Goal: Information Seeking & Learning: Check status

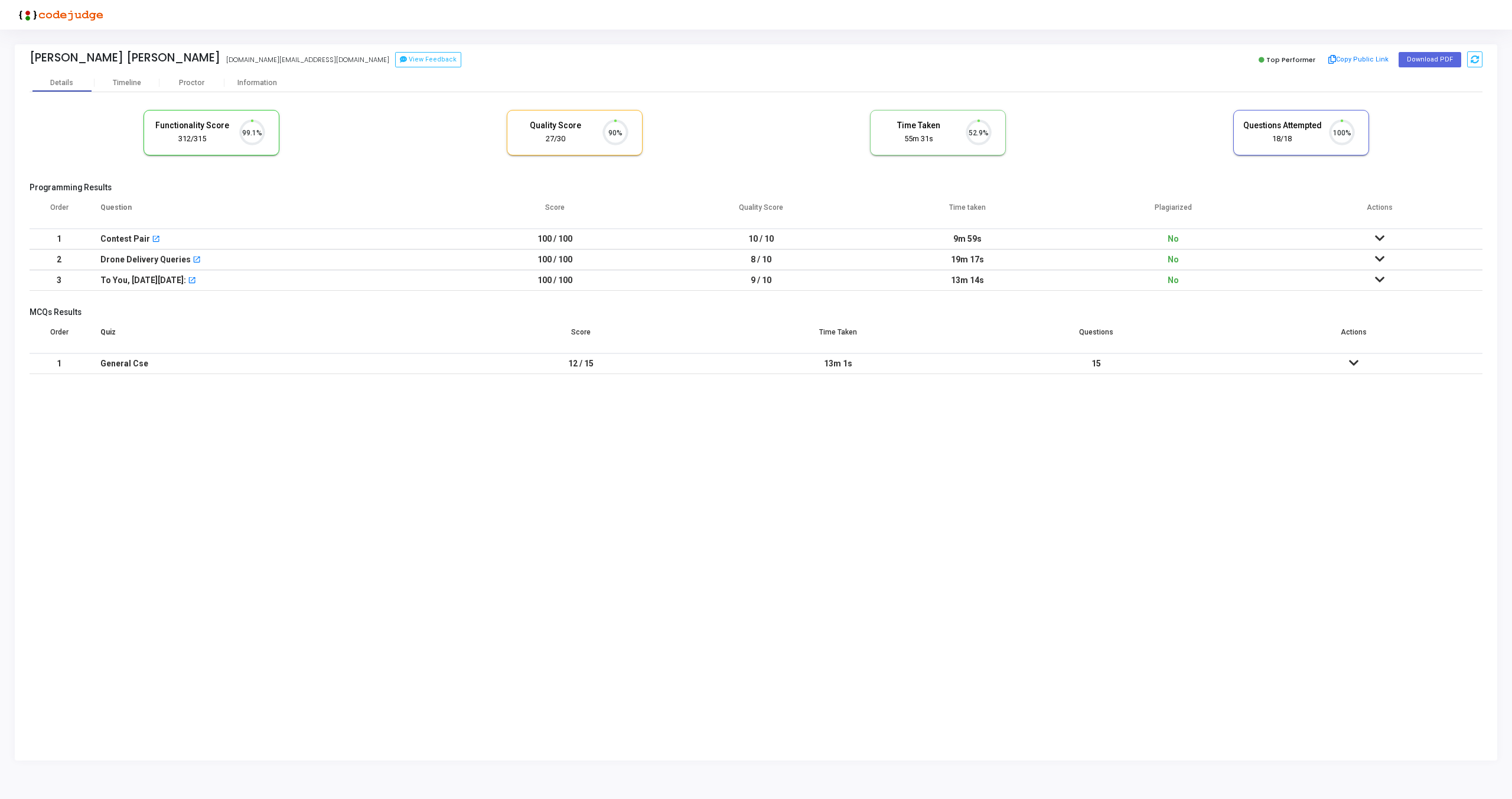
scroll to position [25, 30]
click at [191, 81] on div "Proctor" at bounding box center [192, 83] width 65 height 9
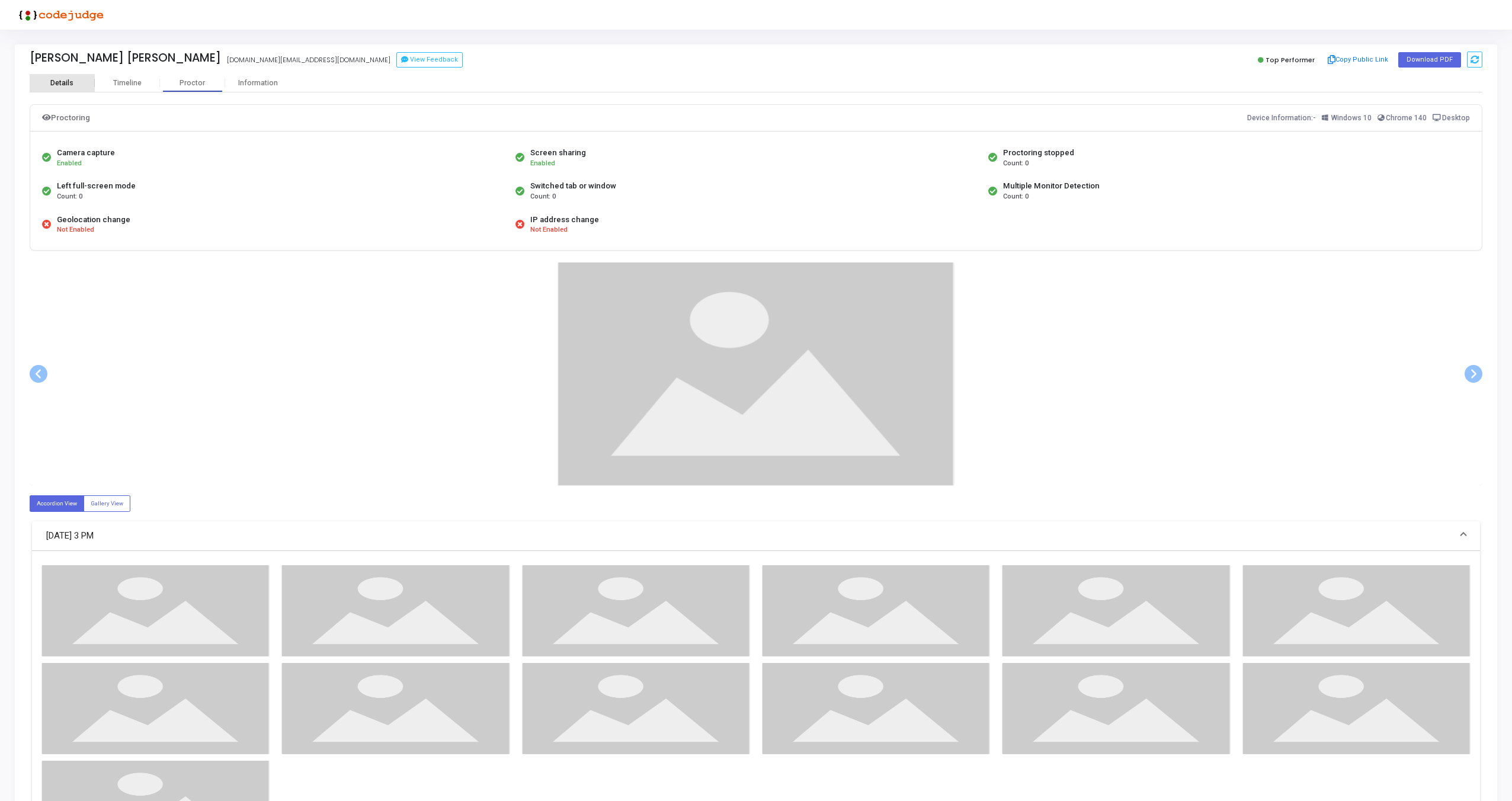
click at [75, 81] on div "Details" at bounding box center [62, 83] width 65 height 9
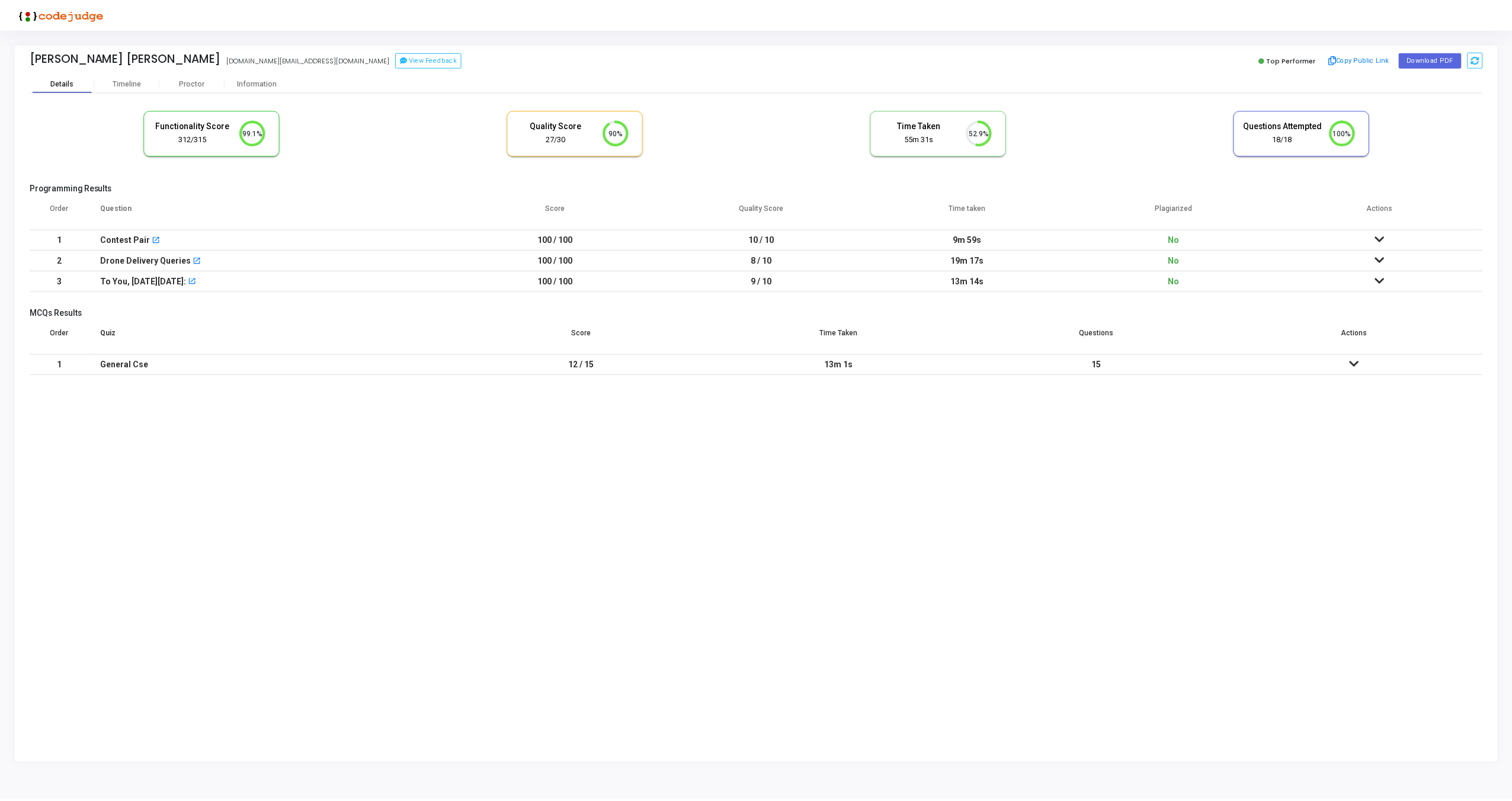
scroll to position [25, 30]
click at [185, 84] on div "Proctor" at bounding box center [192, 83] width 65 height 9
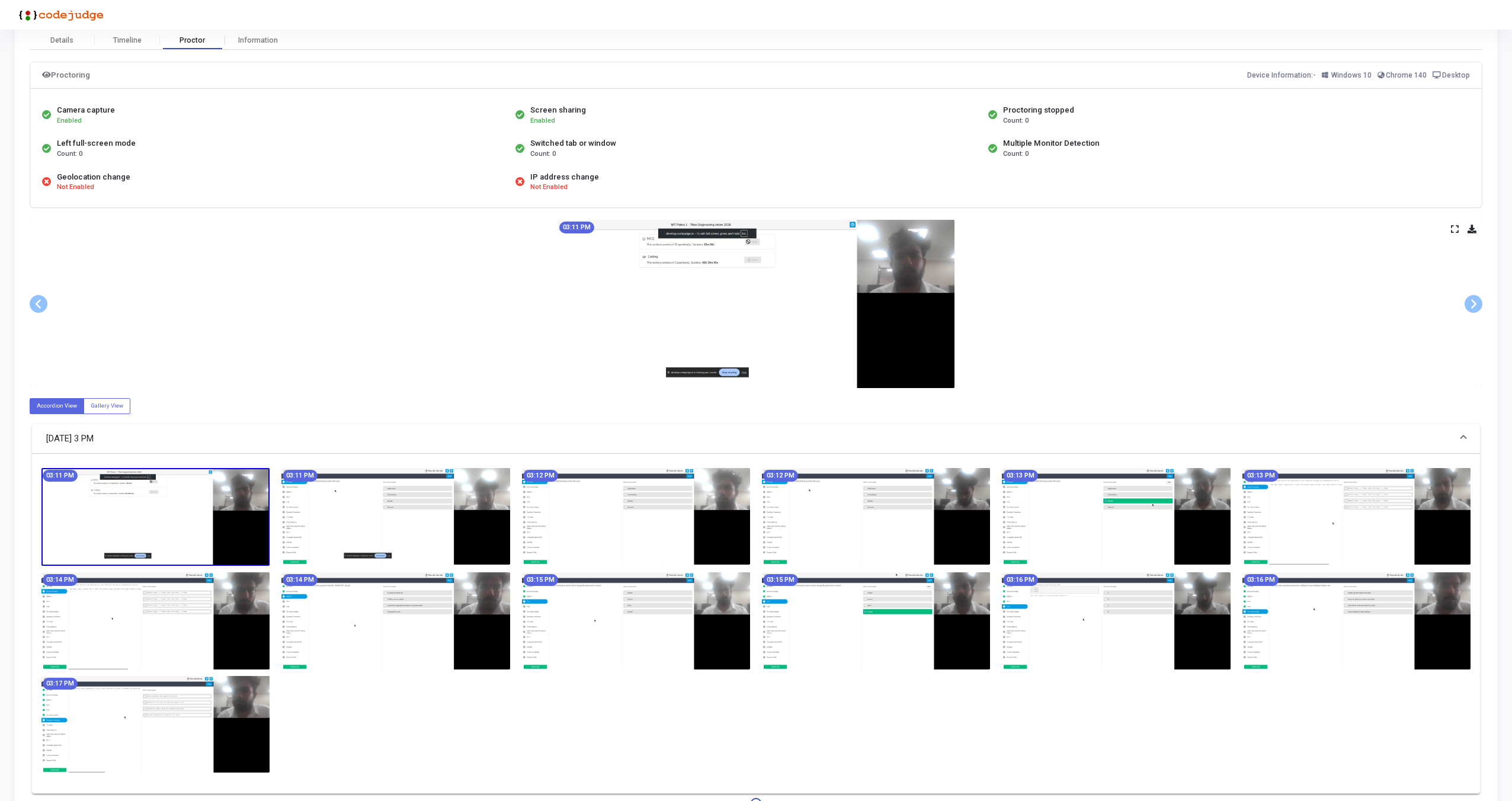
scroll to position [77, 0]
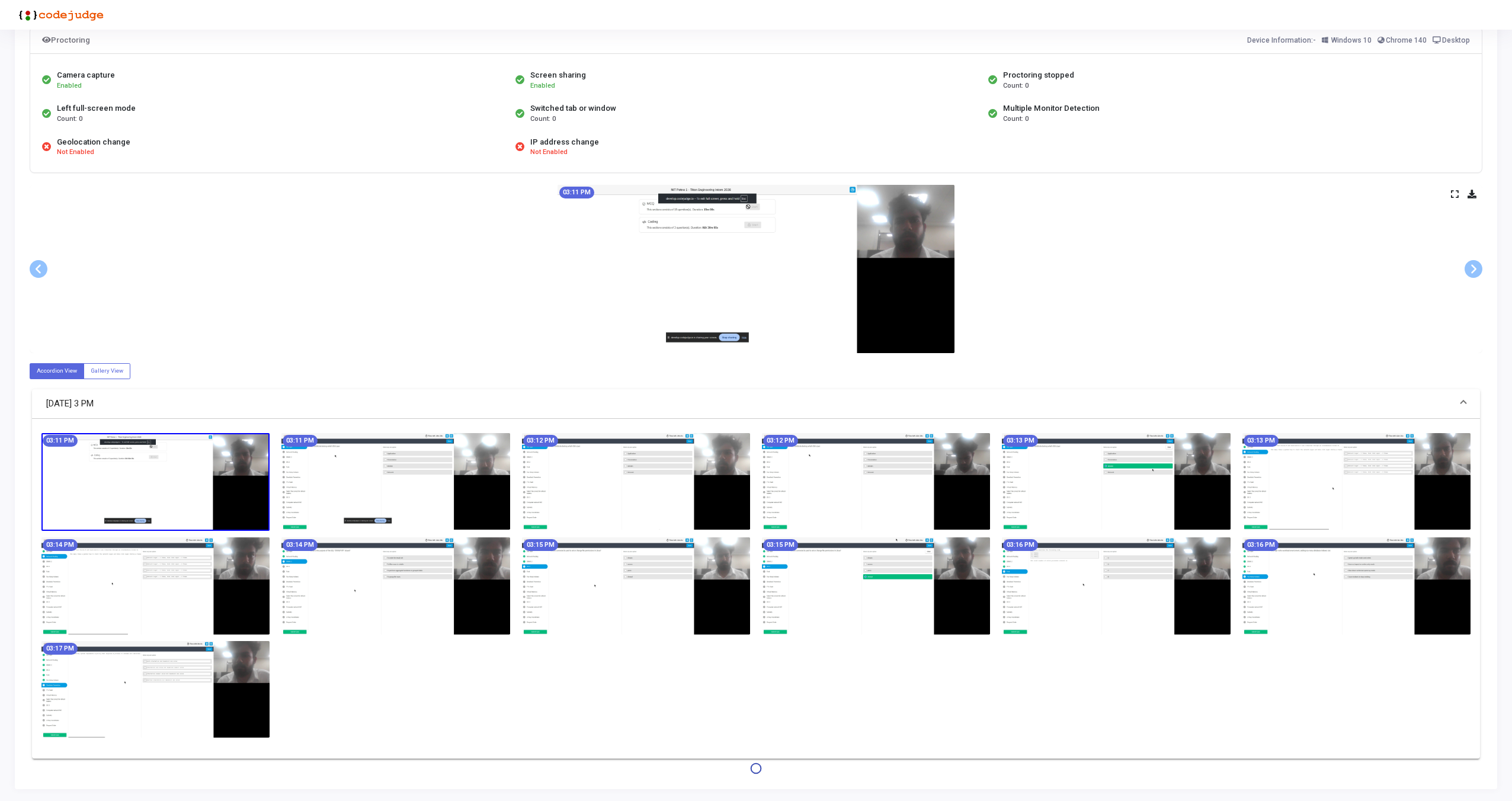
click at [205, 452] on img at bounding box center [156, 482] width 228 height 98
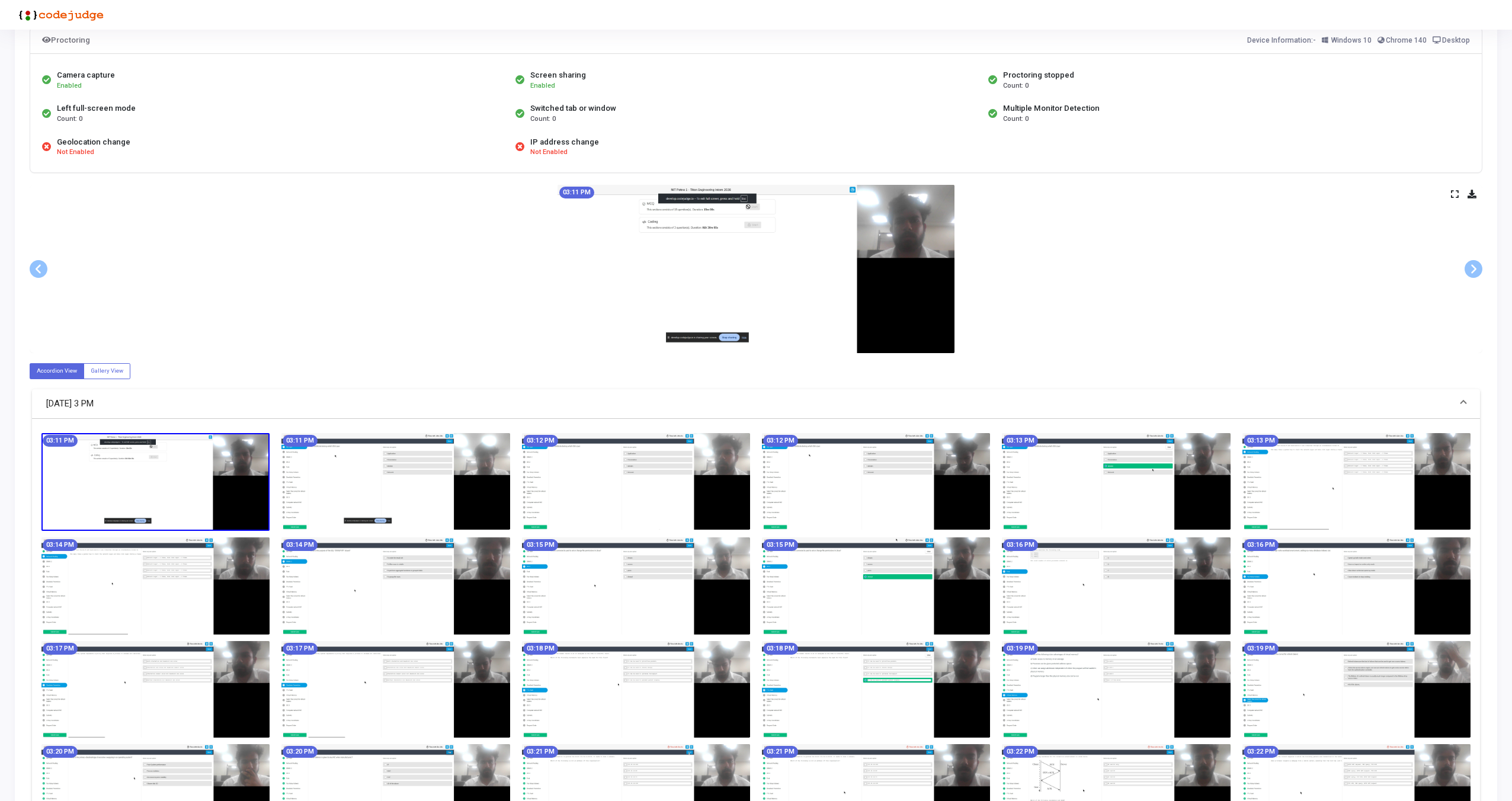
click at [1455, 193] on icon at bounding box center [1455, 194] width 8 height 6
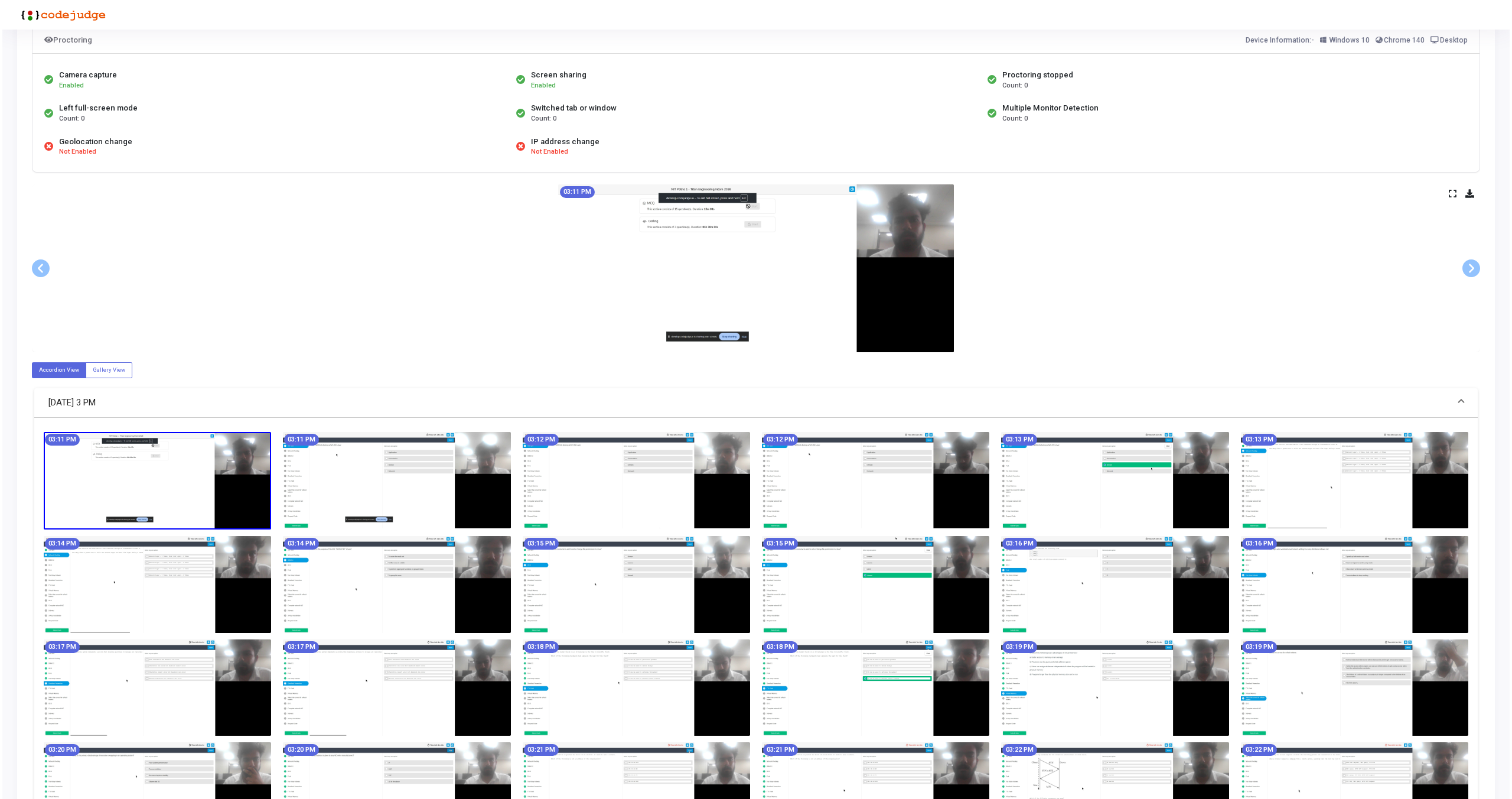
scroll to position [0, 0]
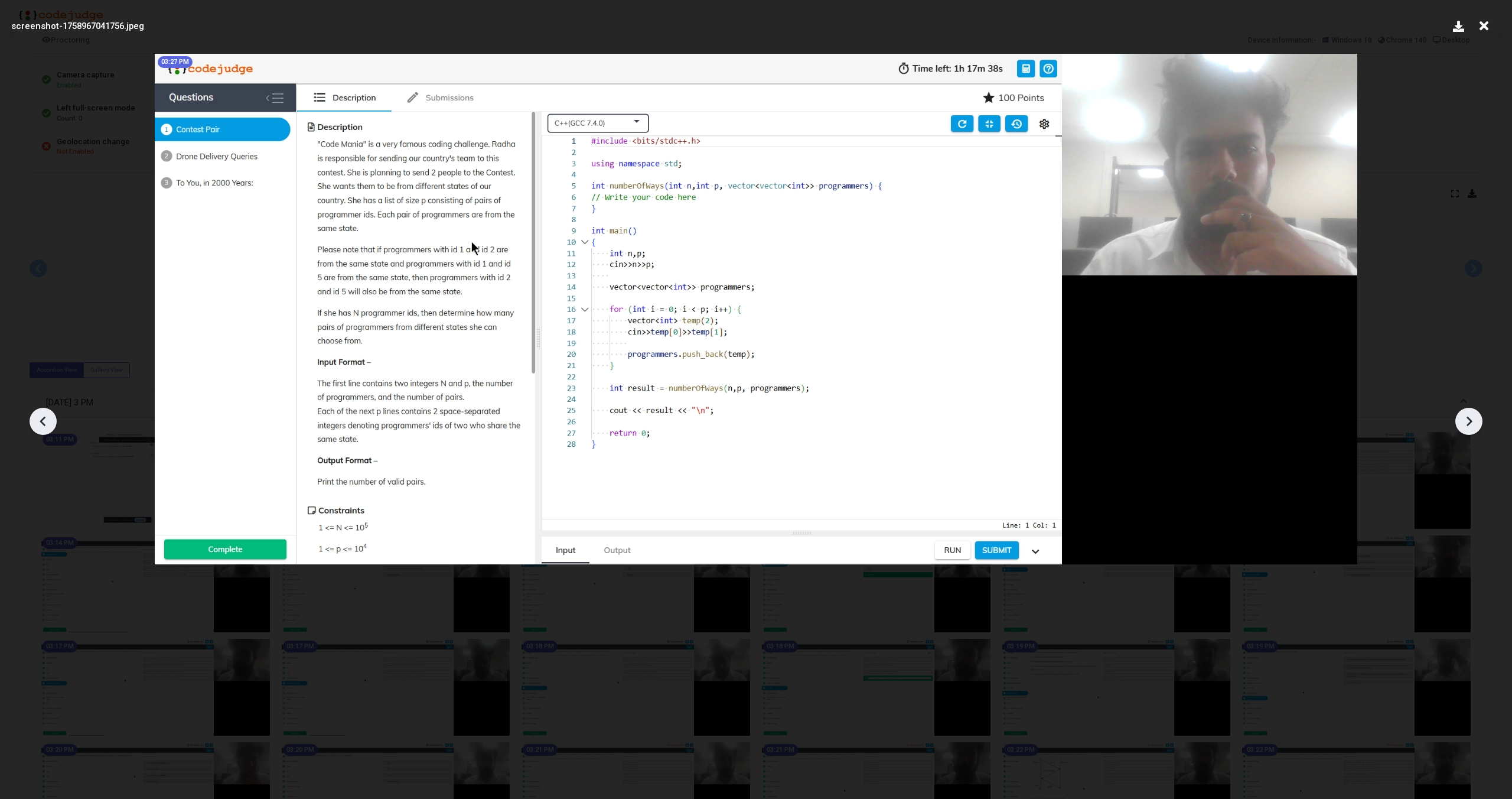
click at [1489, 30] on icon at bounding box center [1484, 26] width 19 height 23
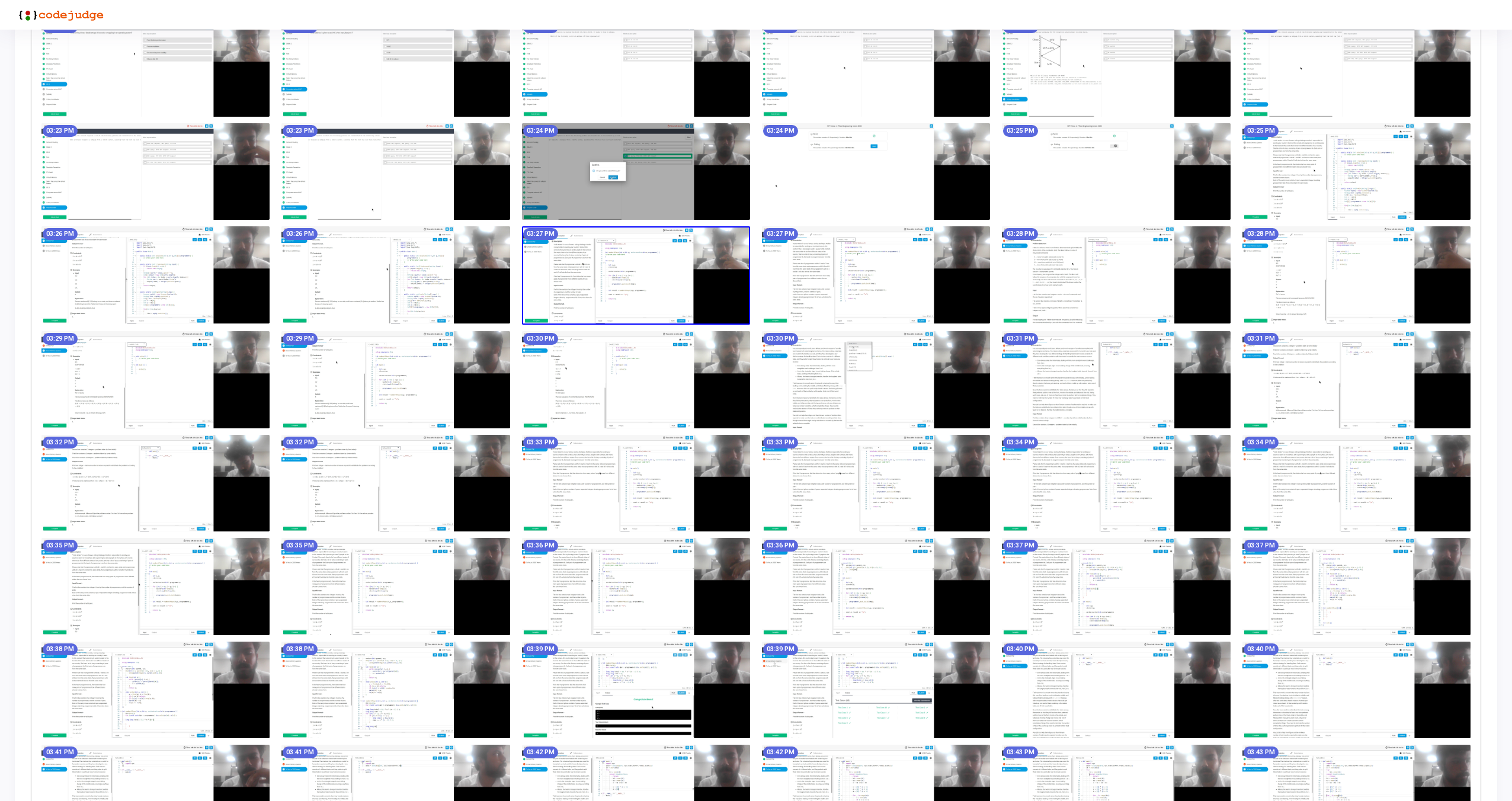
scroll to position [1167, 0]
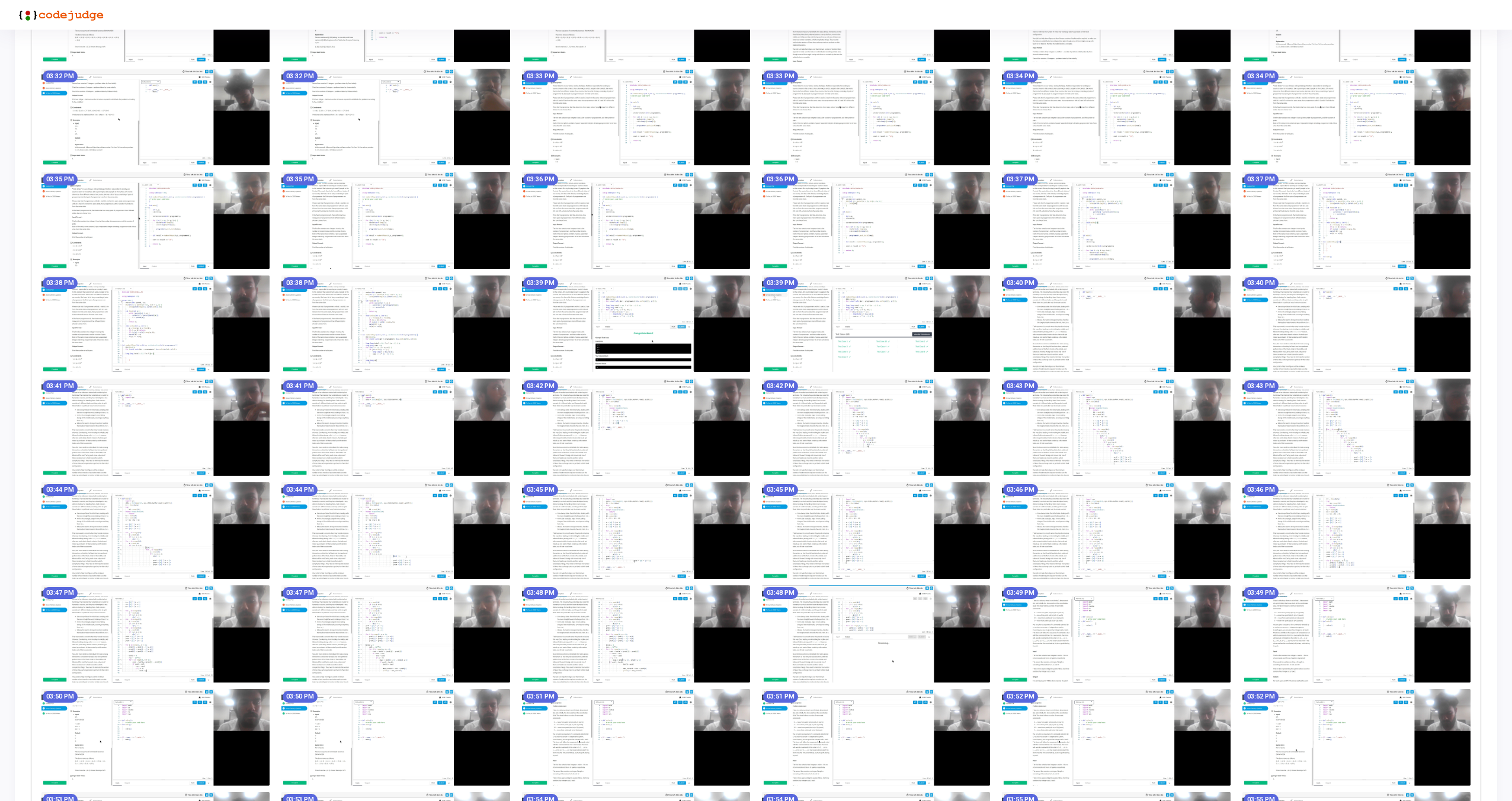
click at [666, 417] on img at bounding box center [636, 427] width 228 height 97
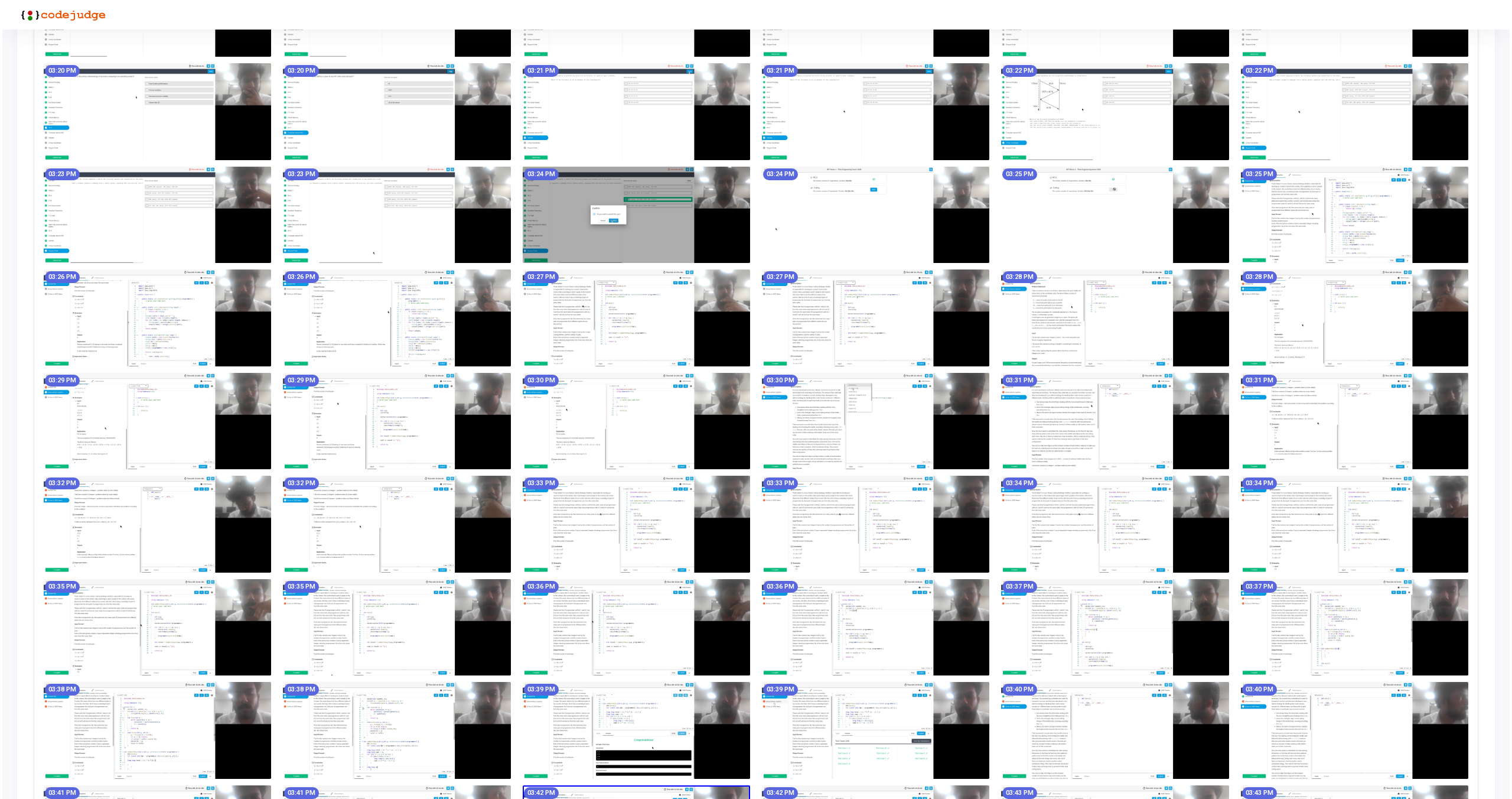
scroll to position [0, 0]
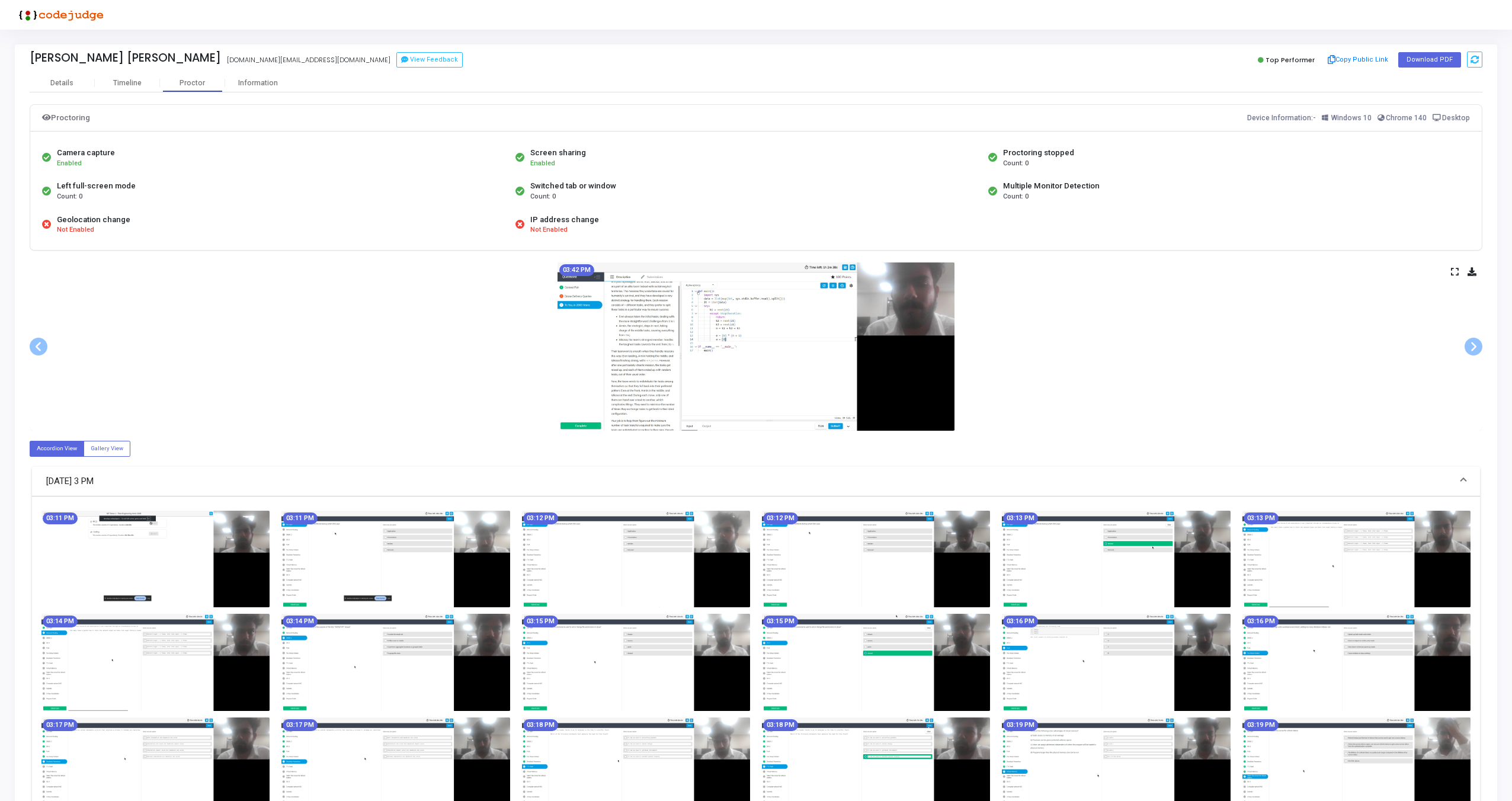
click at [1457, 274] on icon at bounding box center [1455, 271] width 8 height 6
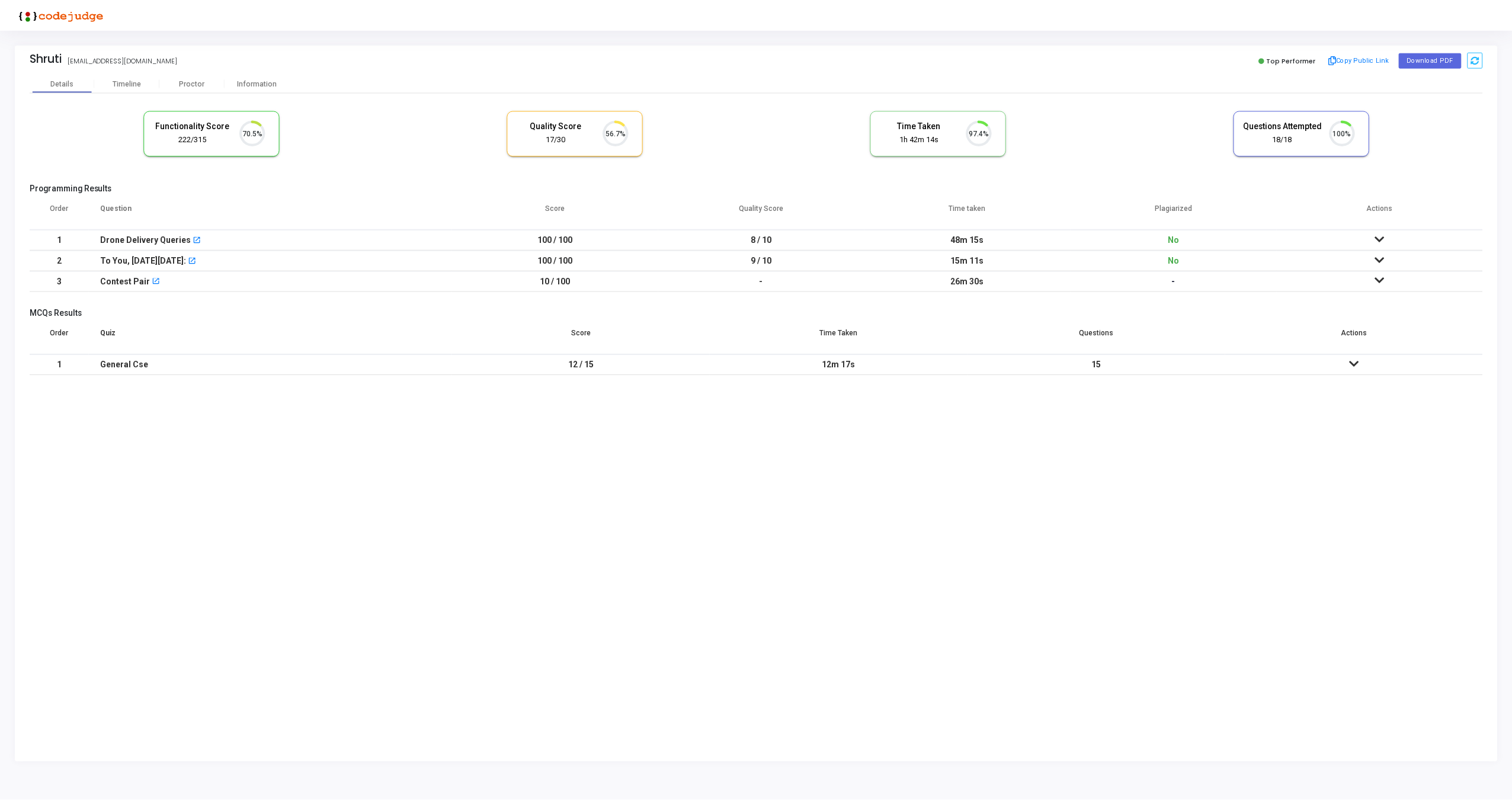
scroll to position [25, 30]
click at [193, 80] on div "Proctor" at bounding box center [192, 83] width 65 height 9
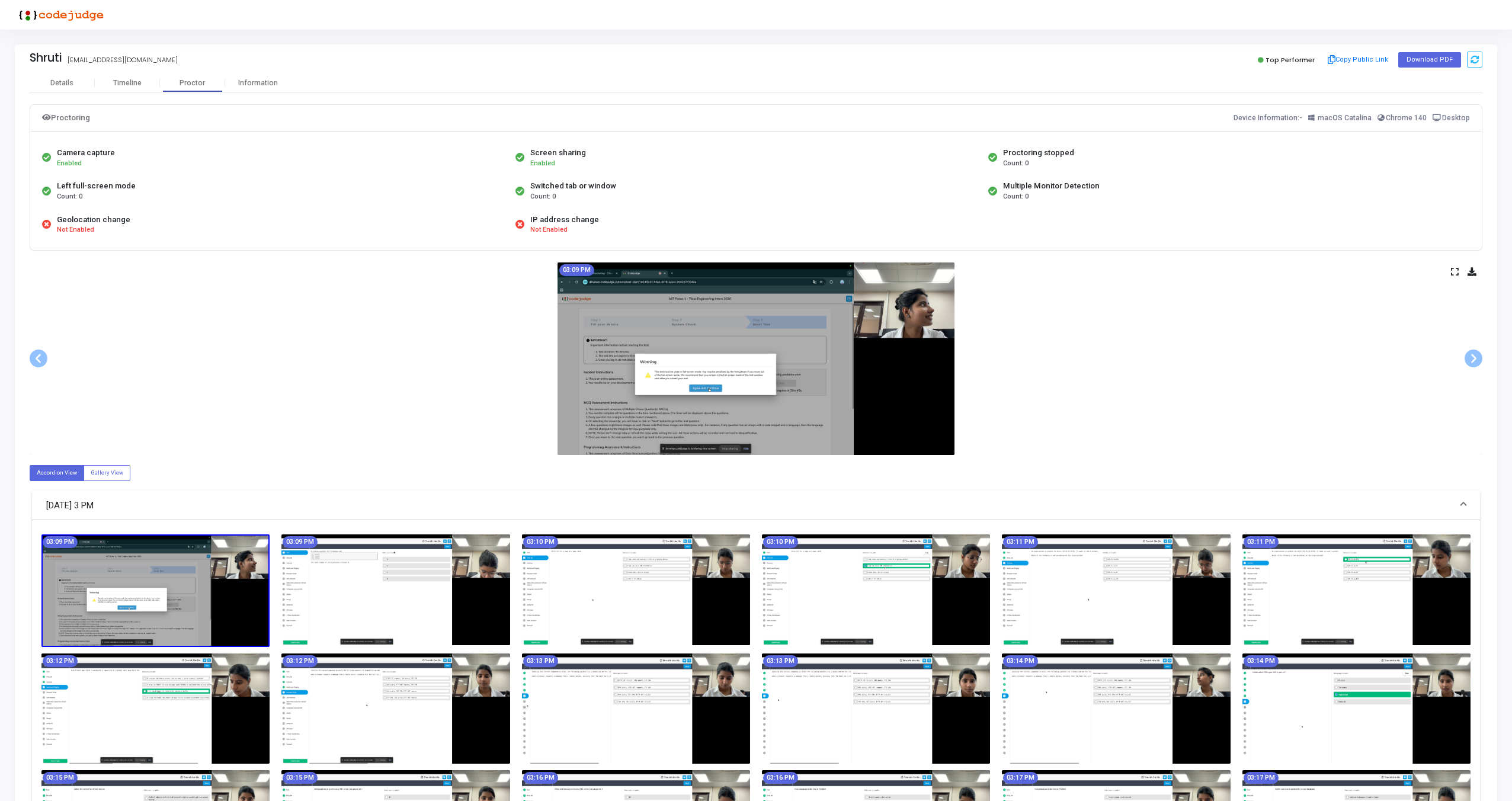
click at [1455, 273] on icon at bounding box center [1455, 271] width 8 height 6
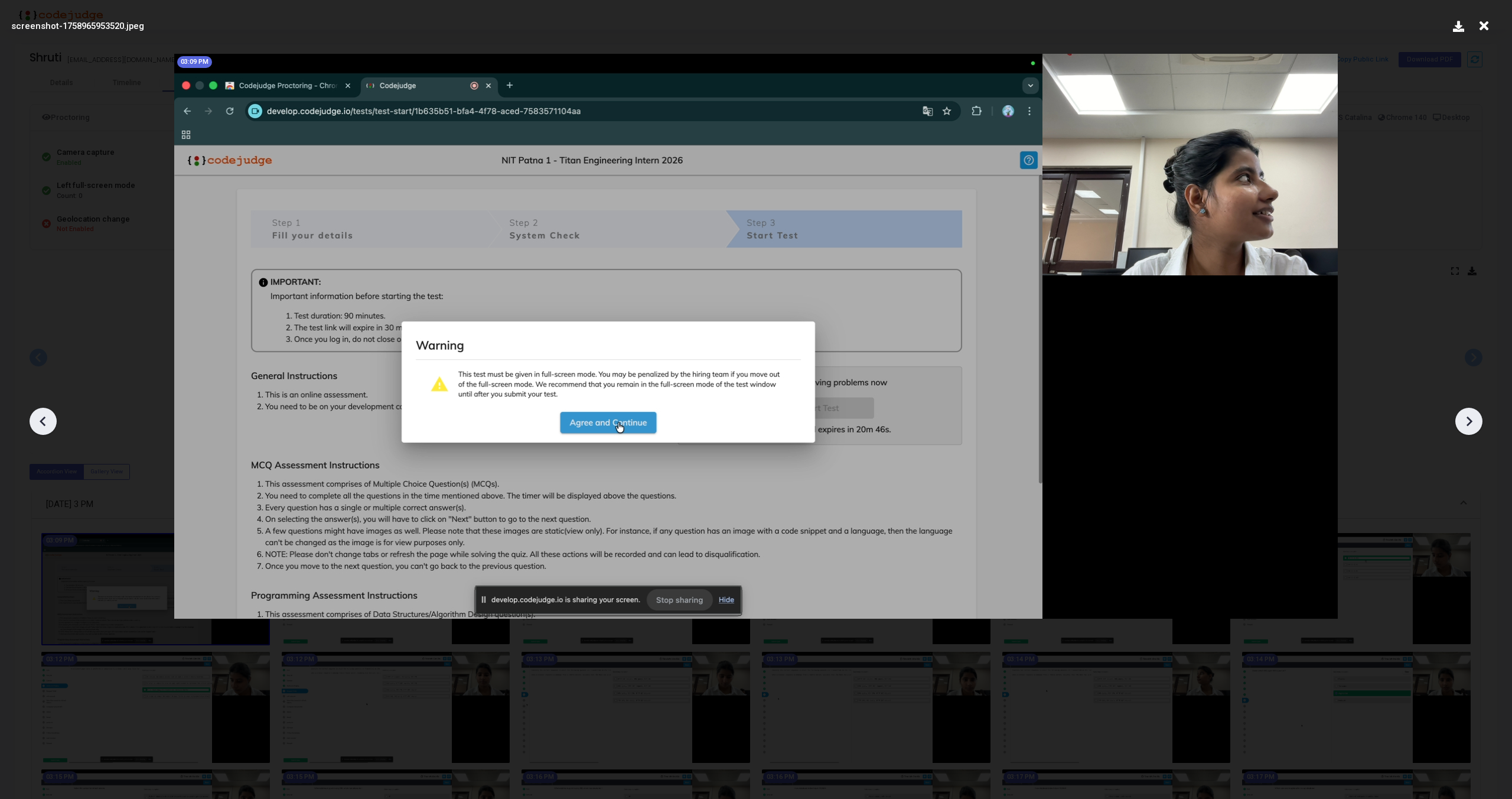
click at [708, 415] on img at bounding box center [756, 336] width 1164 height 565
click at [708, 417] on img at bounding box center [756, 336] width 1164 height 565
click at [1477, 429] on icon at bounding box center [1469, 422] width 18 height 18
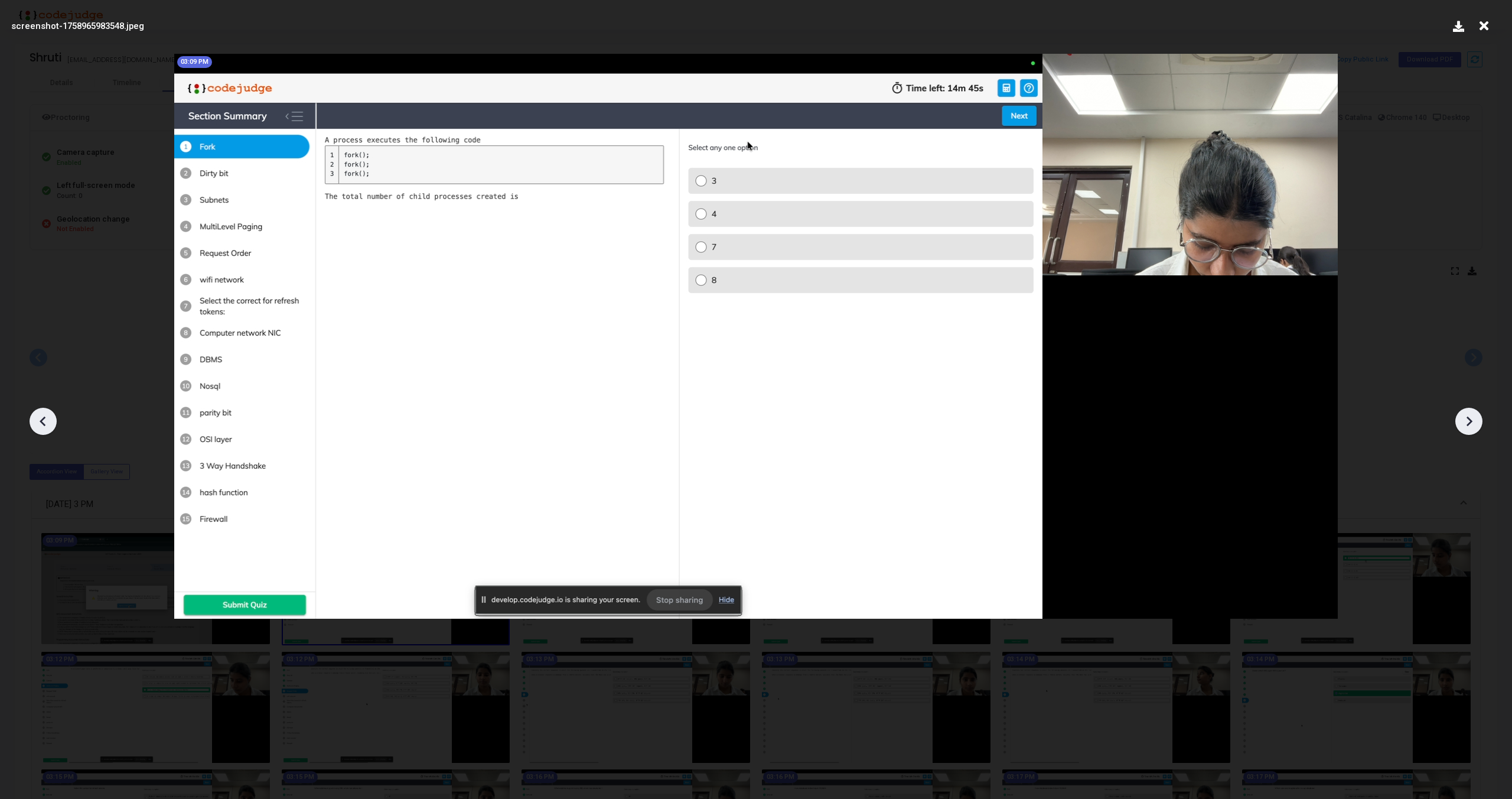
click at [1087, 336] on img at bounding box center [756, 336] width 1164 height 565
click at [1469, 414] on icon at bounding box center [1469, 422] width 18 height 18
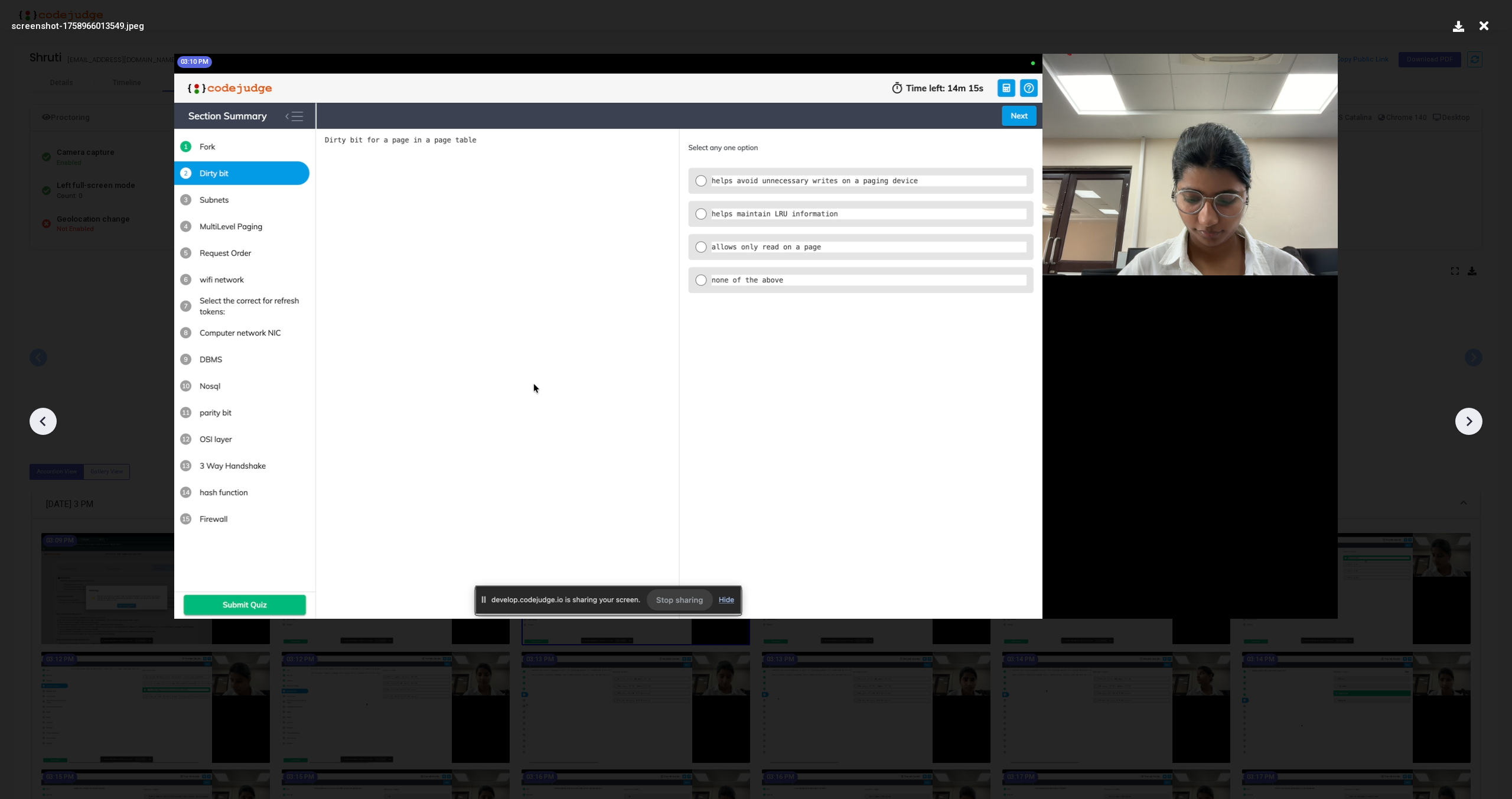
click at [1469, 414] on icon at bounding box center [1469, 422] width 18 height 18
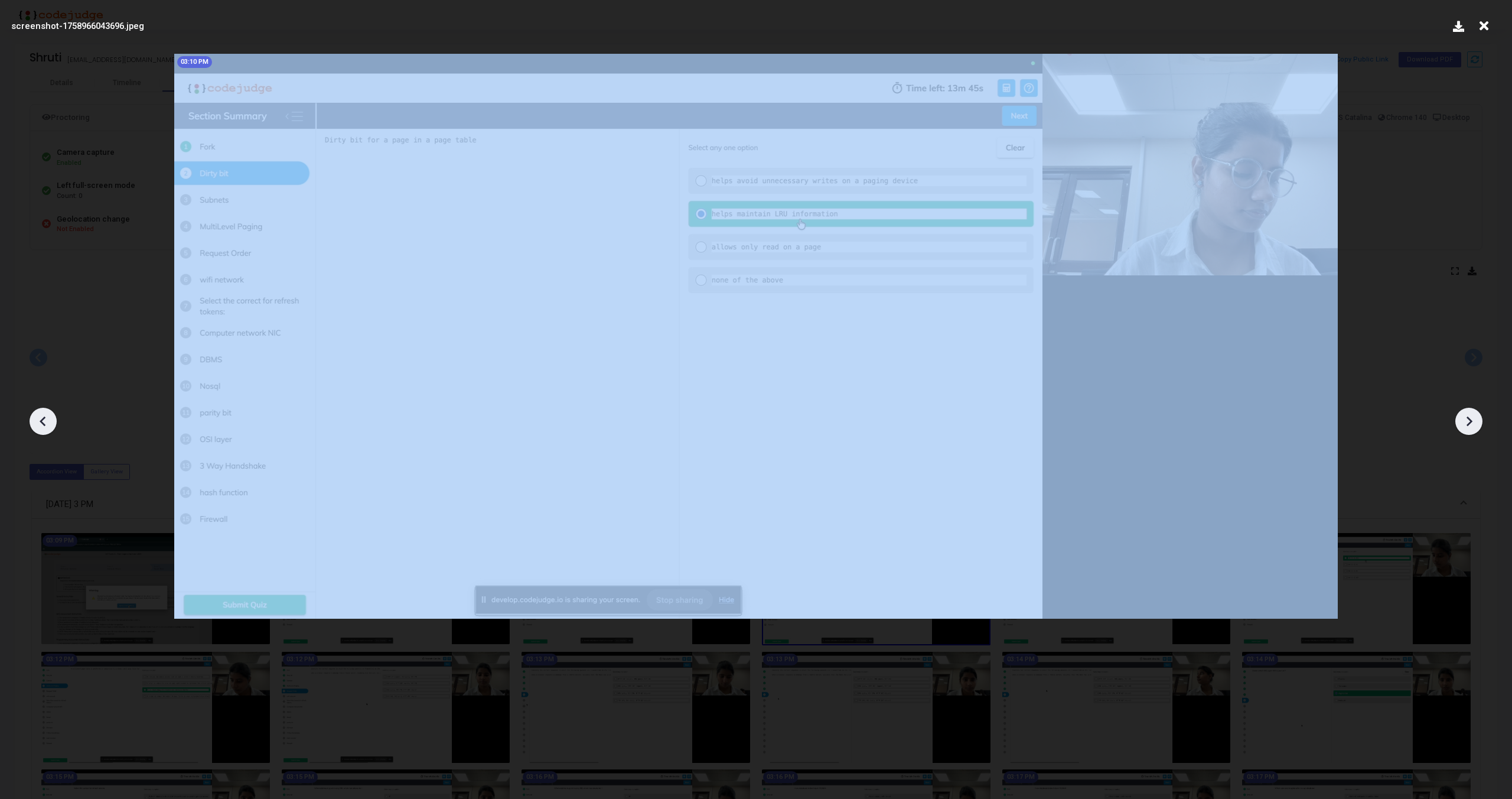
click at [1469, 414] on icon at bounding box center [1469, 422] width 18 height 18
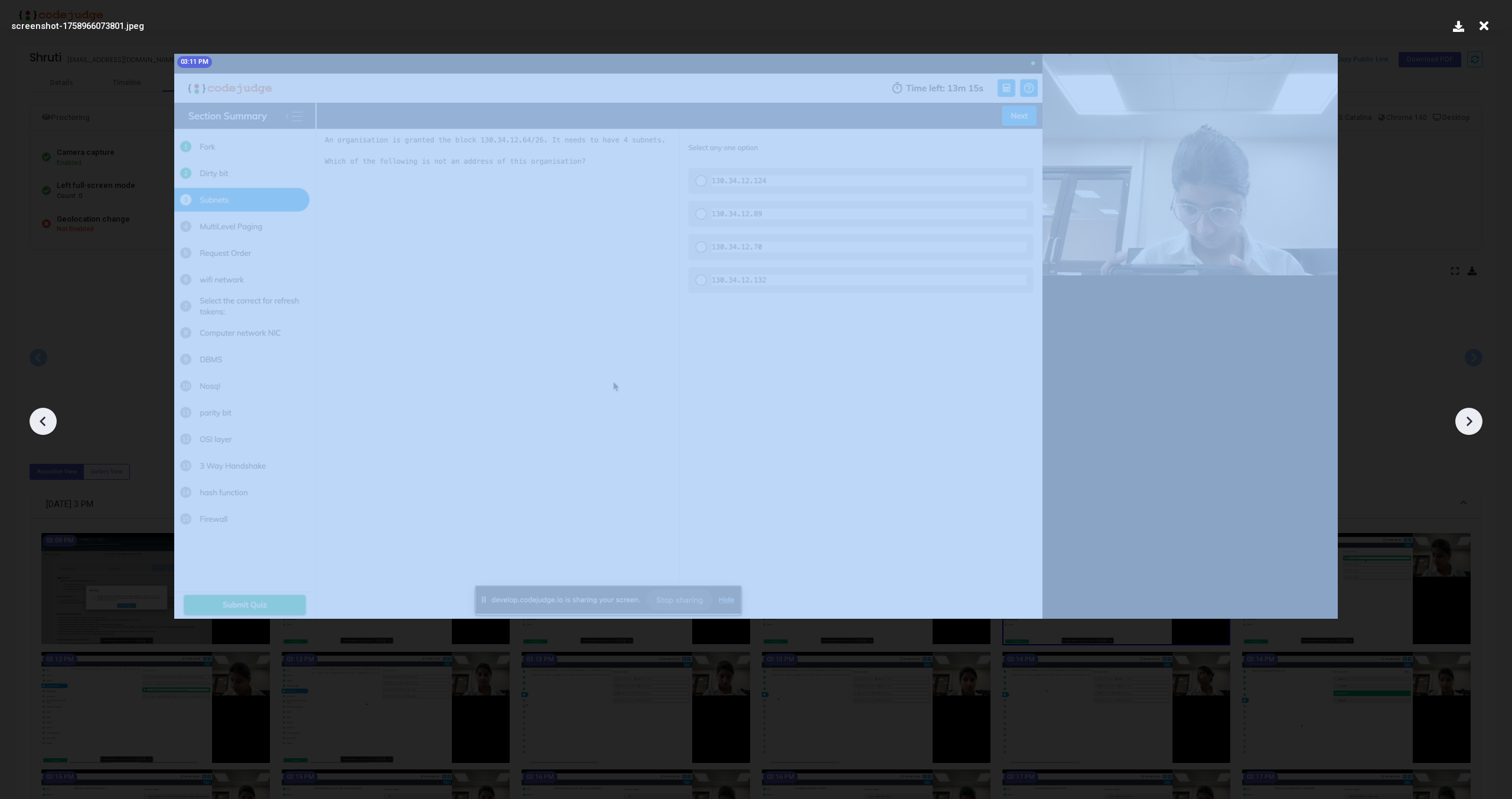
click at [1469, 414] on icon at bounding box center [1469, 422] width 18 height 18
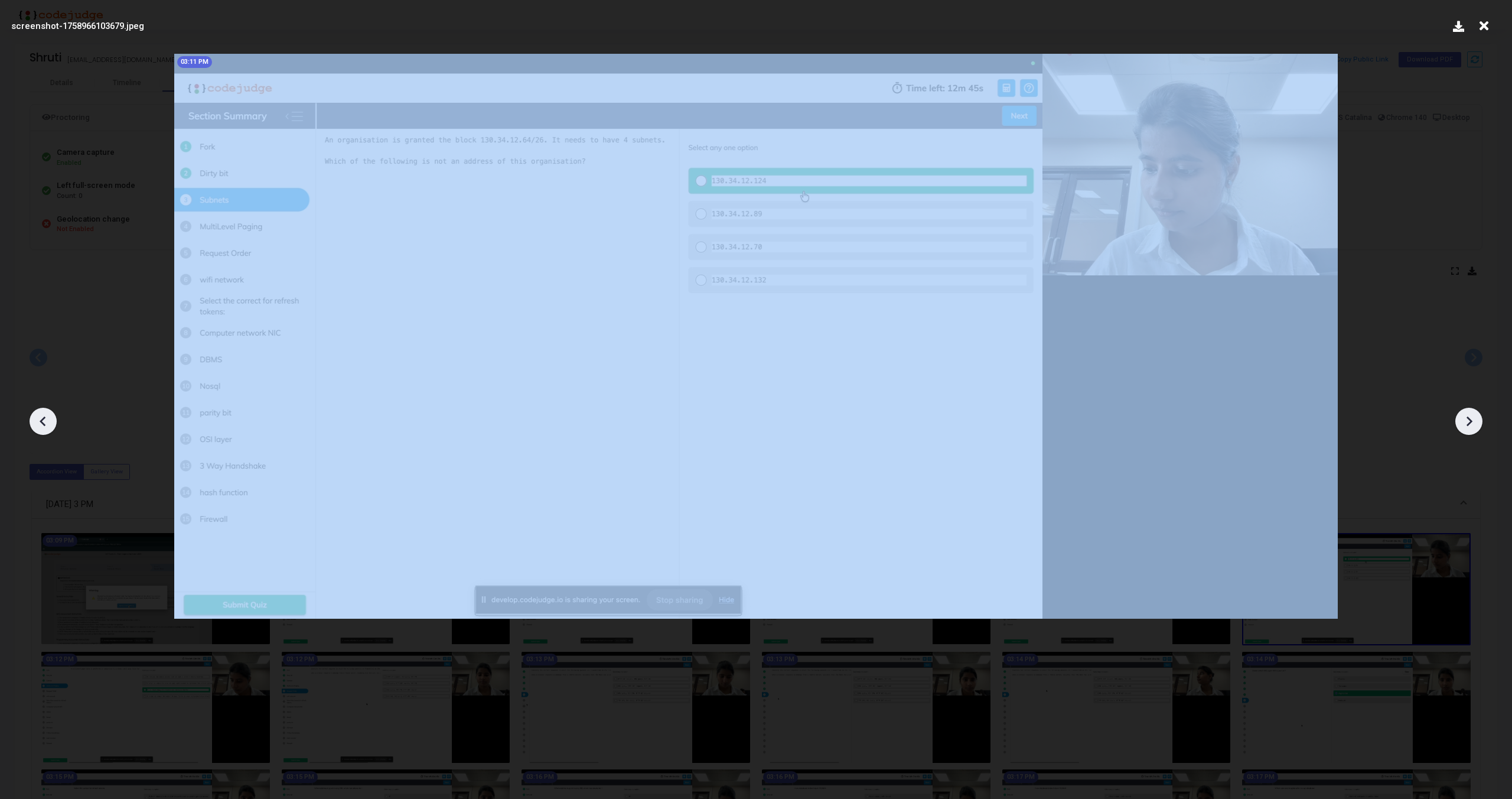
click at [1469, 414] on icon at bounding box center [1469, 422] width 18 height 18
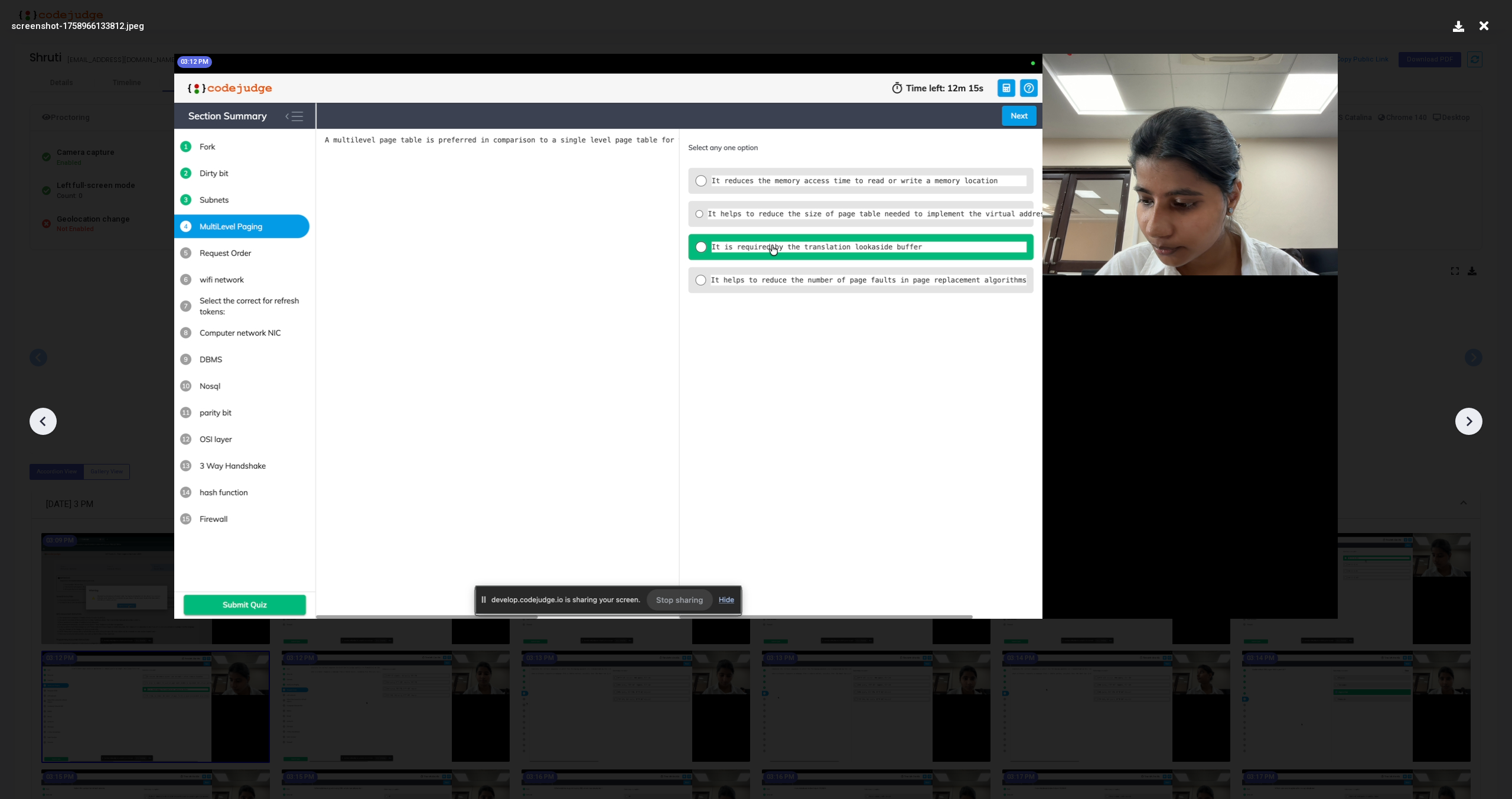
click at [48, 417] on icon at bounding box center [43, 422] width 18 height 18
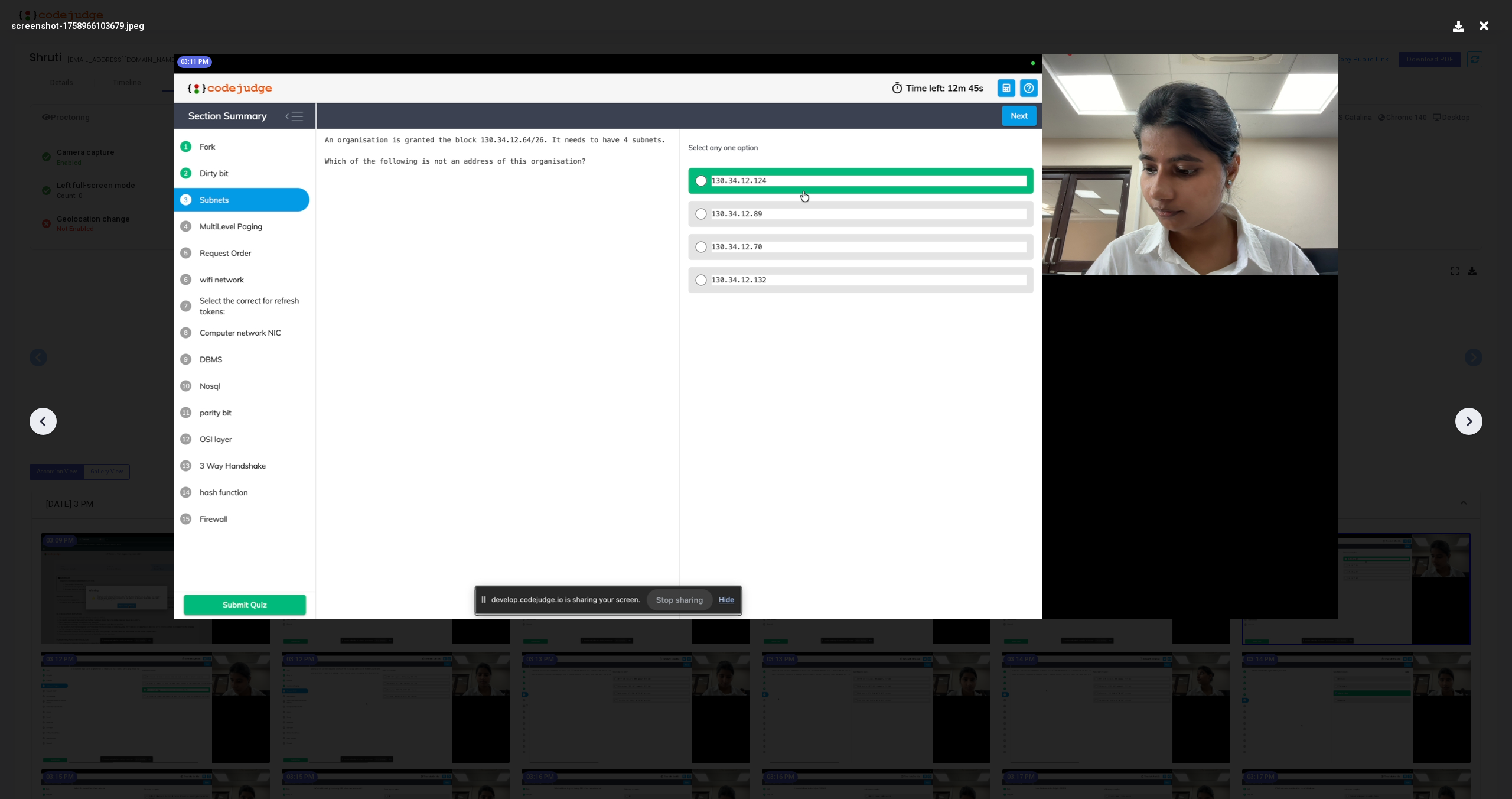
click at [48, 417] on icon at bounding box center [43, 422] width 18 height 18
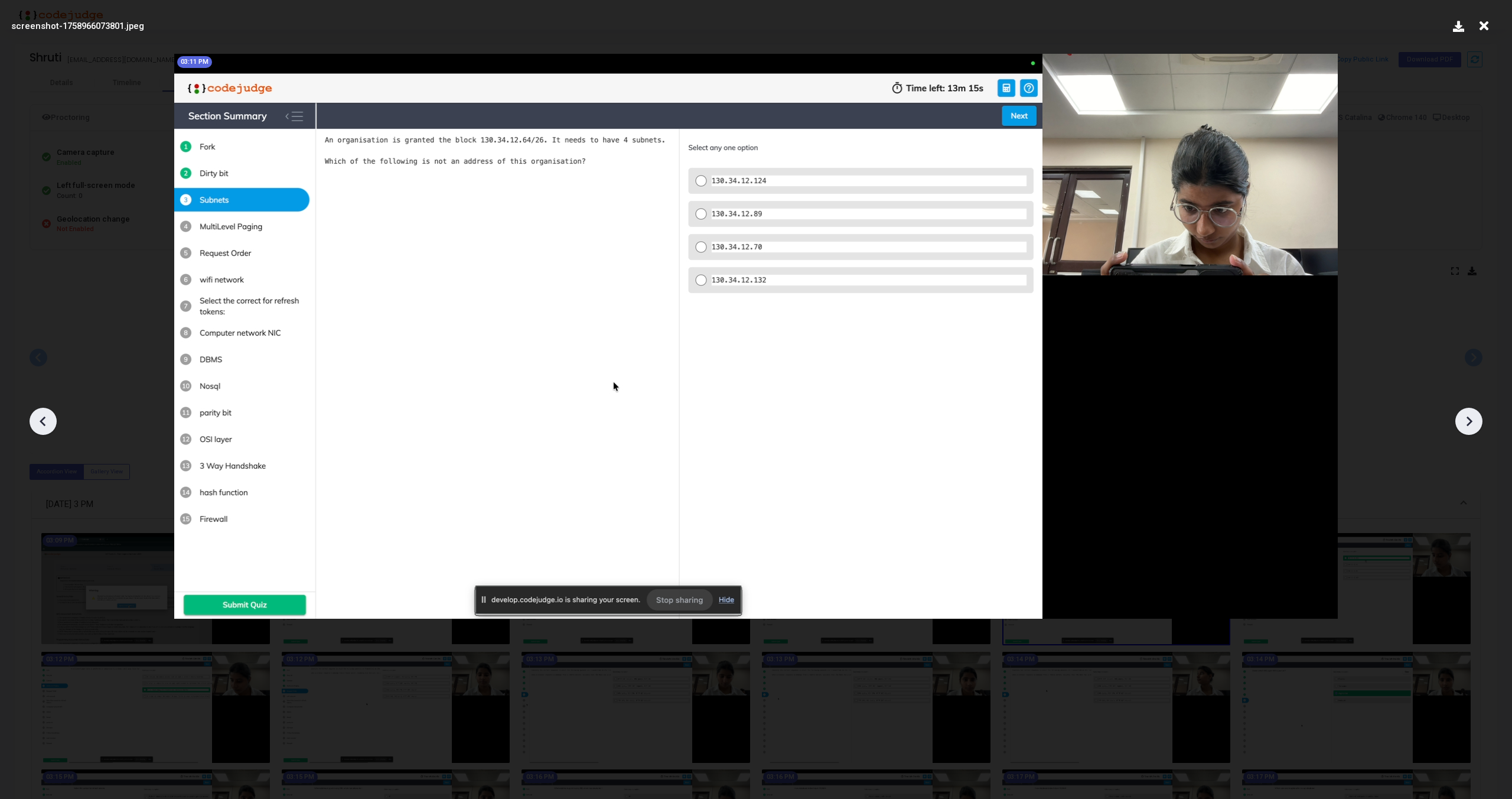
click at [39, 427] on icon at bounding box center [43, 422] width 18 height 18
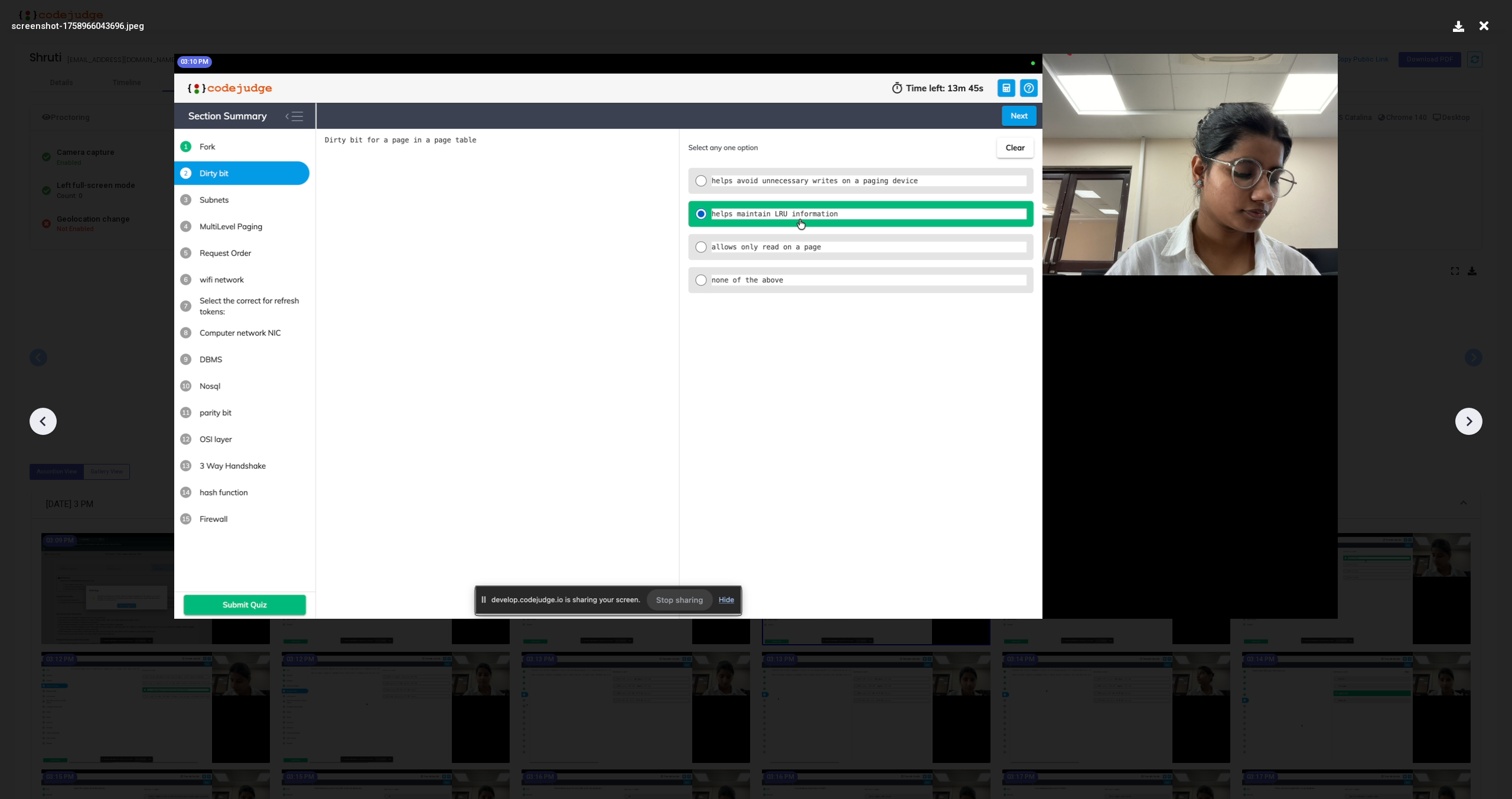
click at [1466, 420] on icon at bounding box center [1469, 422] width 18 height 18
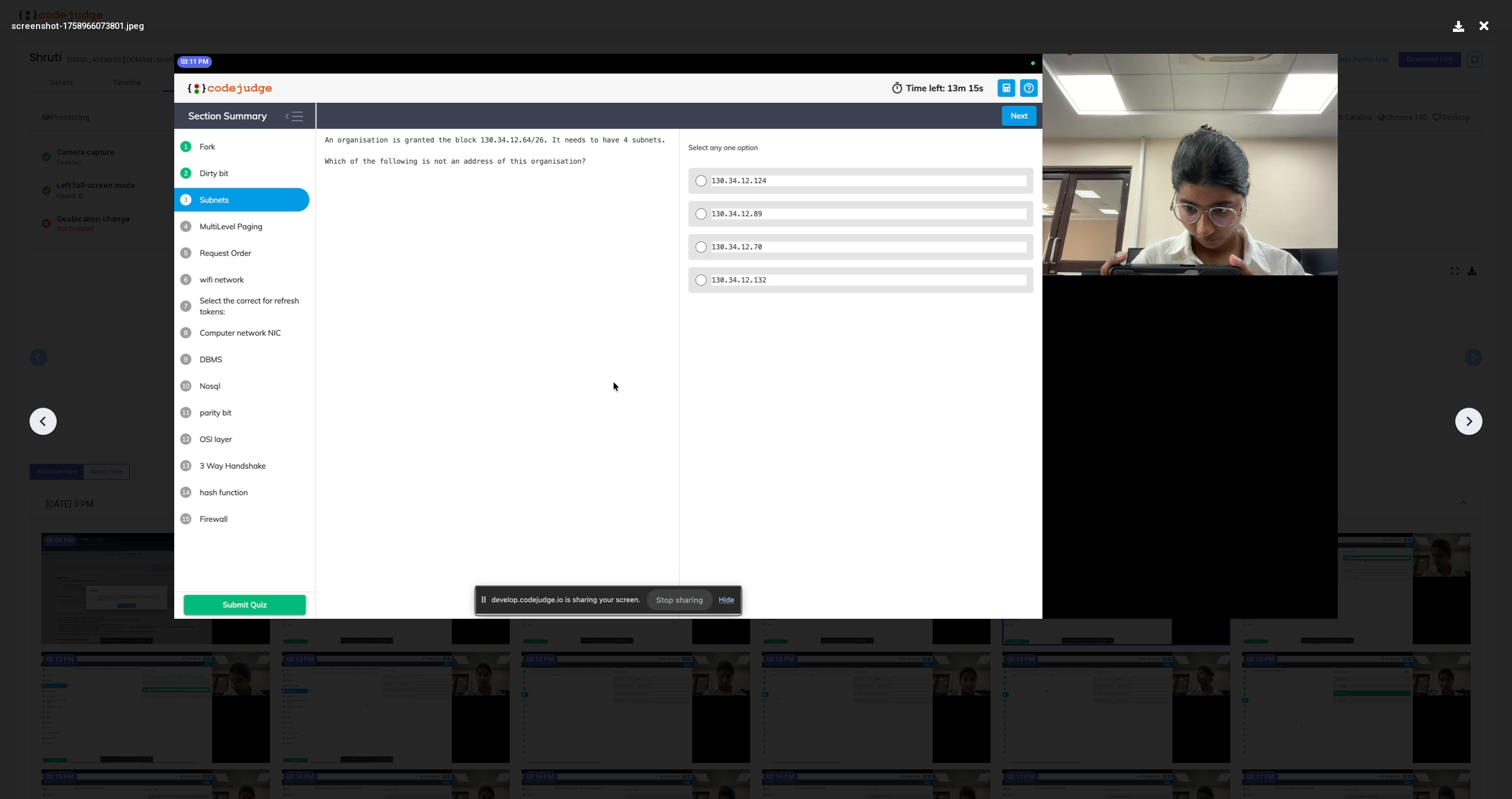
click at [1466, 420] on icon at bounding box center [1469, 422] width 18 height 18
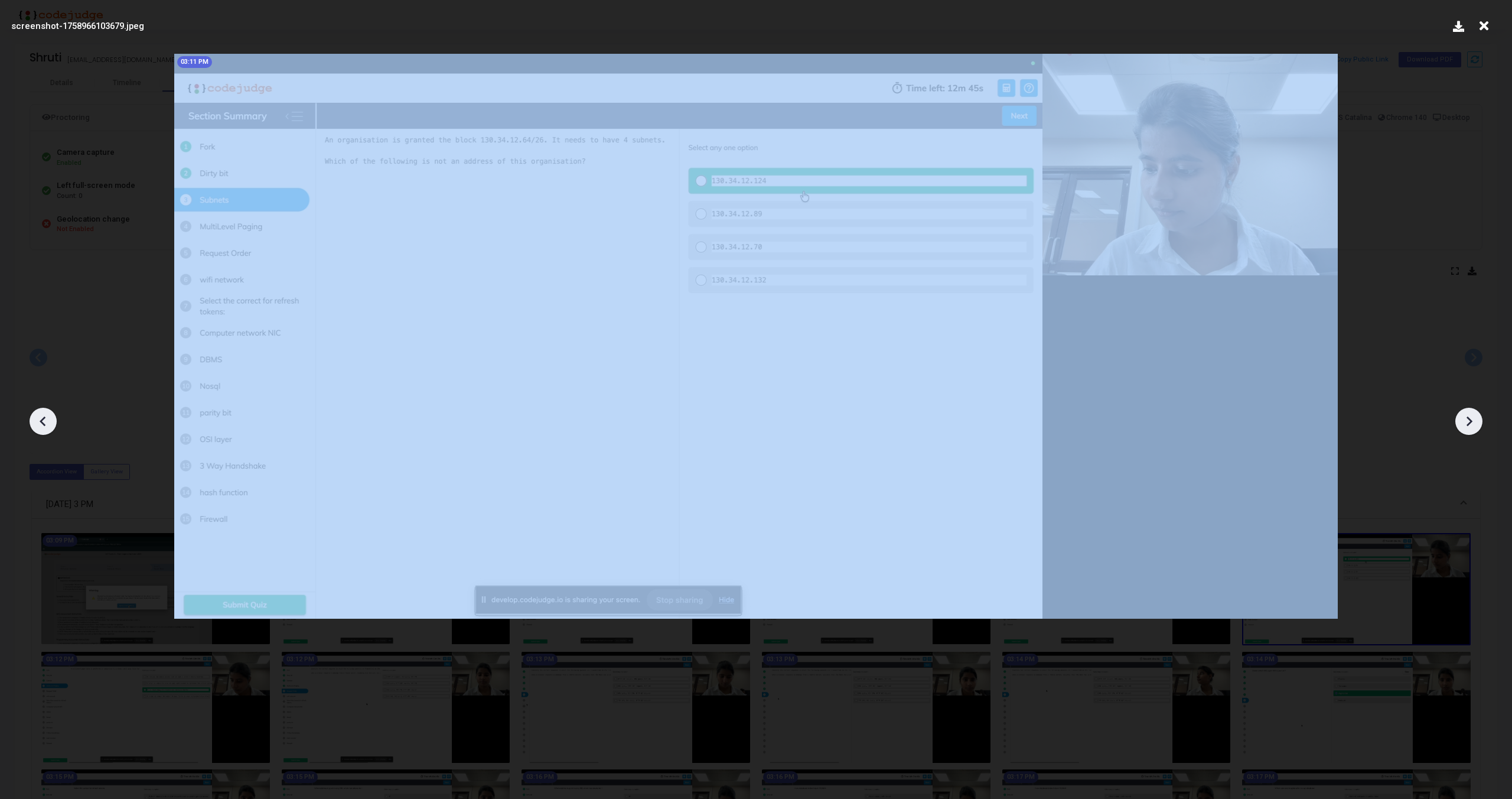
click at [1466, 420] on icon at bounding box center [1469, 422] width 18 height 18
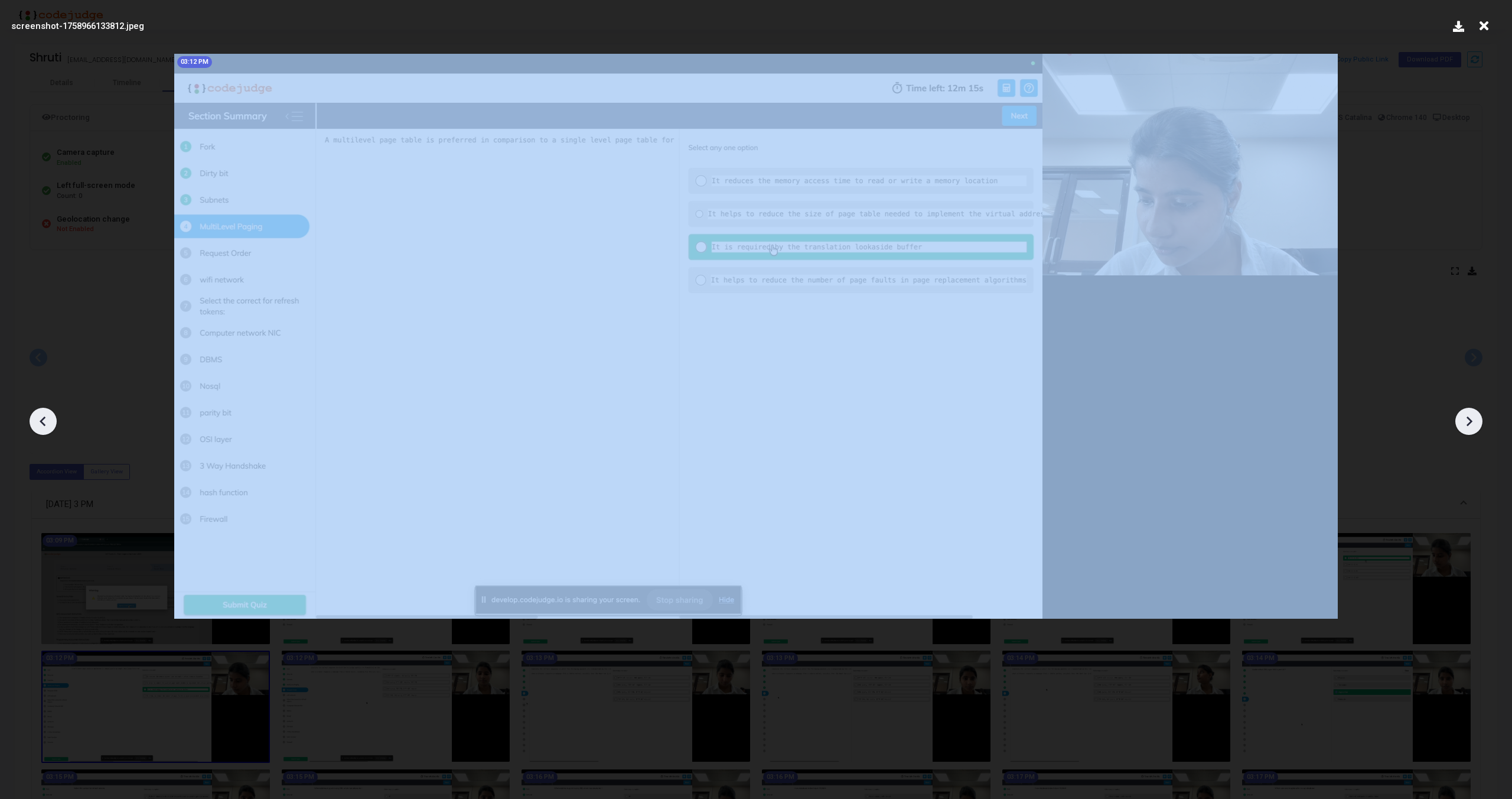
click at [1466, 420] on icon at bounding box center [1469, 422] width 18 height 18
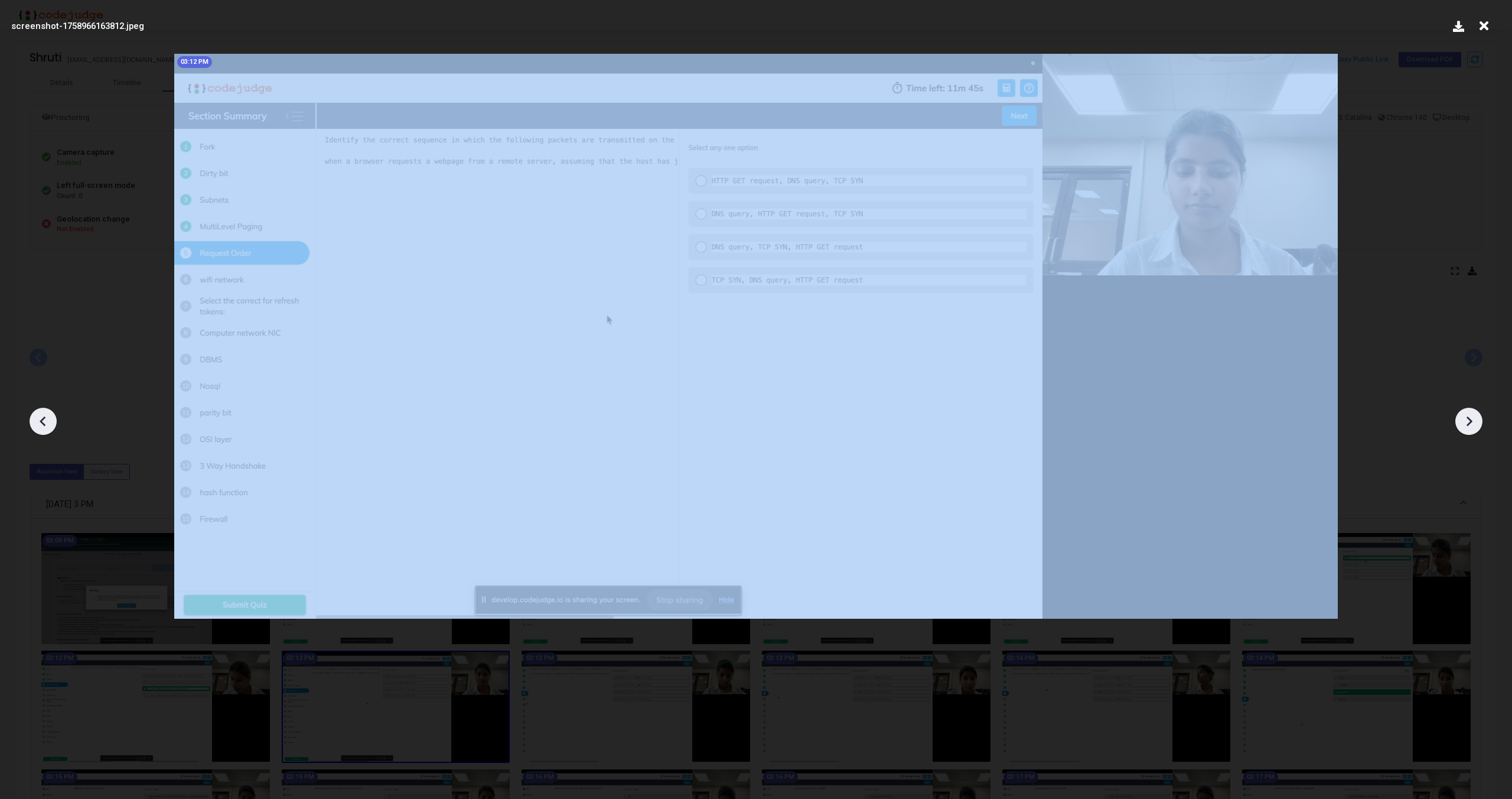
click at [1466, 420] on icon at bounding box center [1469, 422] width 18 height 18
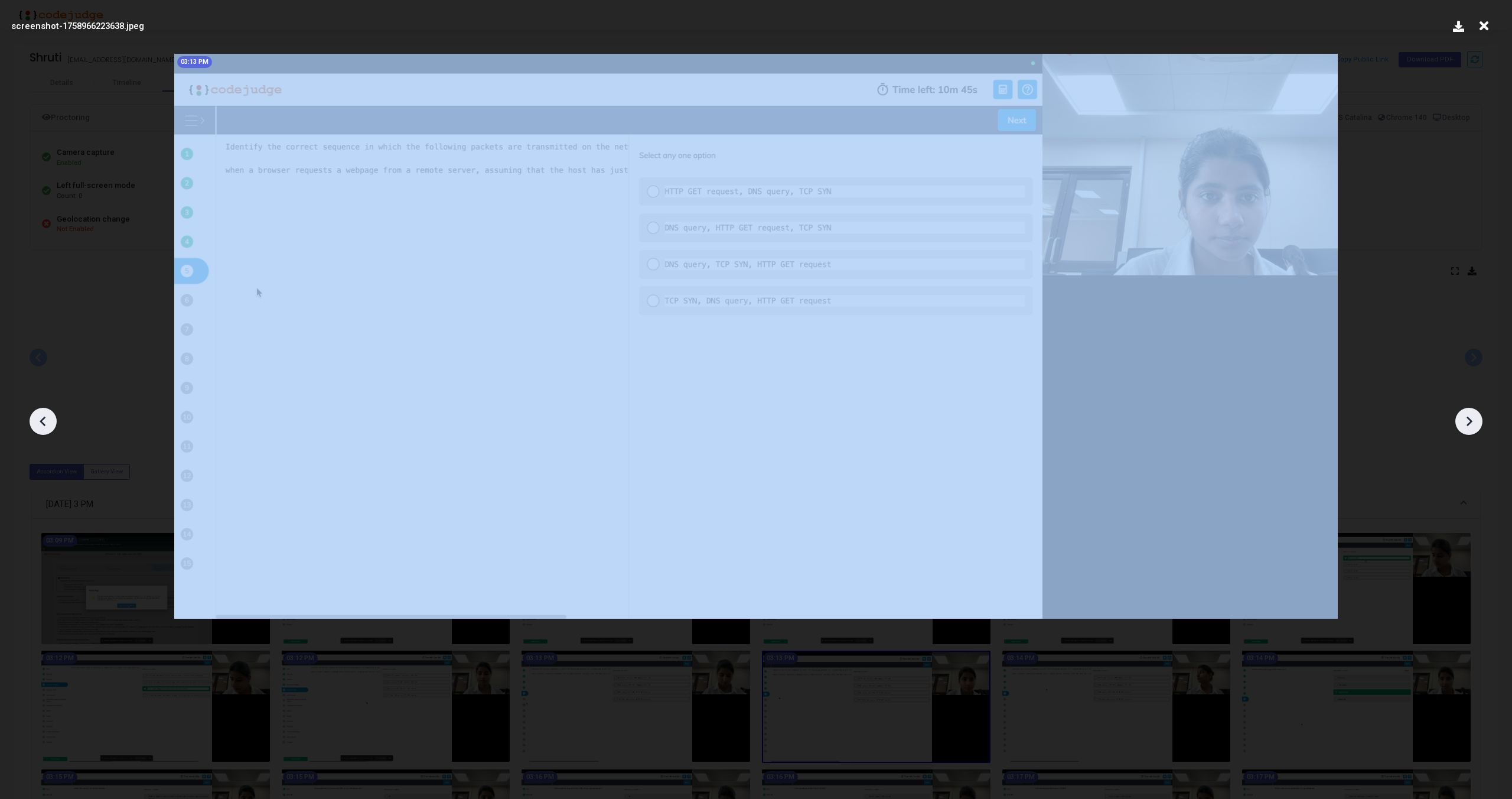
click at [1466, 420] on icon at bounding box center [1469, 422] width 18 height 18
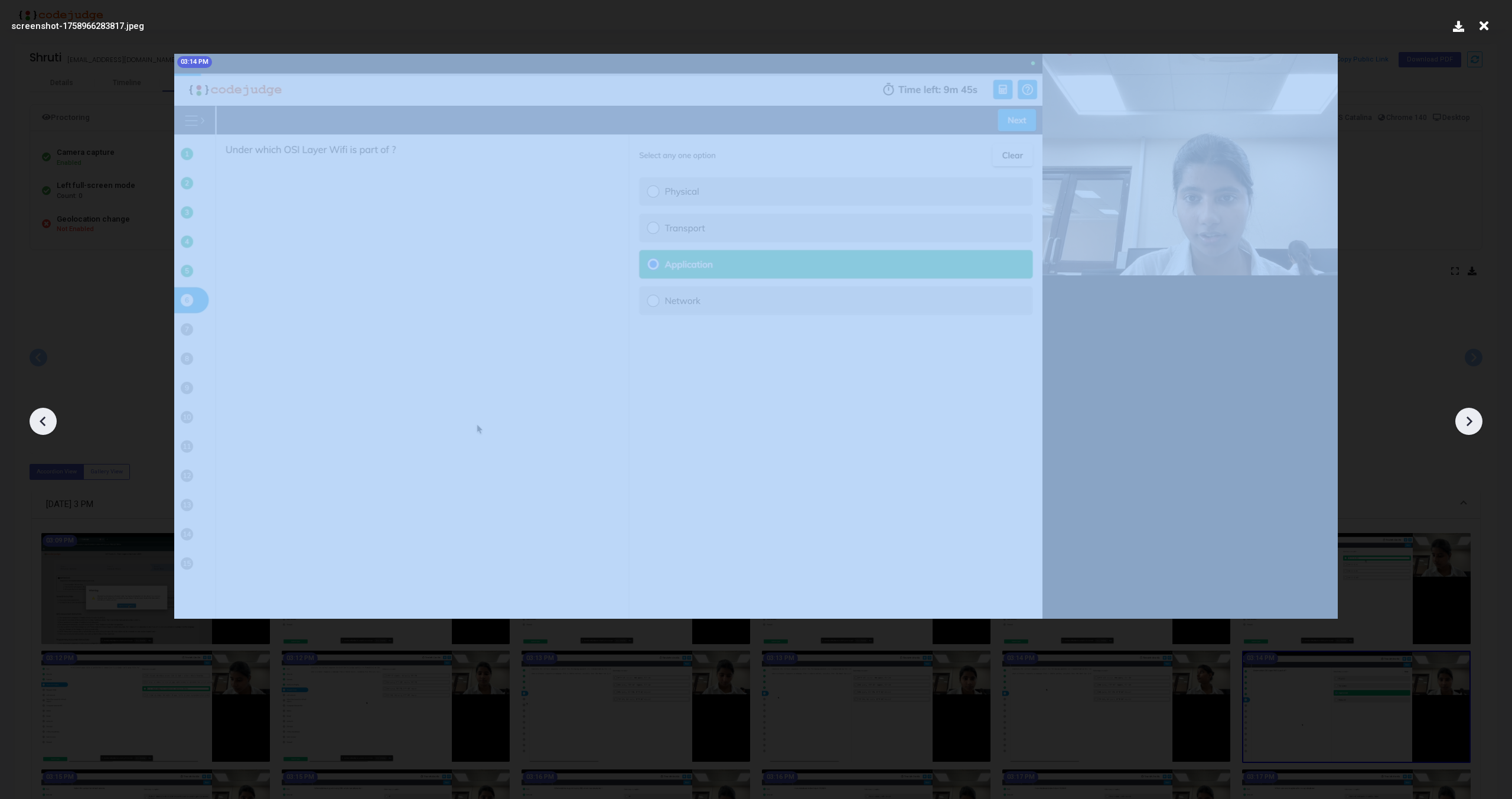
click at [1466, 420] on icon at bounding box center [1469, 422] width 18 height 18
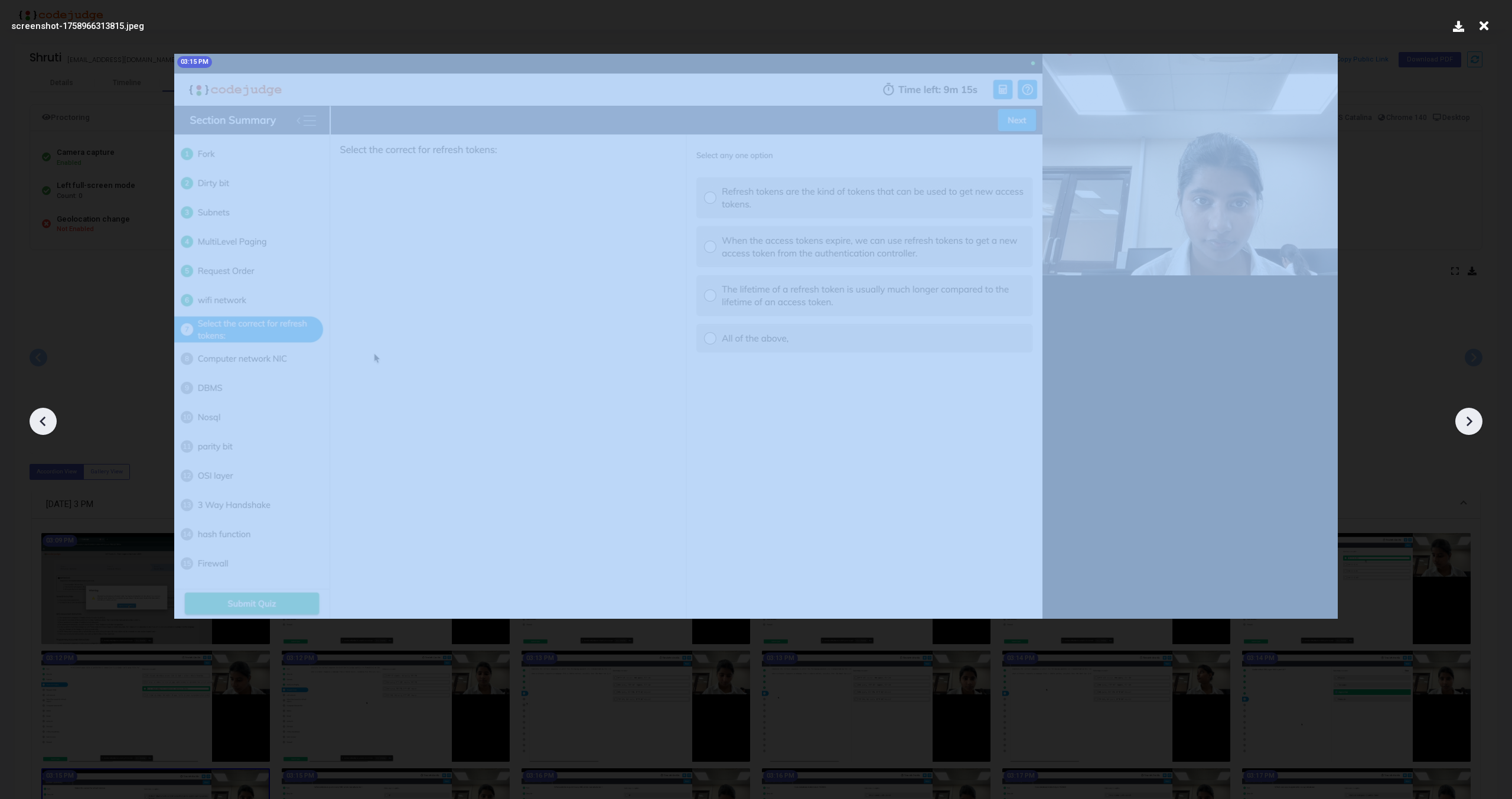
click at [1466, 420] on icon at bounding box center [1469, 422] width 18 height 18
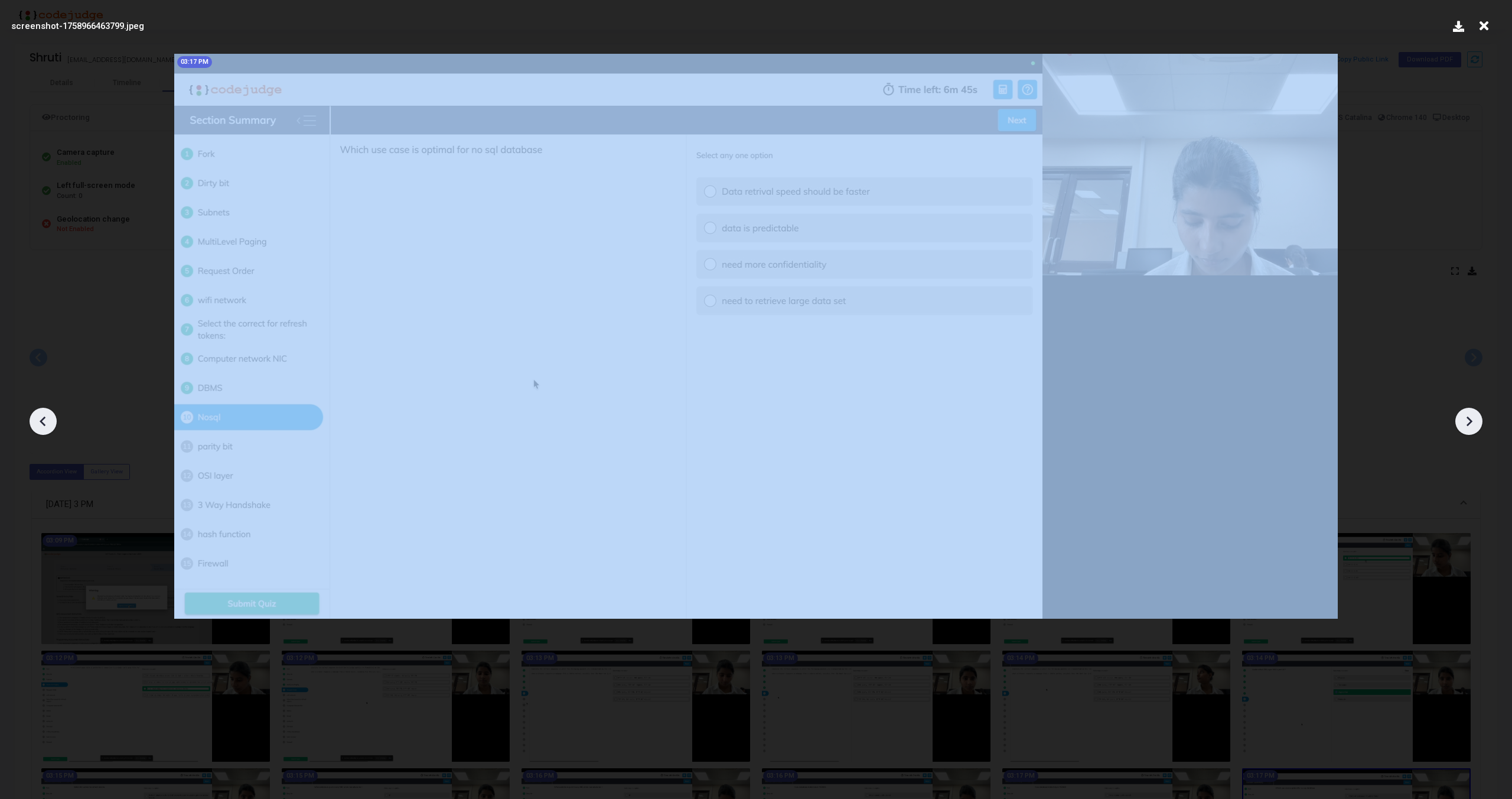
click at [1466, 420] on icon at bounding box center [1469, 422] width 18 height 18
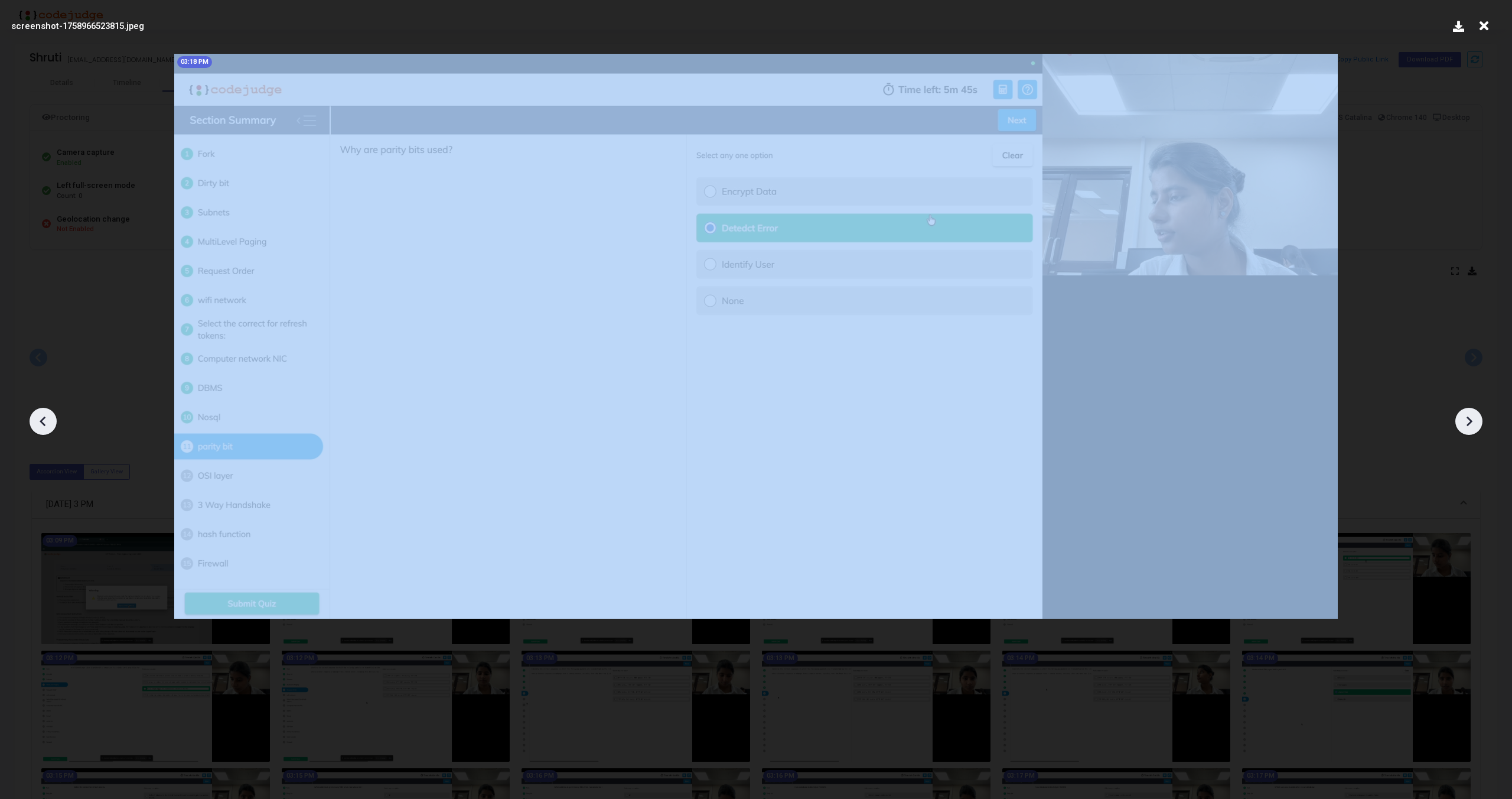
click at [1466, 420] on icon at bounding box center [1469, 422] width 18 height 18
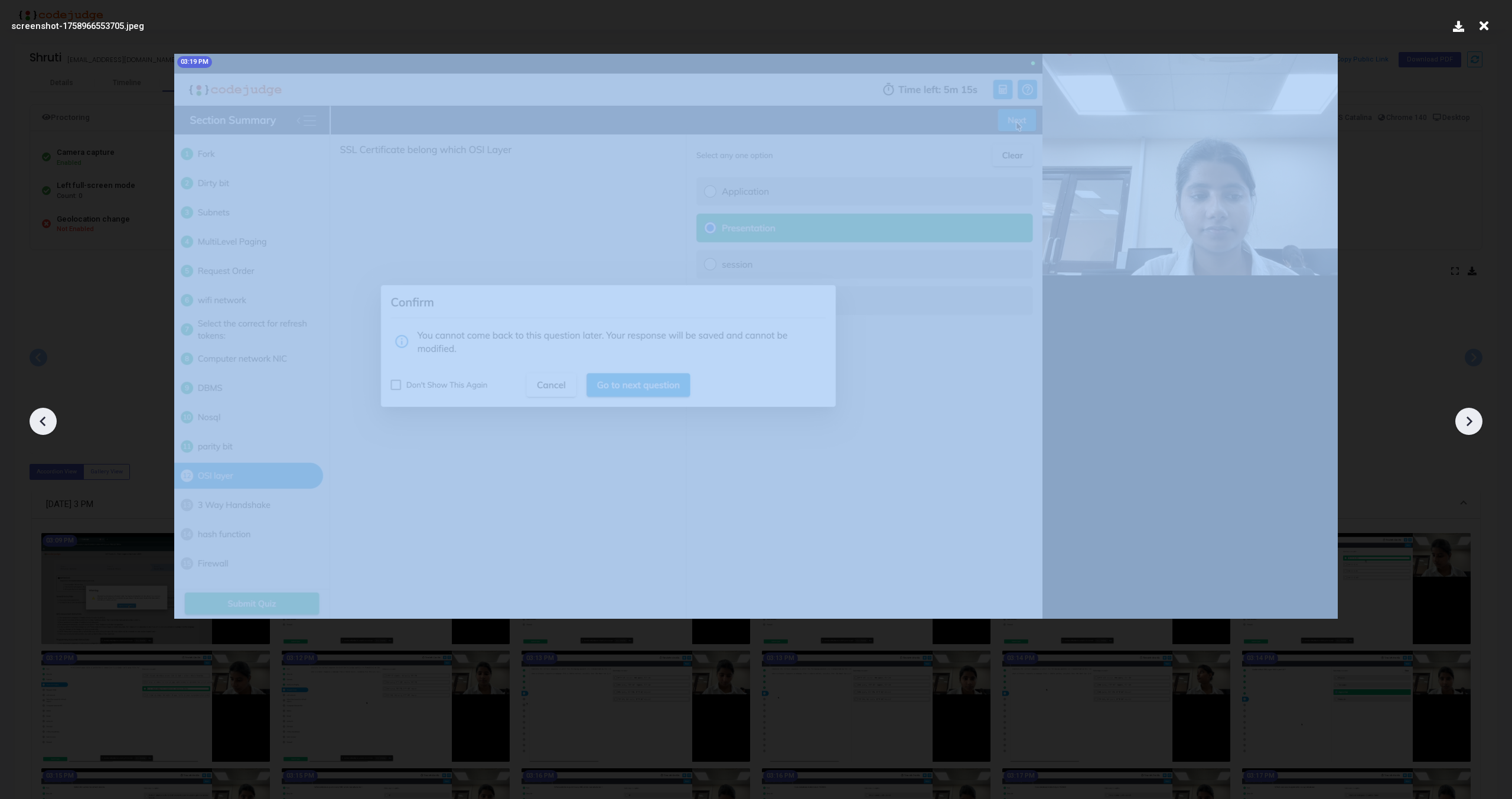
click at [1466, 420] on icon at bounding box center [1469, 422] width 18 height 18
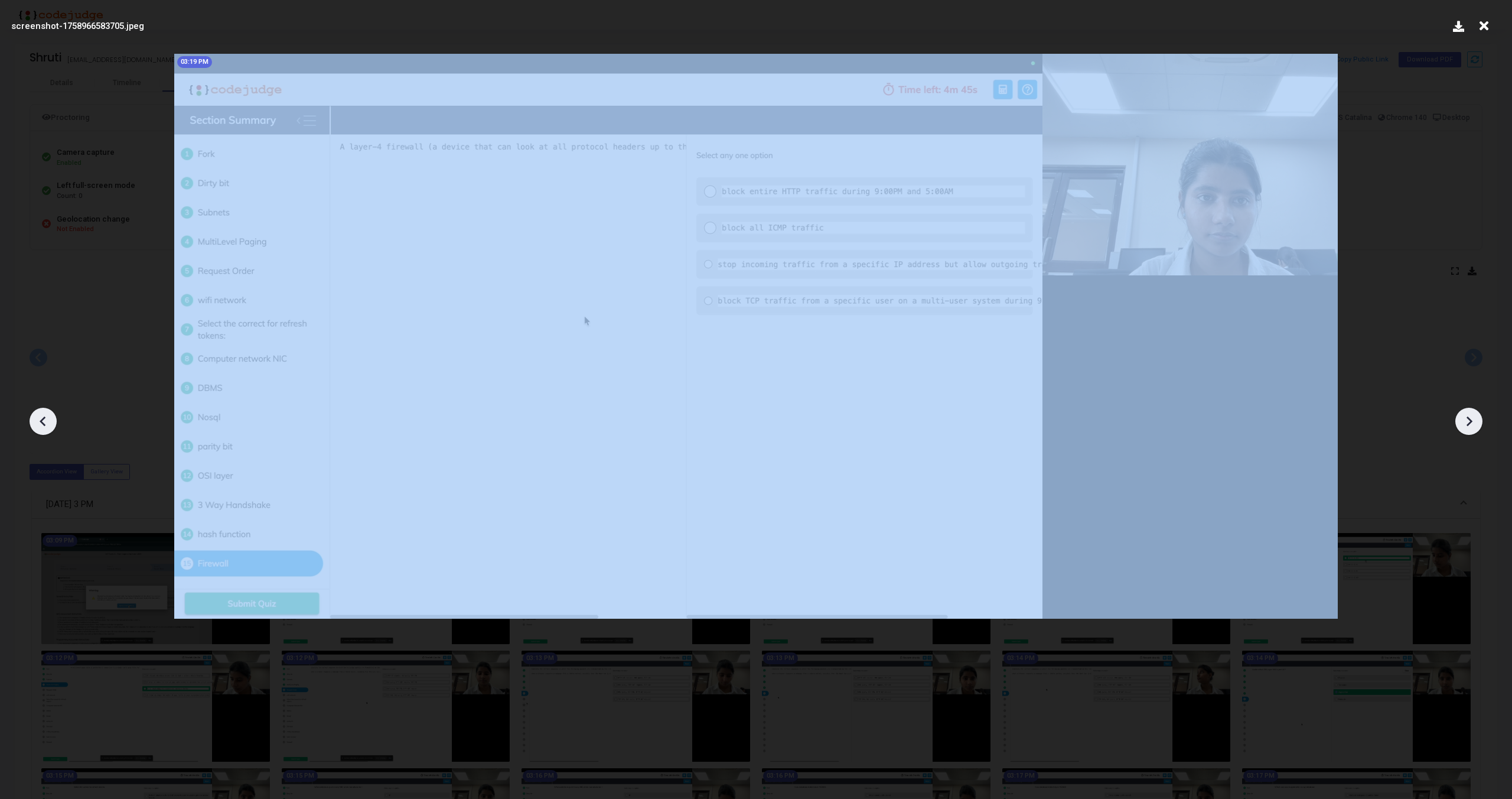
click at [1466, 420] on icon at bounding box center [1469, 422] width 18 height 18
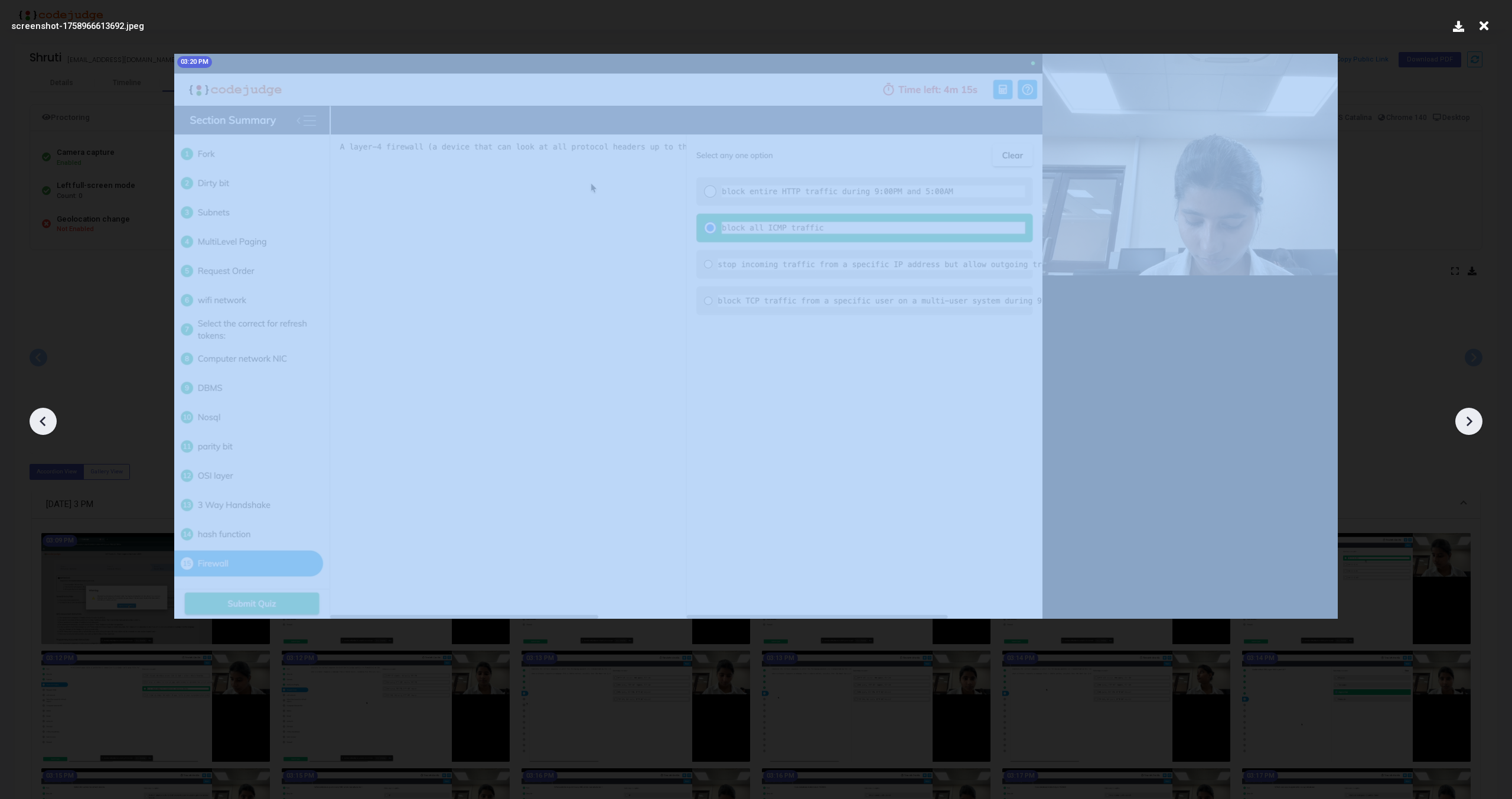
click at [1466, 420] on icon at bounding box center [1469, 422] width 18 height 18
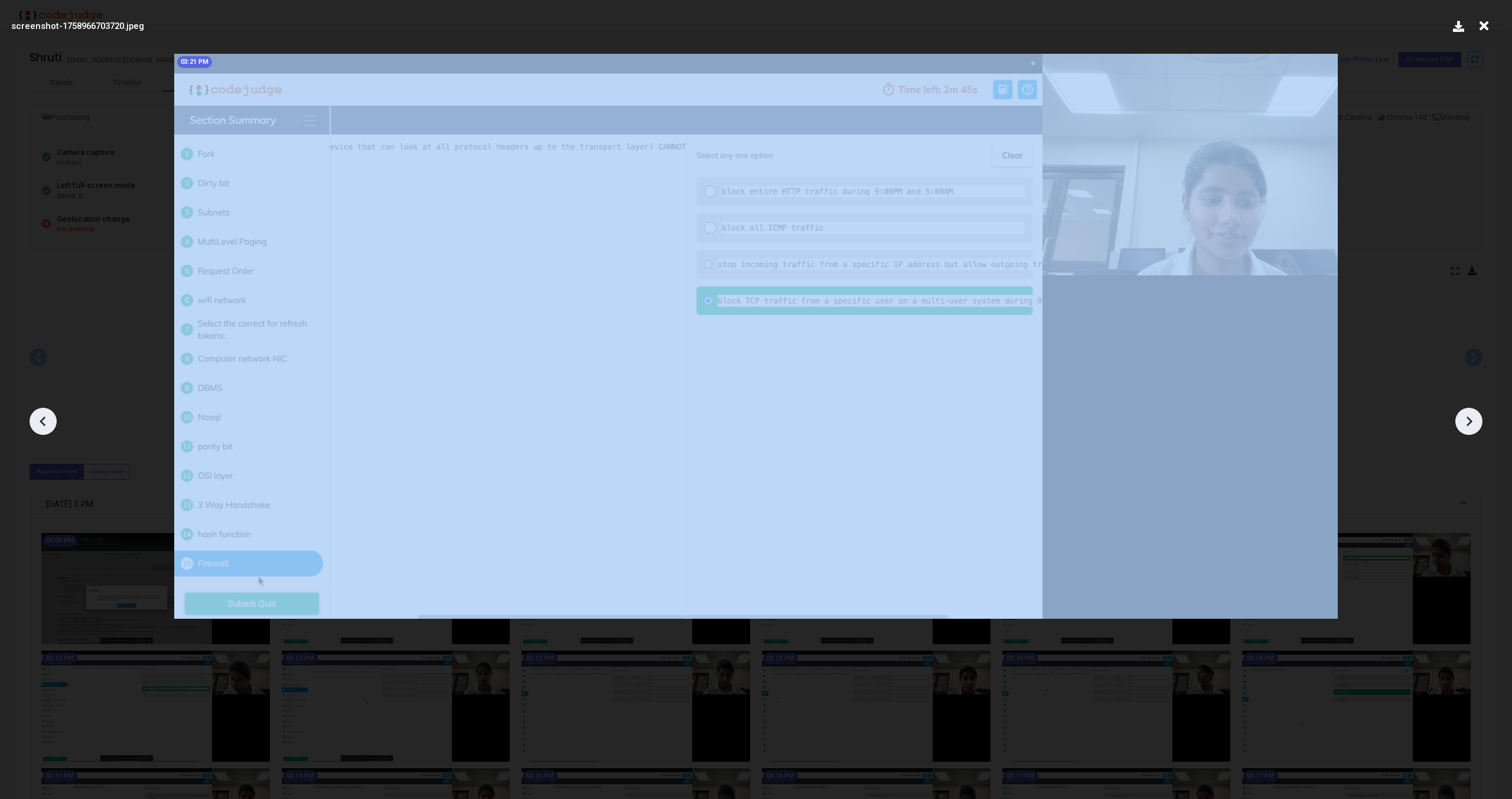
click at [1466, 420] on icon at bounding box center [1469, 422] width 18 height 18
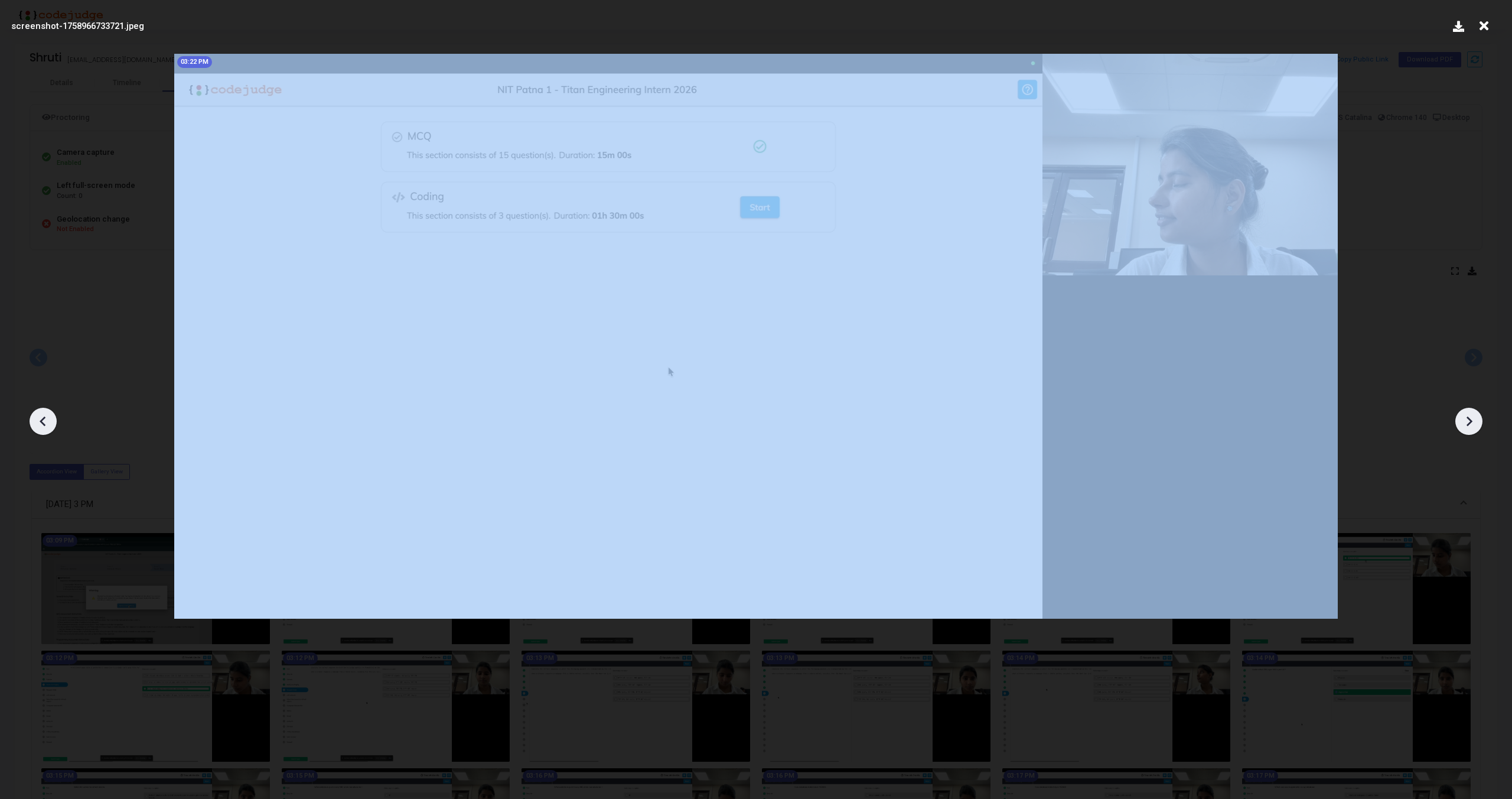
click at [1466, 420] on icon at bounding box center [1469, 422] width 18 height 18
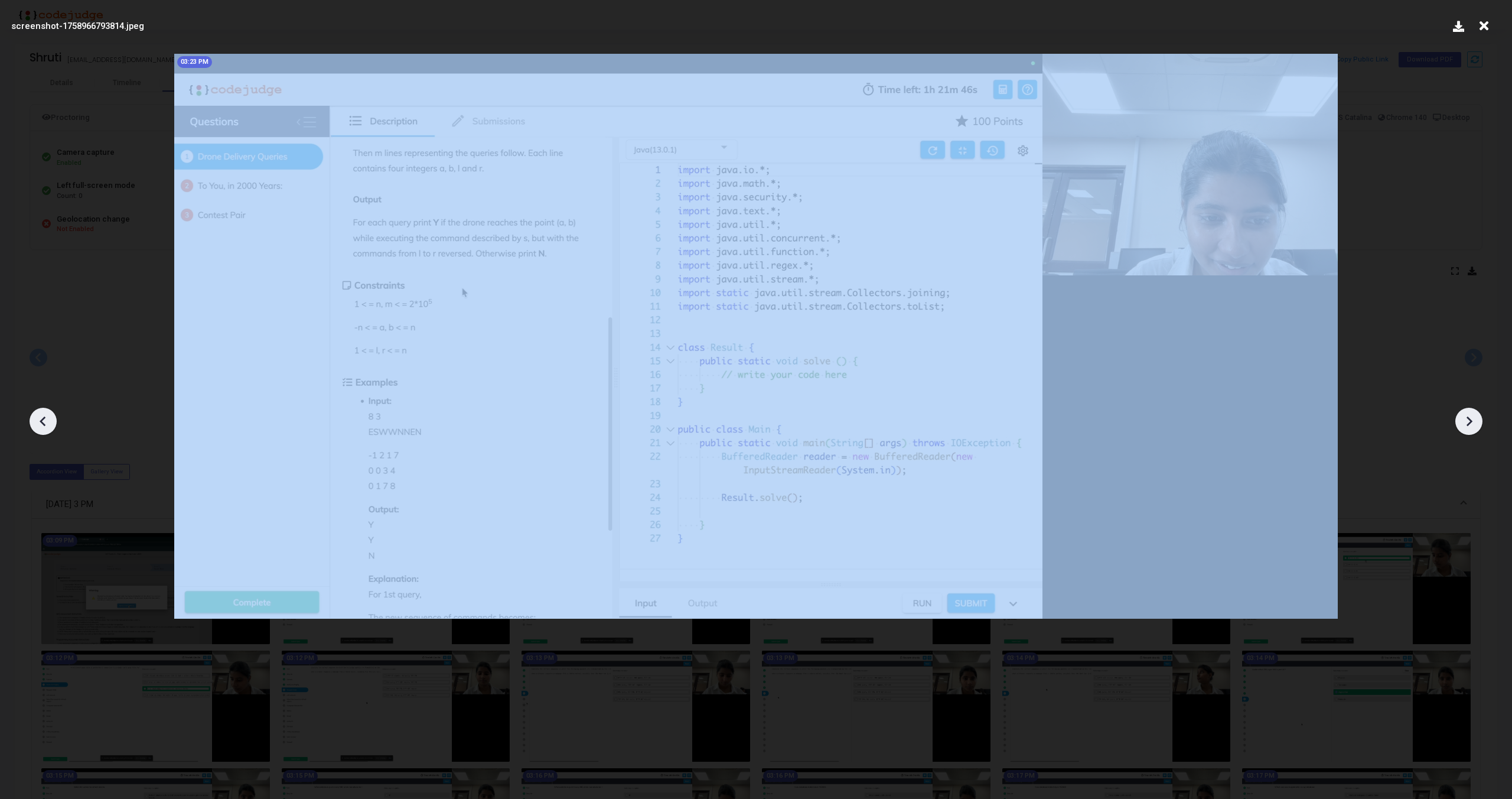
click at [1466, 420] on icon at bounding box center [1469, 422] width 18 height 18
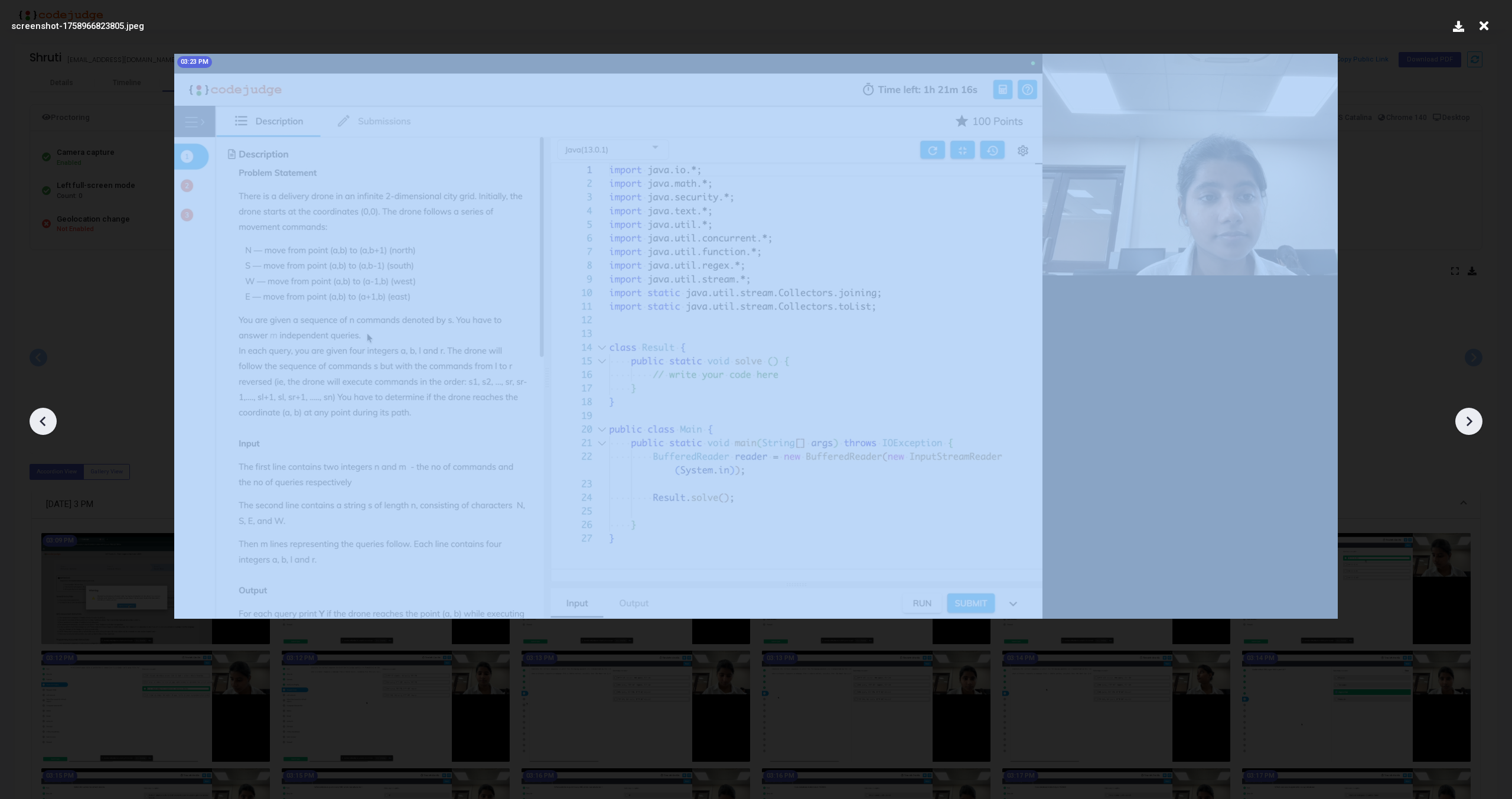
click at [1466, 420] on icon at bounding box center [1469, 422] width 18 height 18
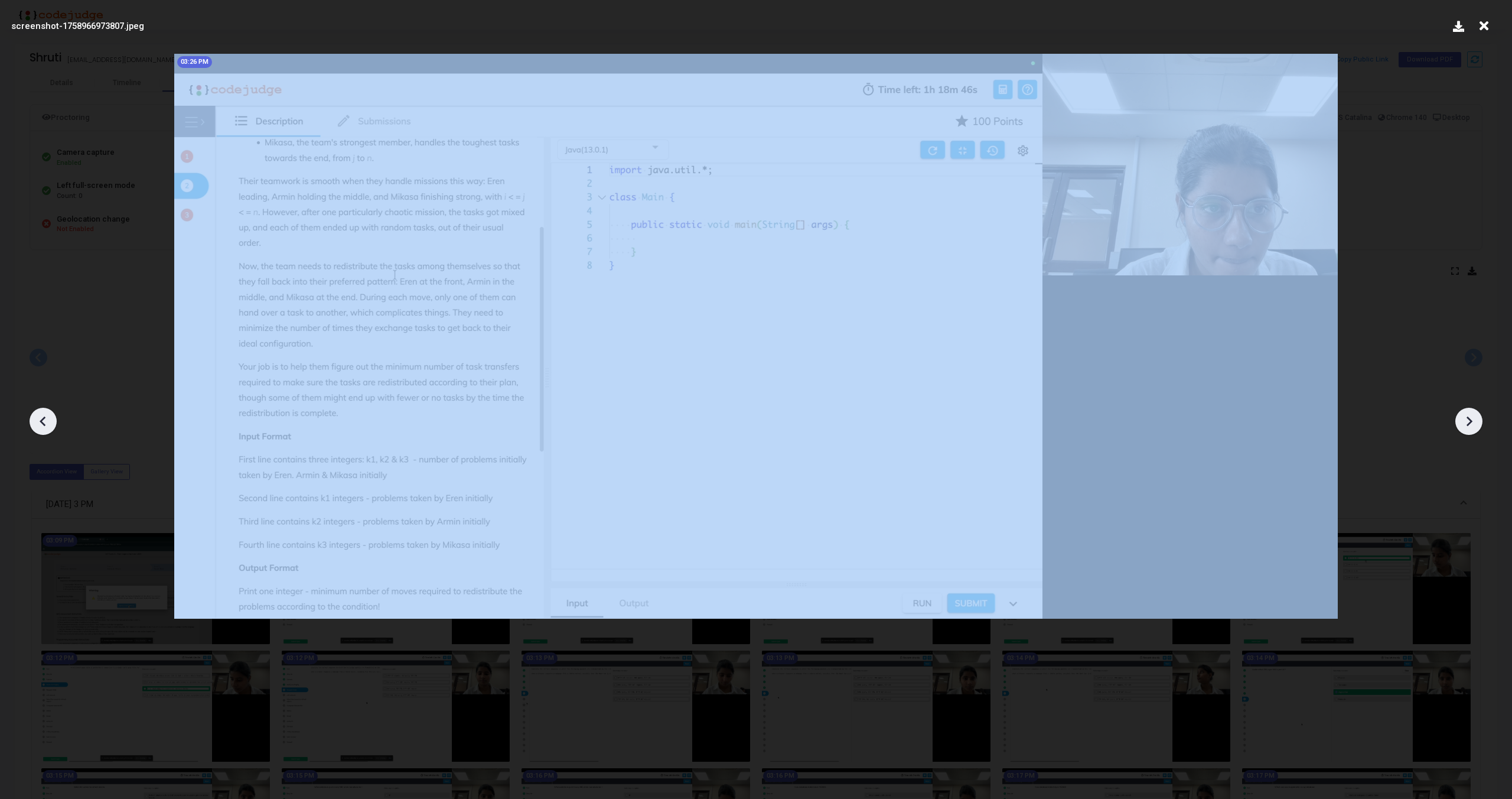
click at [1466, 420] on icon at bounding box center [1469, 422] width 18 height 18
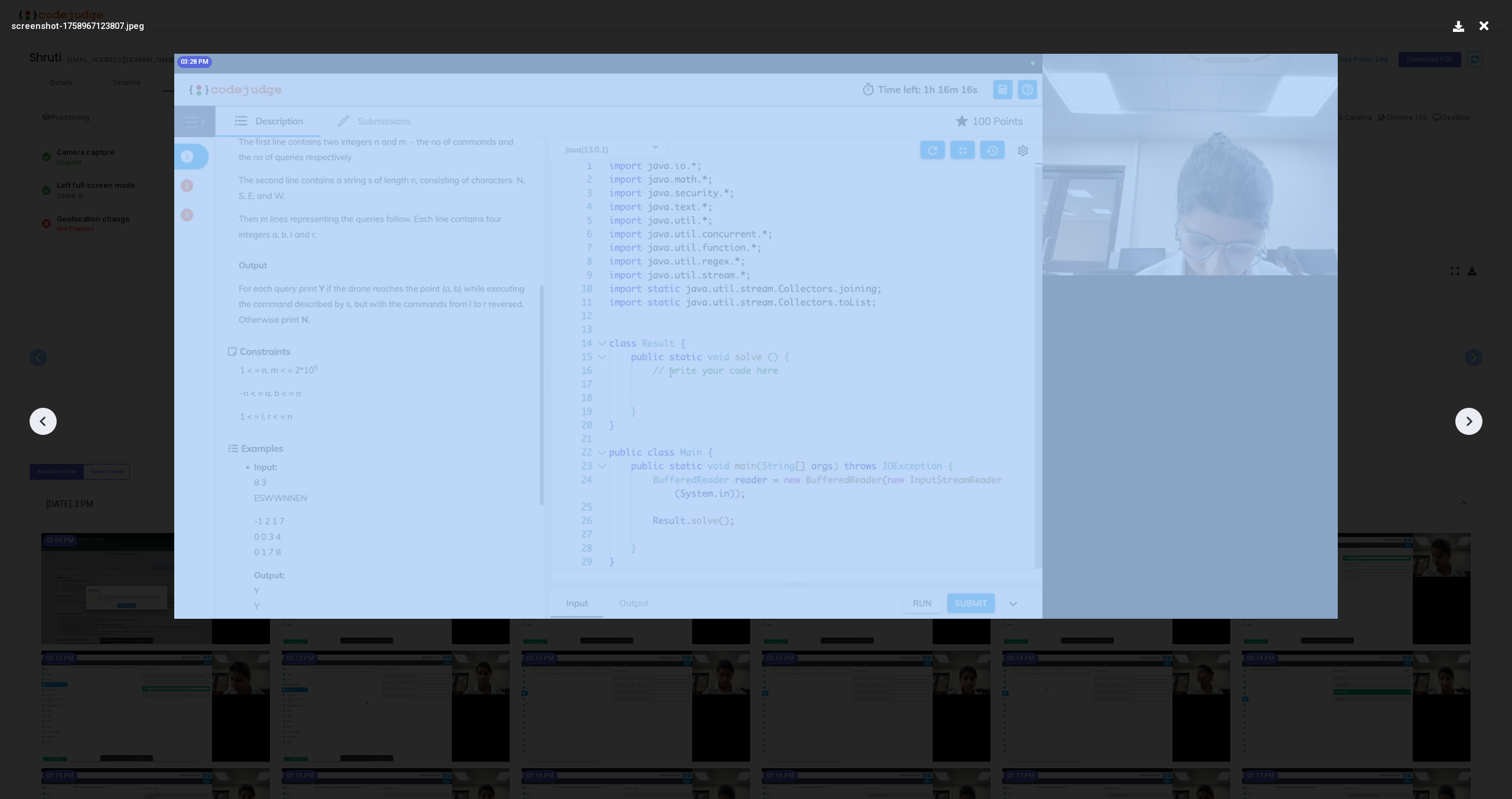
click at [1466, 420] on icon at bounding box center [1469, 422] width 18 height 18
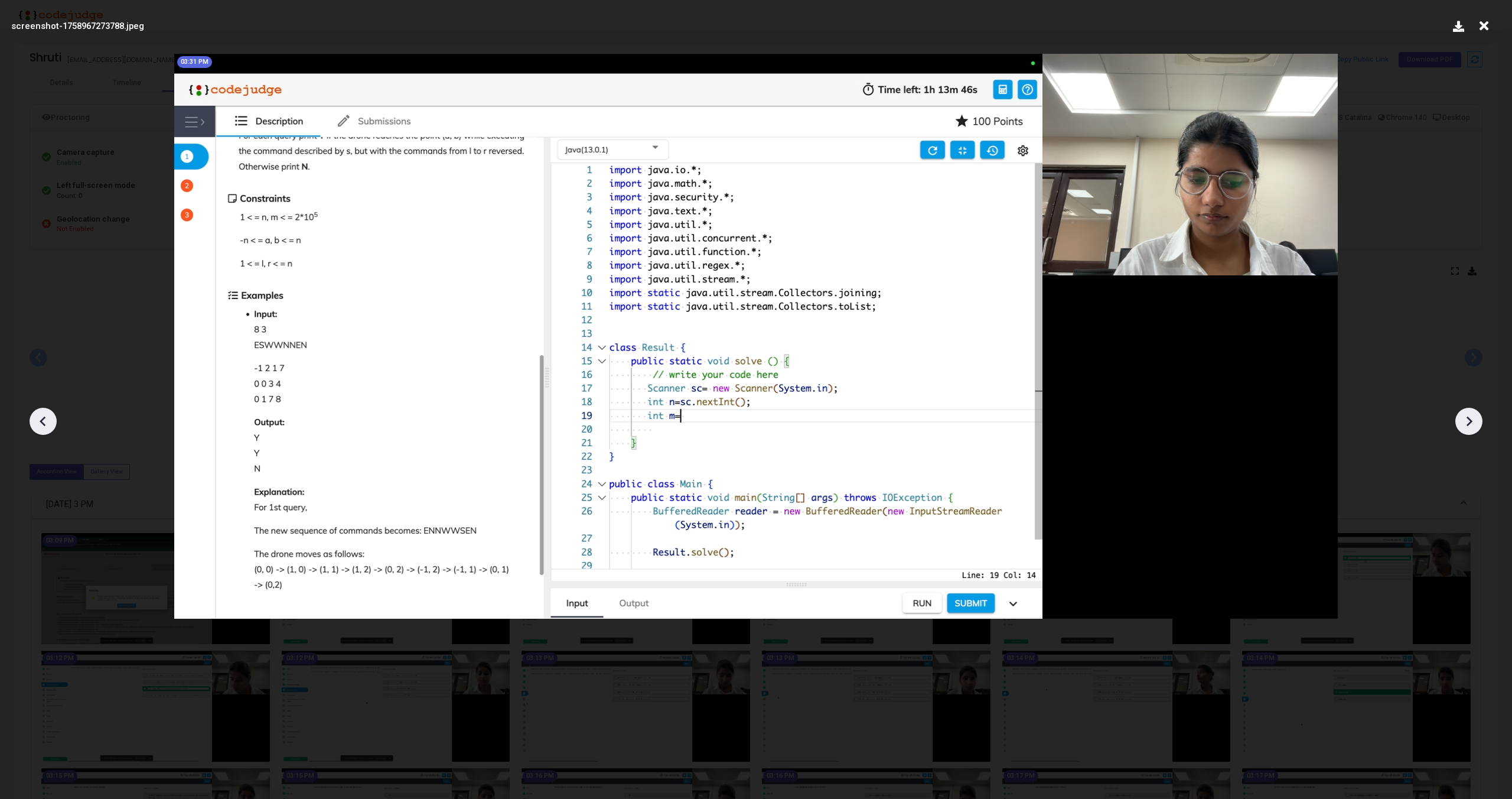
click at [1466, 420] on icon at bounding box center [1469, 422] width 18 height 18
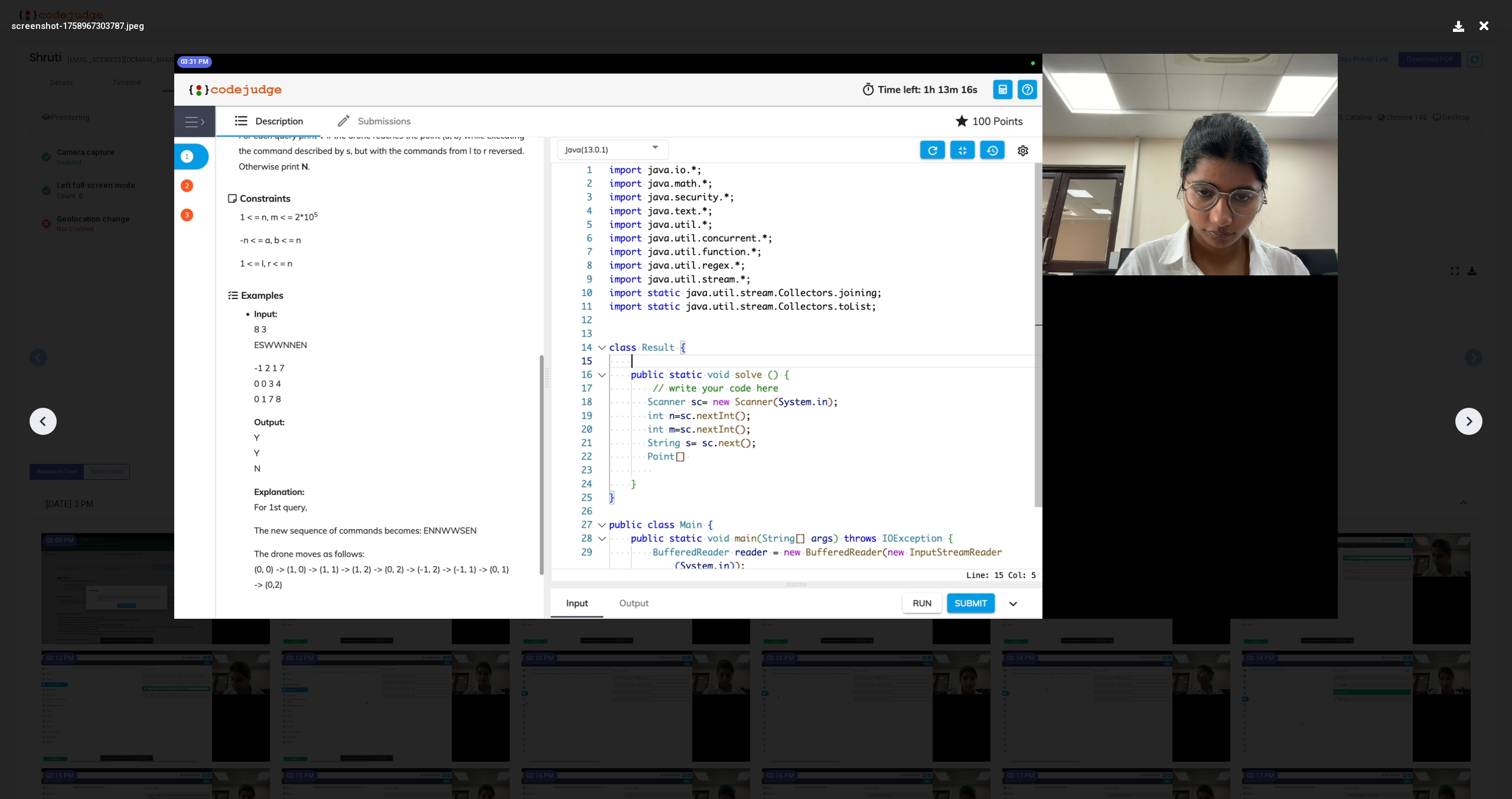
click at [1466, 420] on icon at bounding box center [1469, 422] width 18 height 18
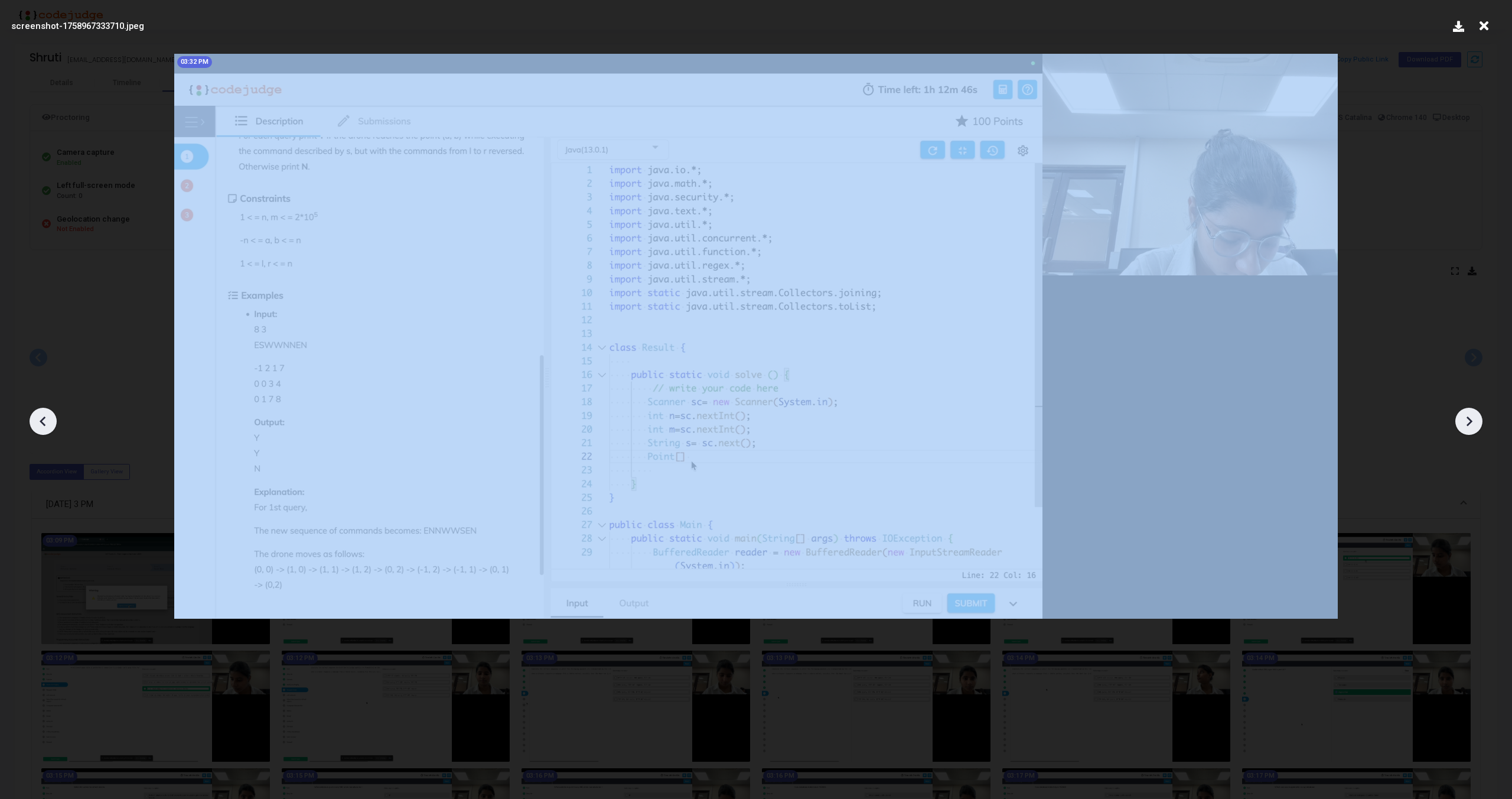
click at [1466, 420] on icon at bounding box center [1469, 422] width 18 height 18
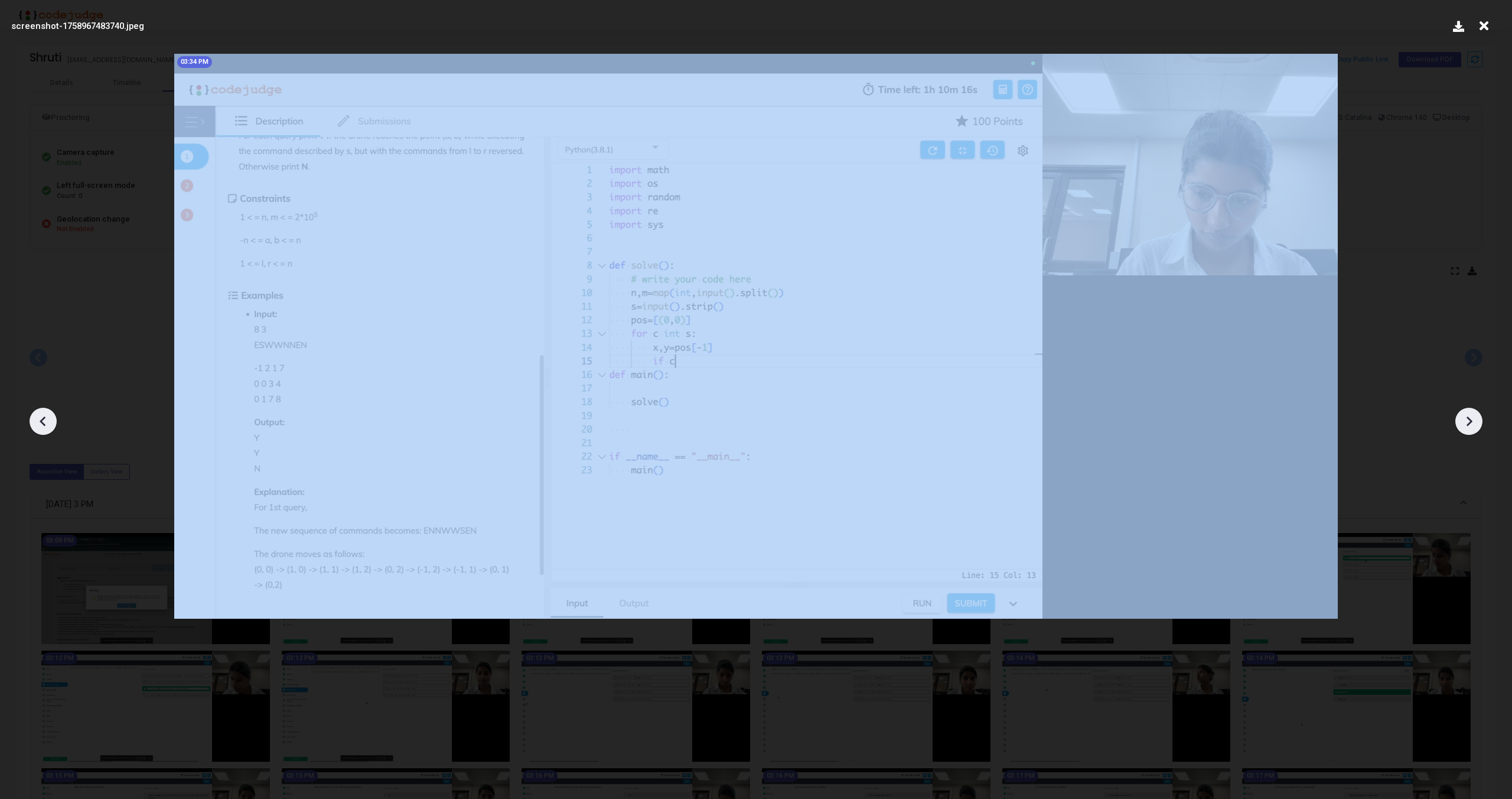
click at [1466, 420] on icon at bounding box center [1469, 422] width 18 height 18
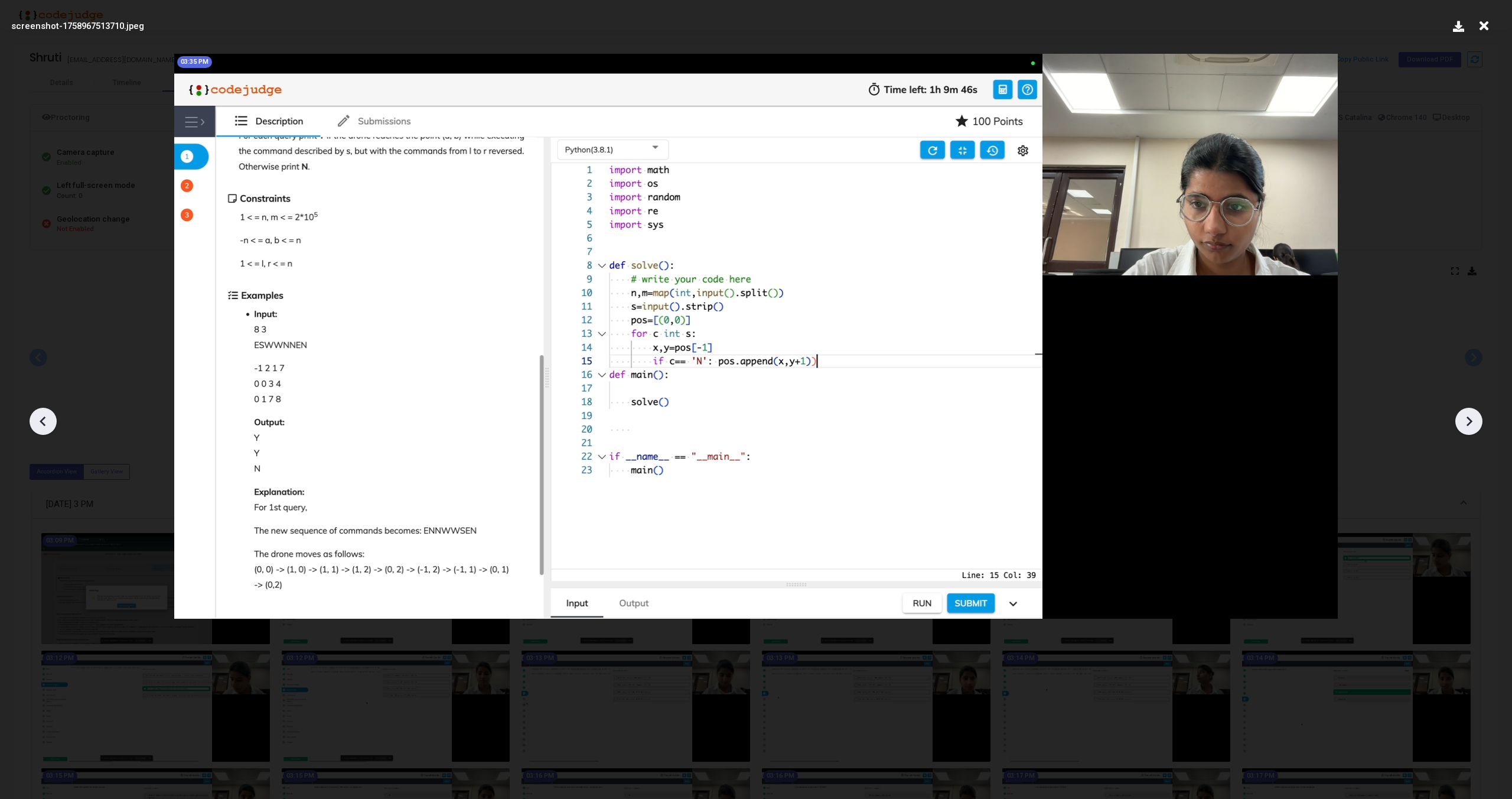
click at [1466, 420] on icon at bounding box center [1469, 422] width 18 height 18
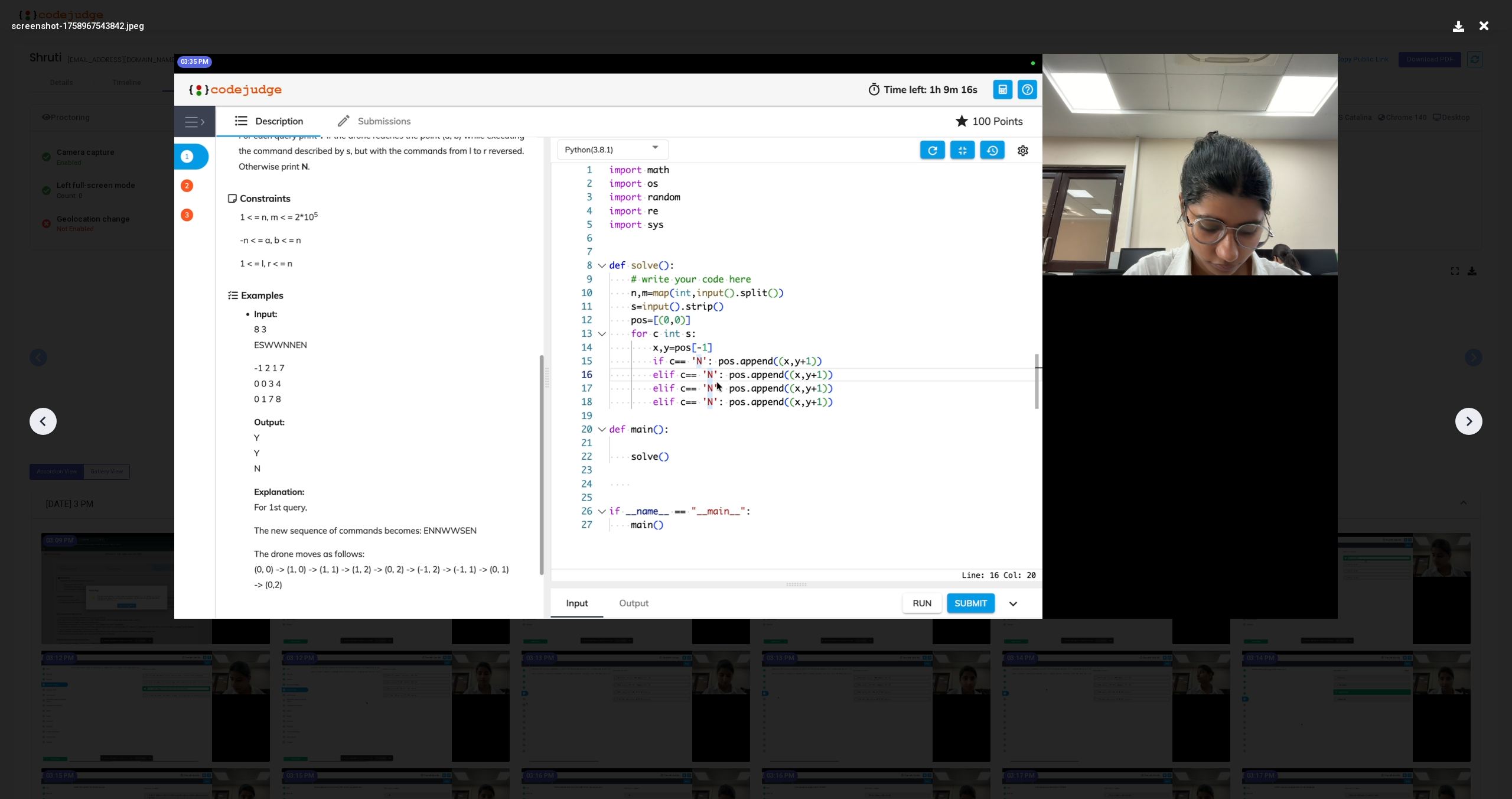
click at [1466, 420] on icon at bounding box center [1469, 422] width 18 height 18
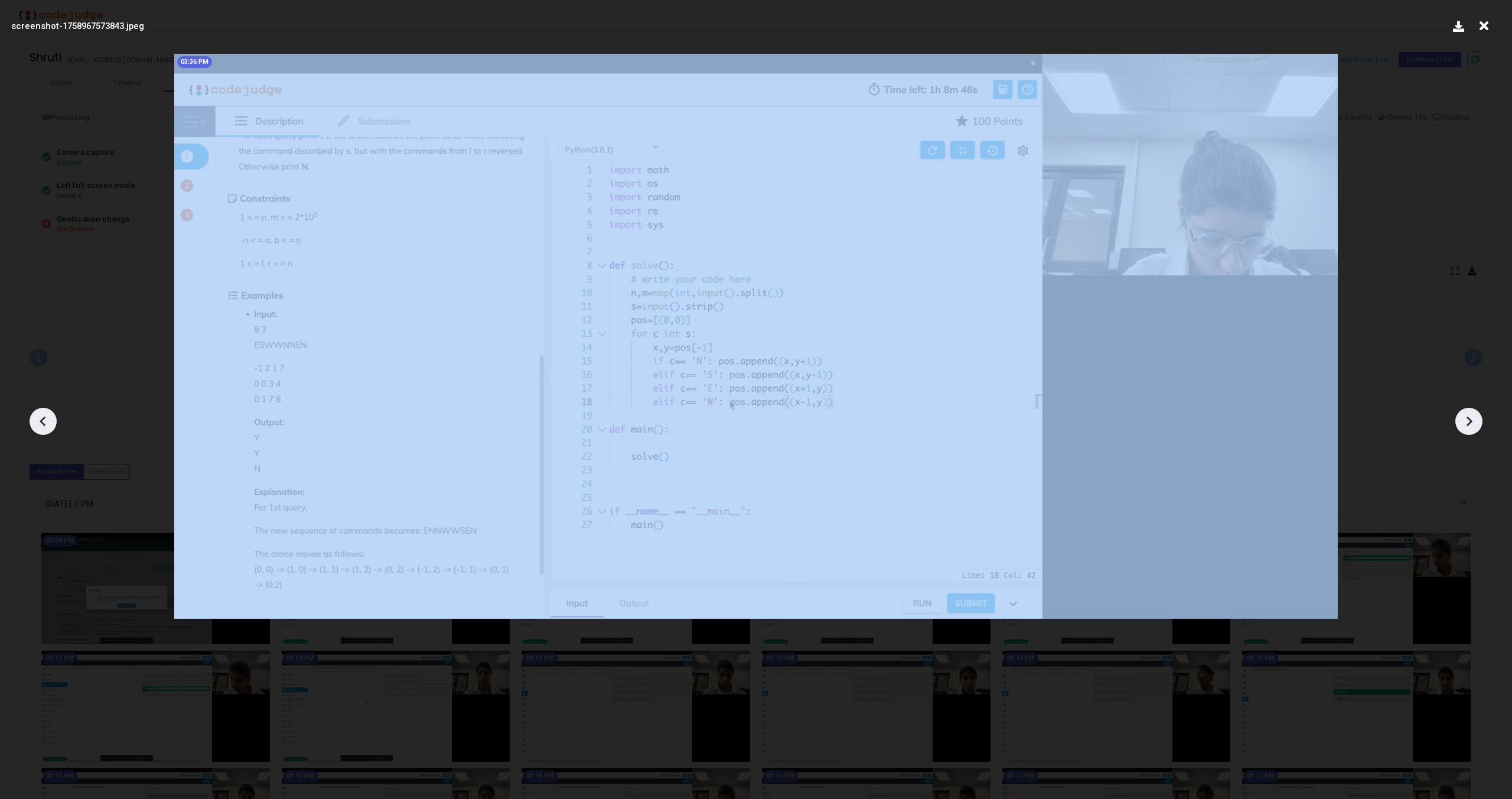
click at [1466, 420] on icon at bounding box center [1469, 422] width 18 height 18
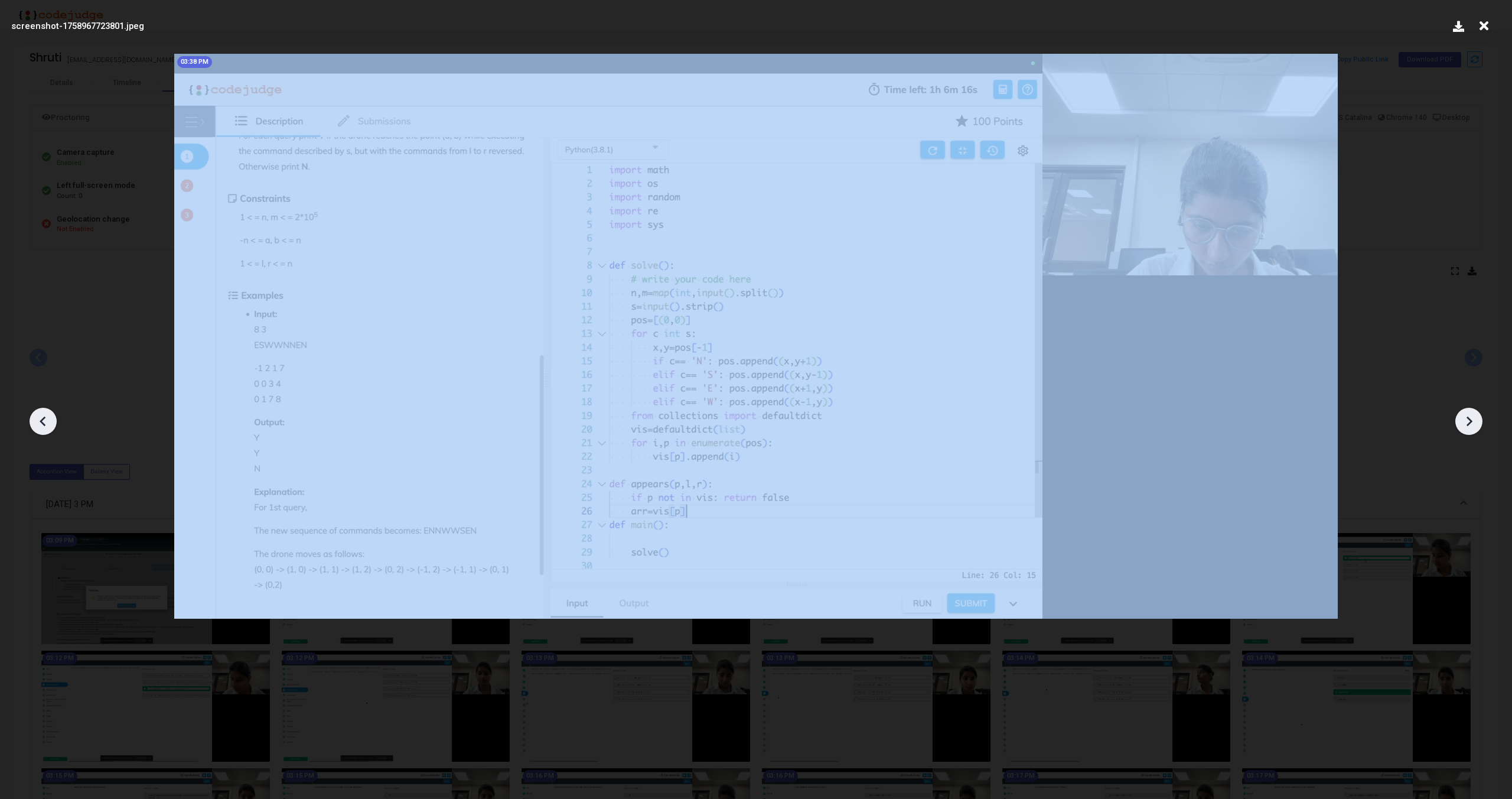
click at [1466, 420] on icon at bounding box center [1469, 422] width 18 height 18
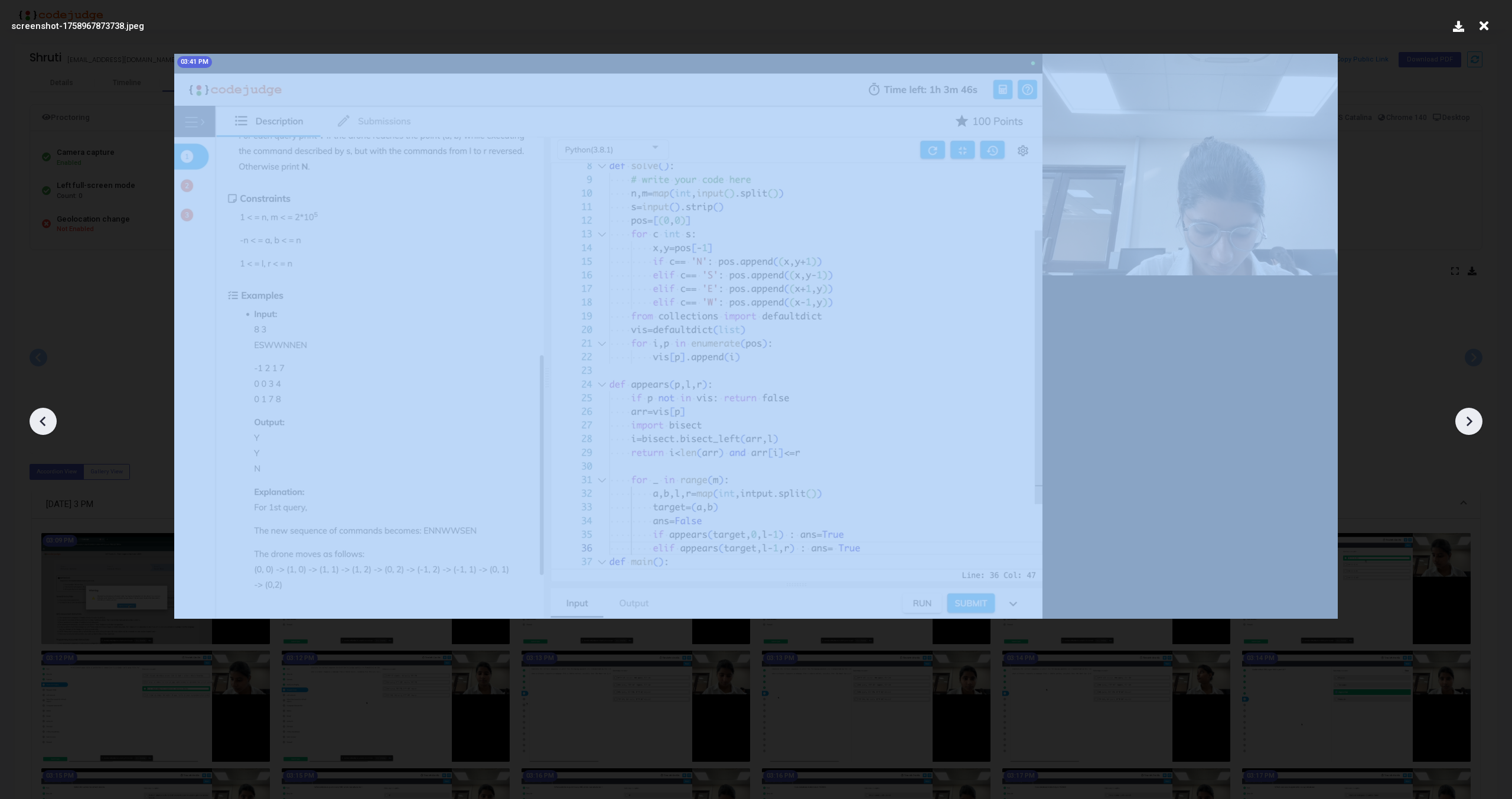
click at [1466, 420] on icon at bounding box center [1469, 422] width 18 height 18
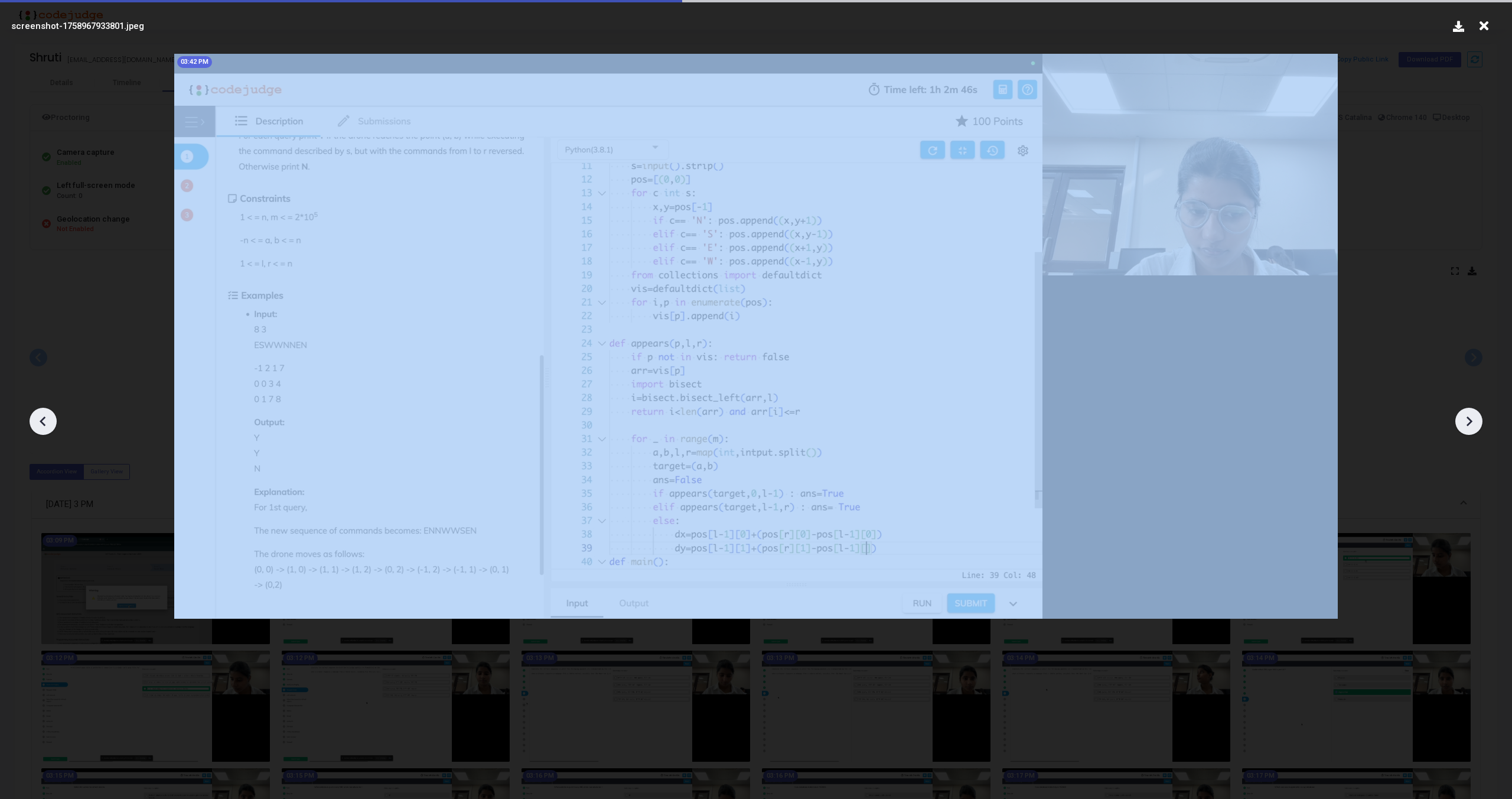
click at [1466, 420] on icon at bounding box center [1469, 422] width 18 height 18
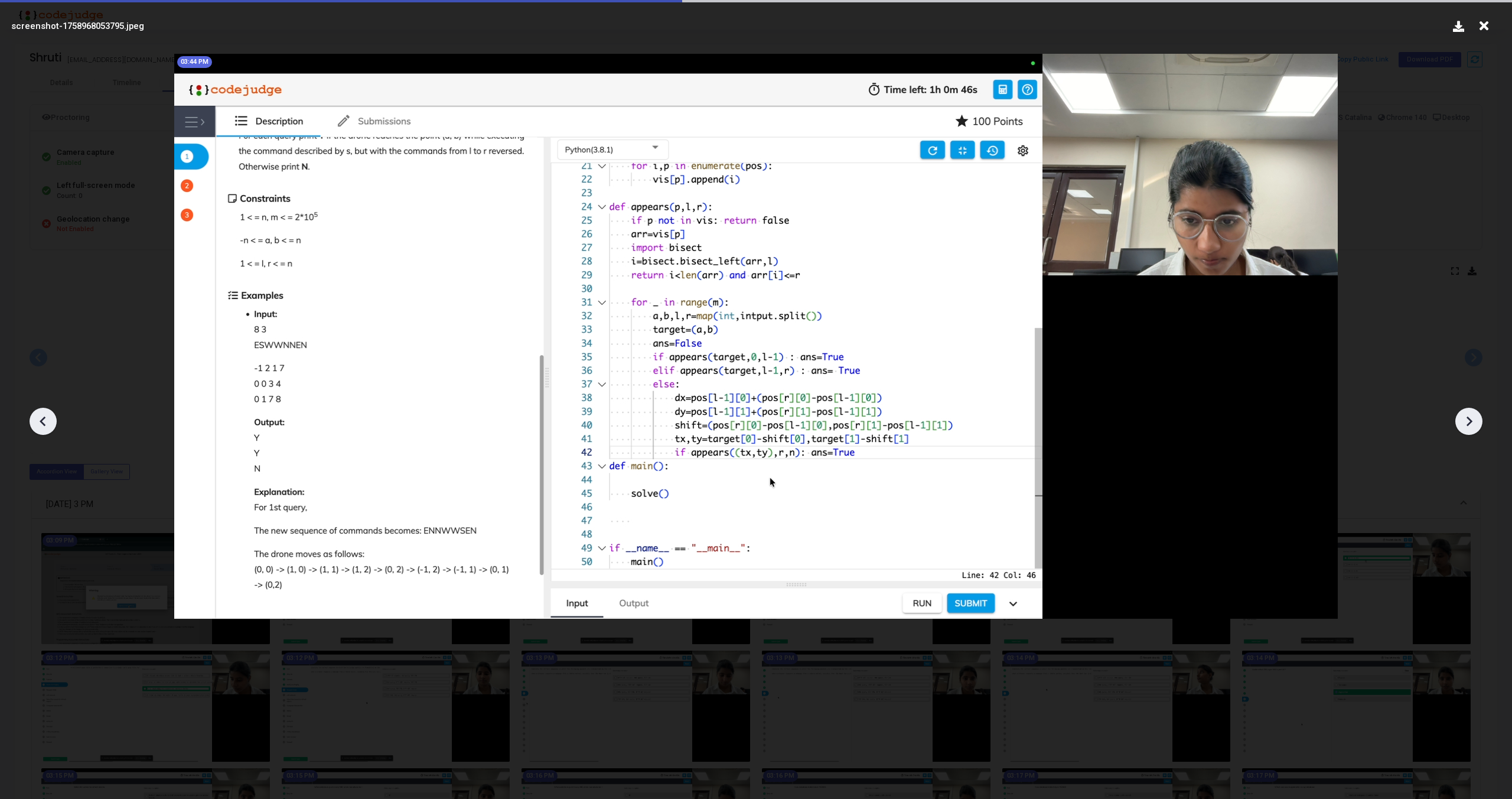
click at [1466, 420] on icon at bounding box center [1469, 422] width 18 height 18
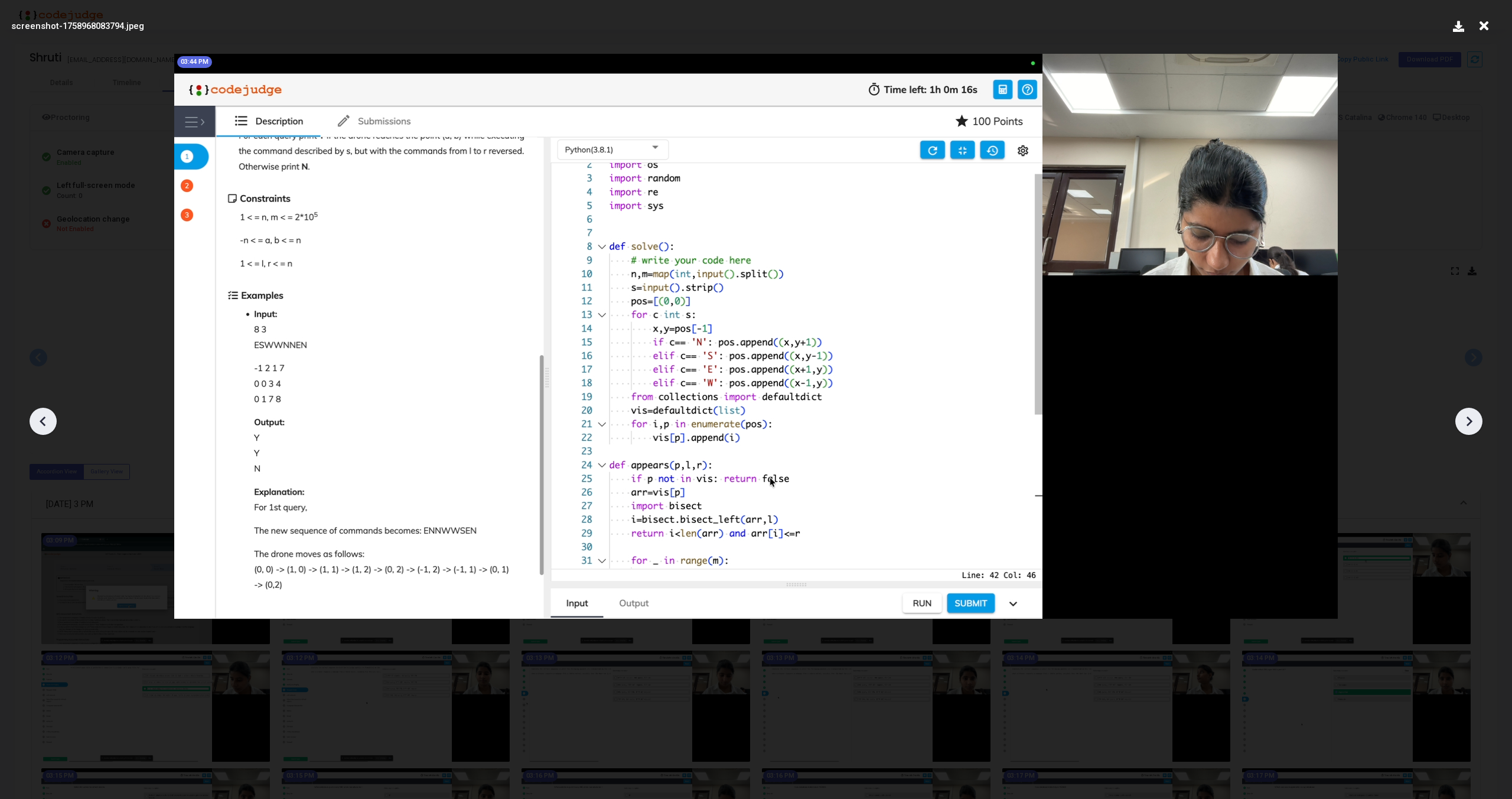
click at [1466, 420] on icon at bounding box center [1469, 422] width 18 height 18
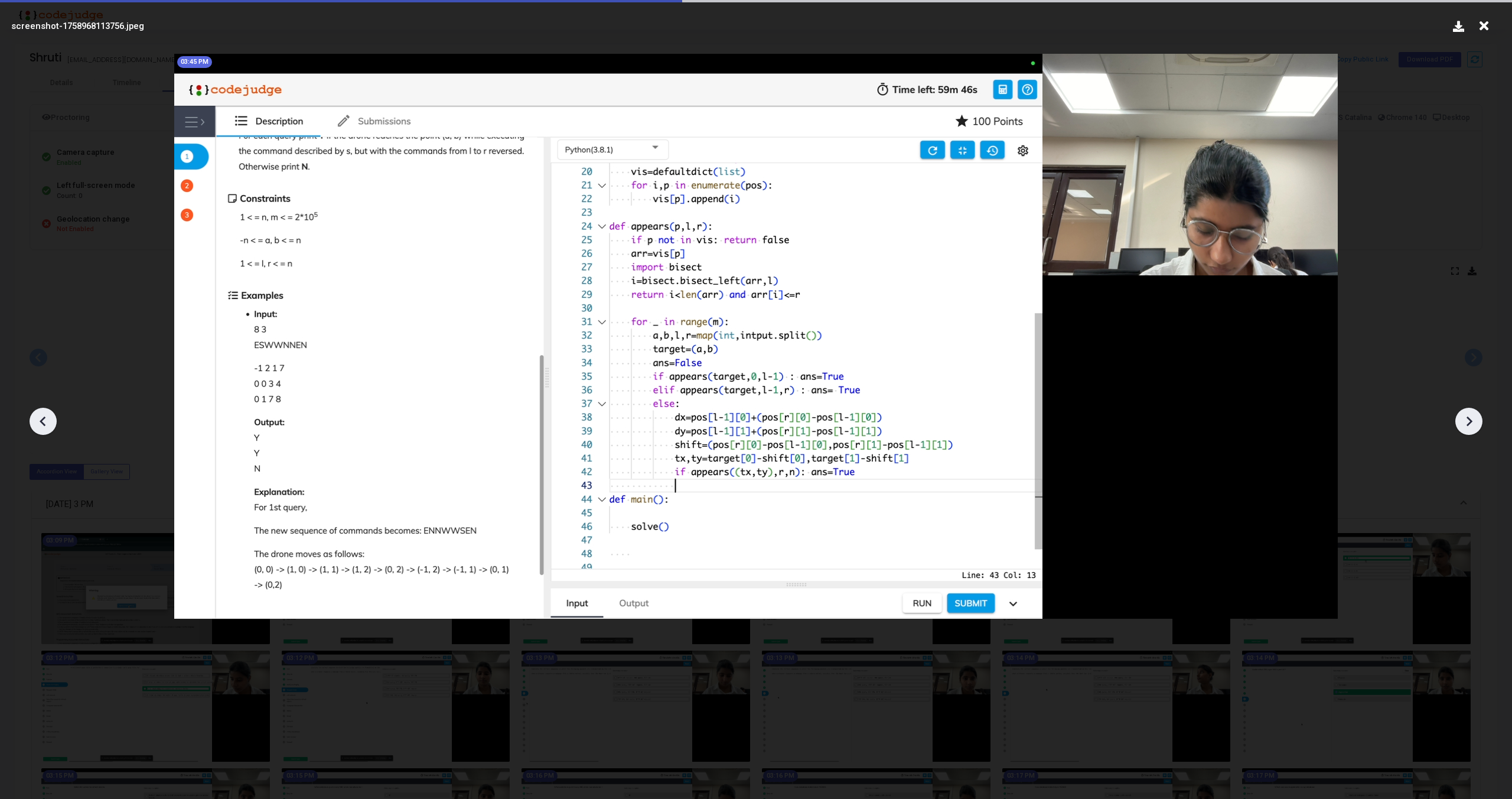
click at [1466, 420] on icon at bounding box center [1469, 422] width 18 height 18
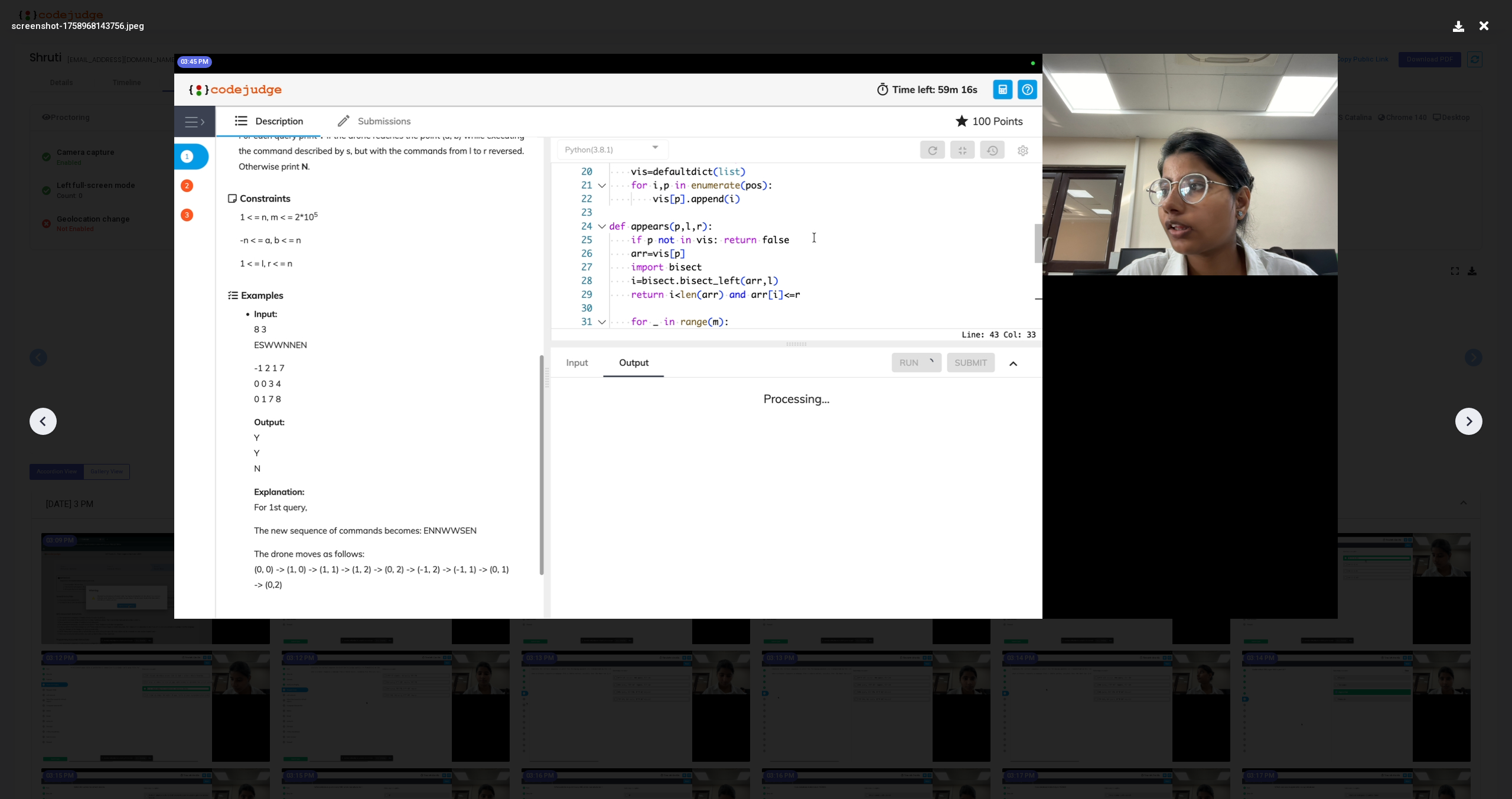
click at [1466, 420] on icon at bounding box center [1469, 422] width 18 height 18
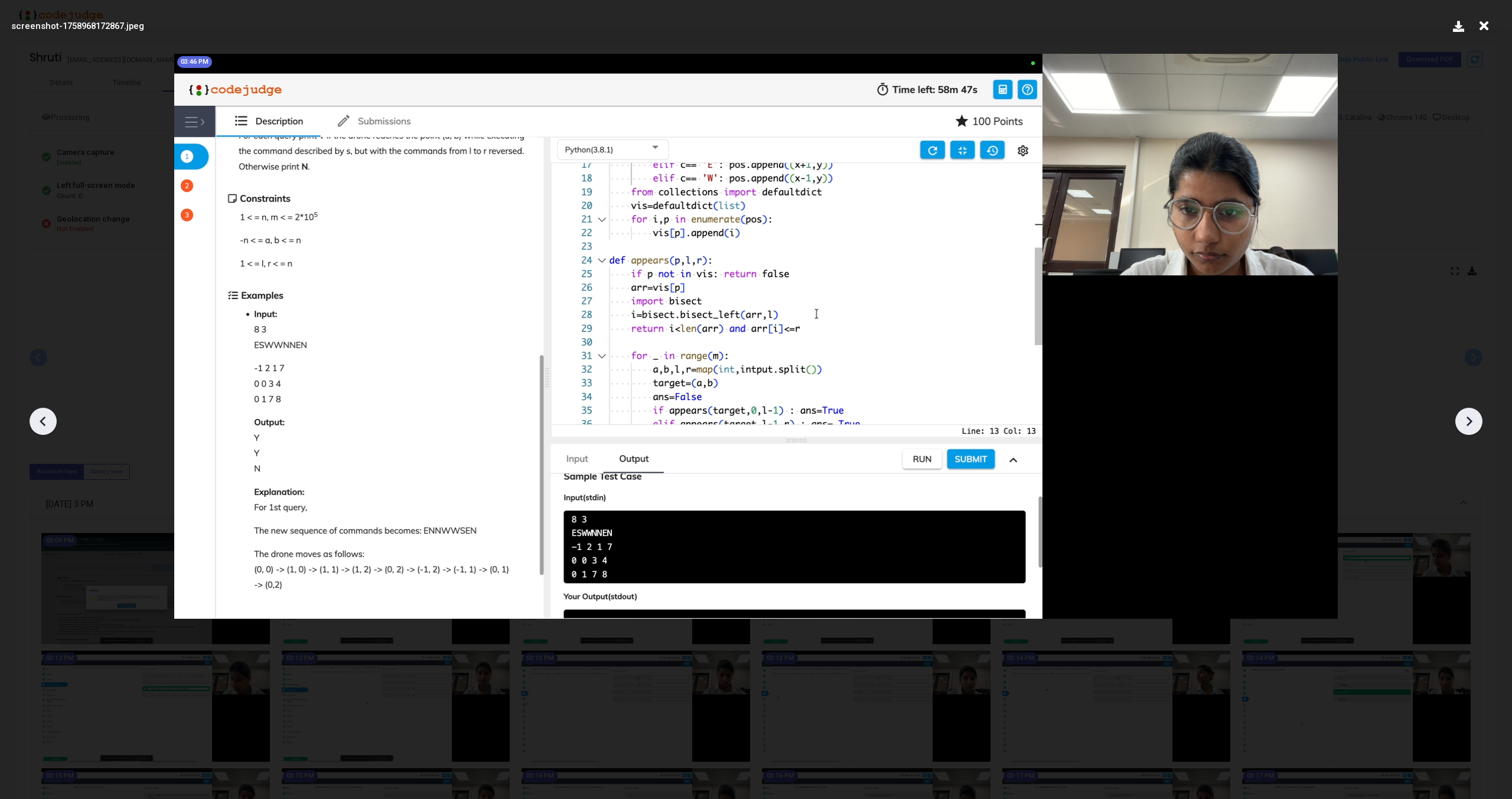
click at [1466, 420] on icon at bounding box center [1469, 422] width 18 height 18
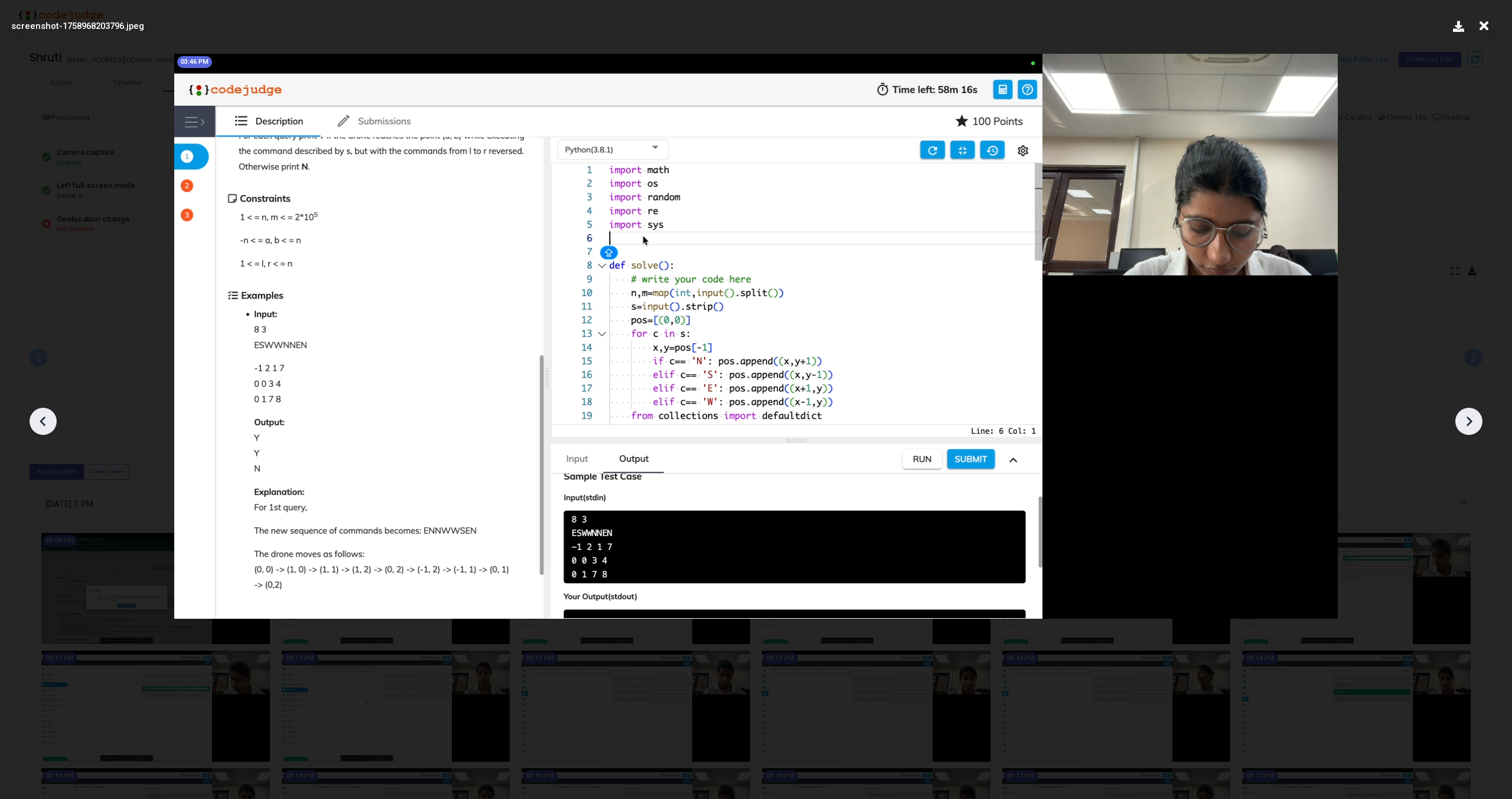
click at [1466, 420] on icon at bounding box center [1469, 422] width 18 height 18
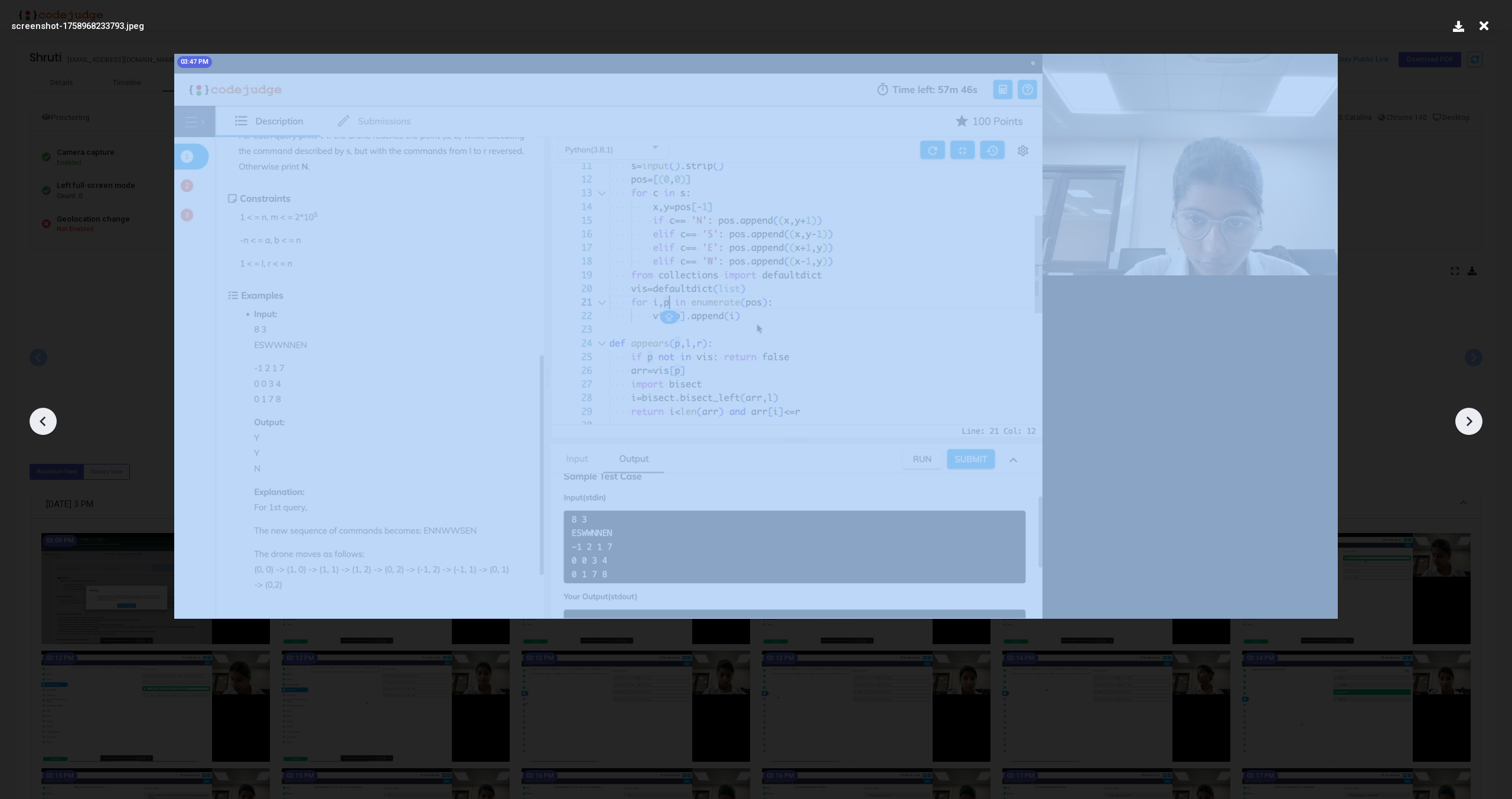
click at [1466, 420] on icon at bounding box center [1469, 422] width 18 height 18
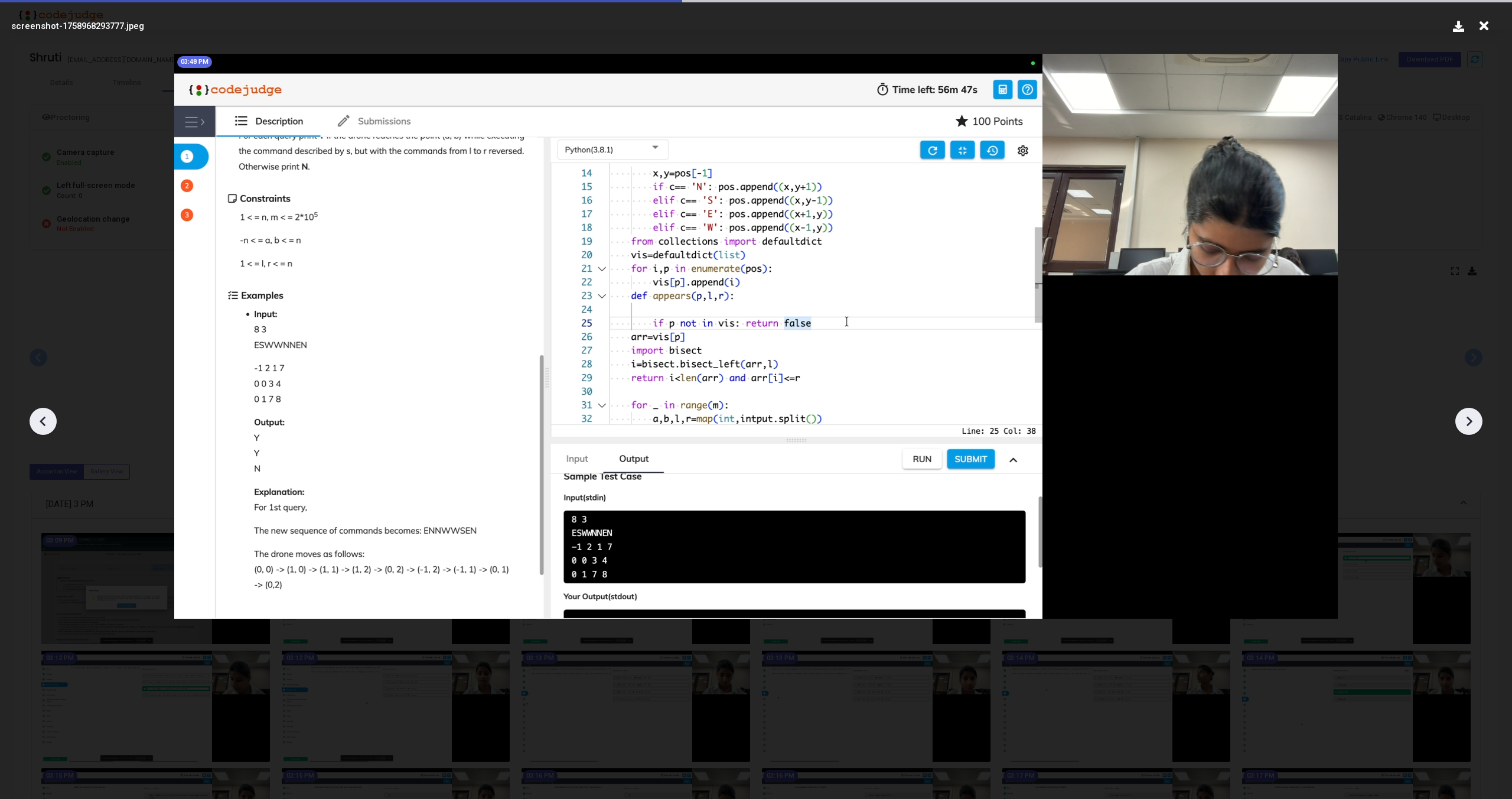
click at [1466, 420] on icon at bounding box center [1469, 422] width 18 height 18
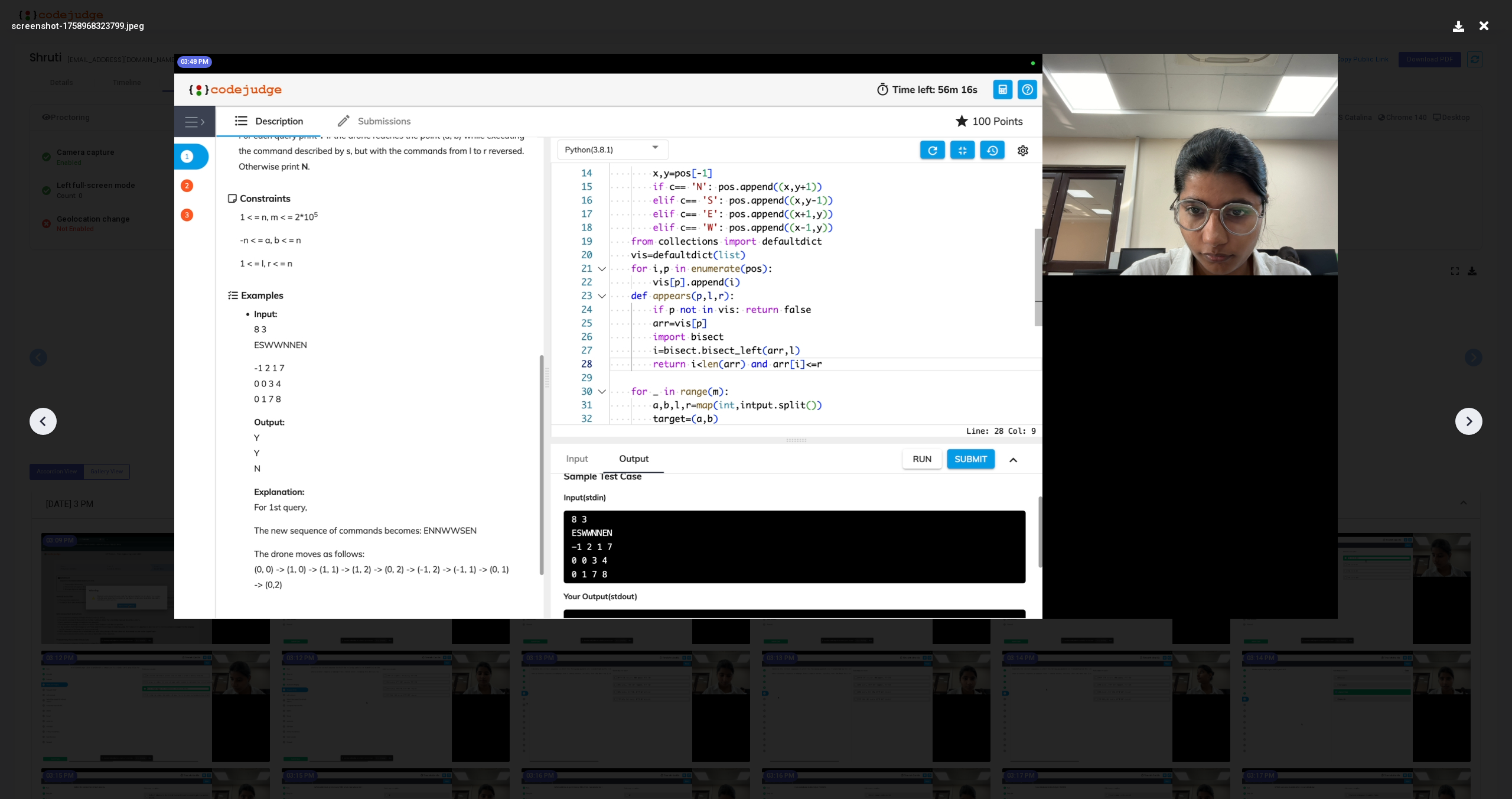
click at [1466, 420] on icon at bounding box center [1469, 422] width 18 height 18
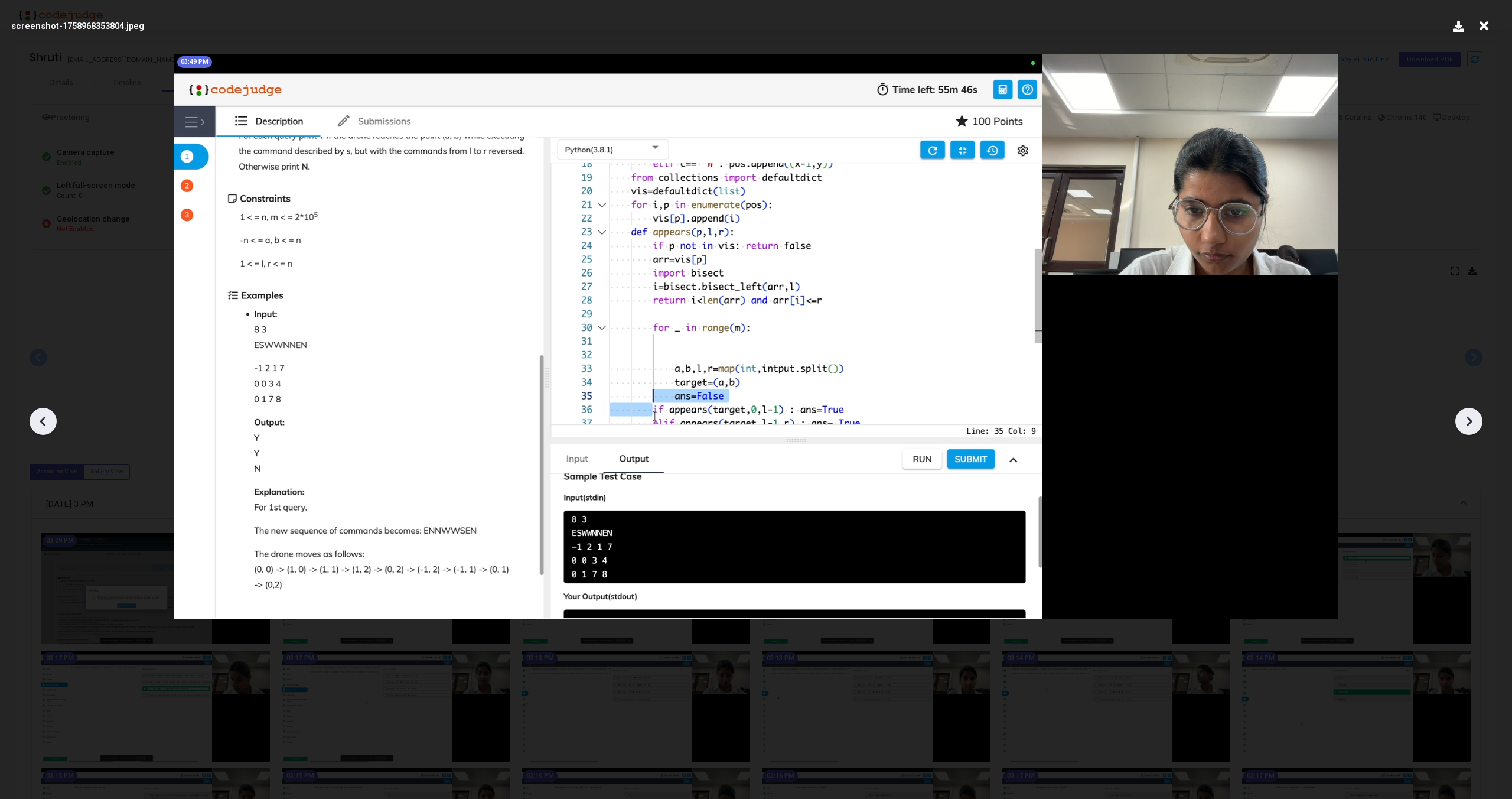
click at [1466, 420] on icon at bounding box center [1469, 422] width 18 height 18
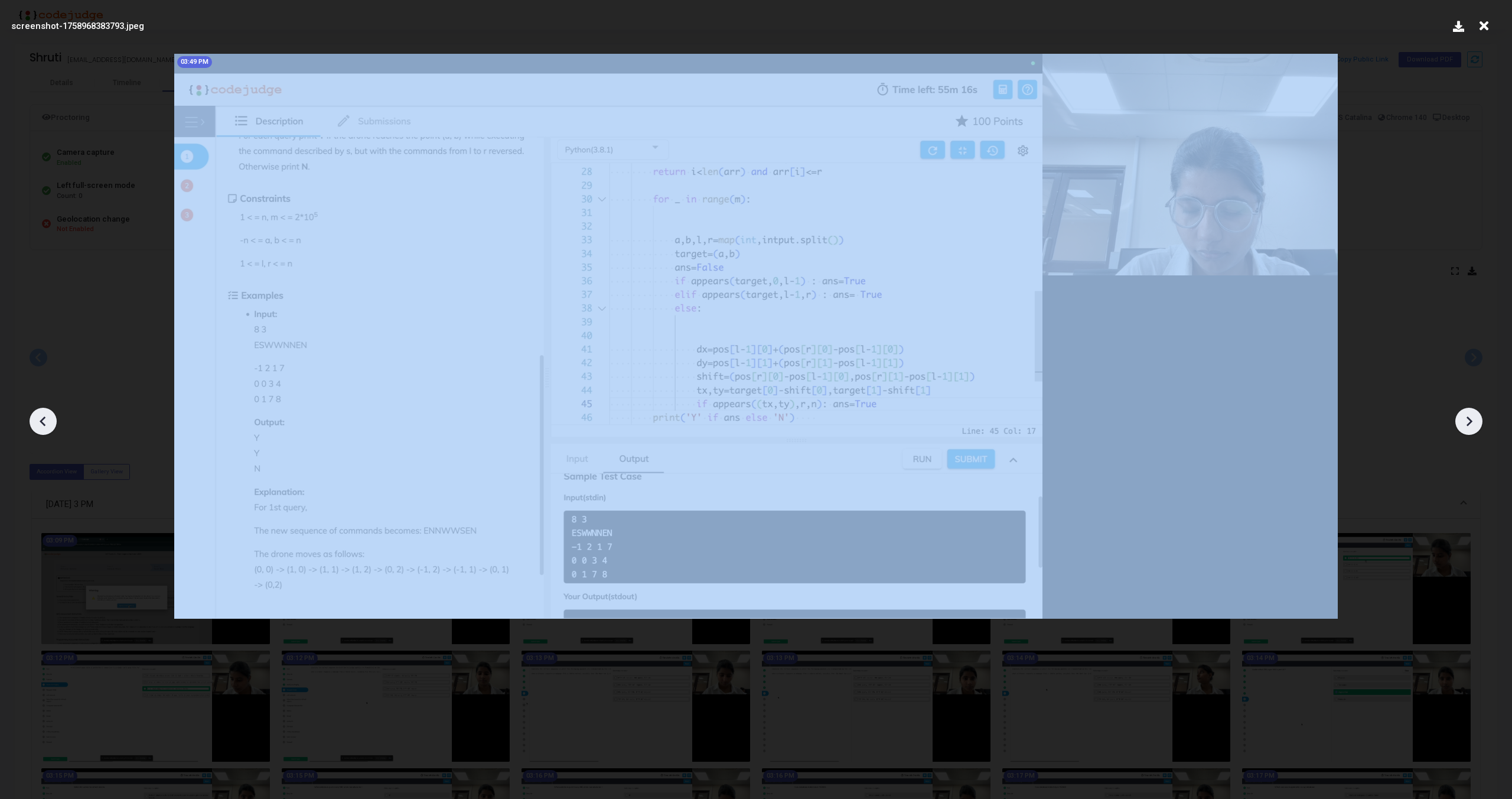
click at [1466, 420] on icon at bounding box center [1469, 422] width 18 height 18
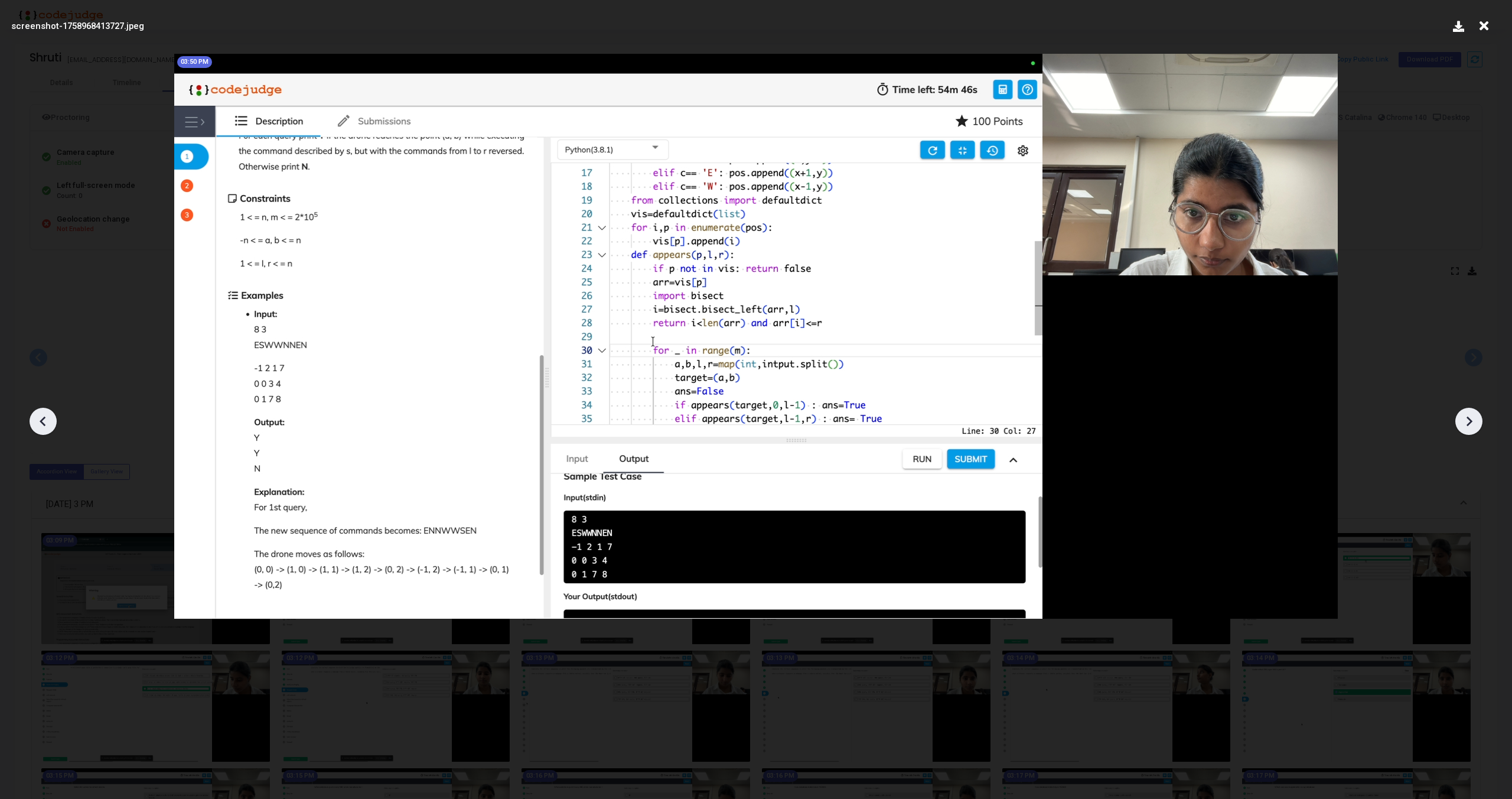
click at [1466, 420] on icon at bounding box center [1469, 422] width 18 height 18
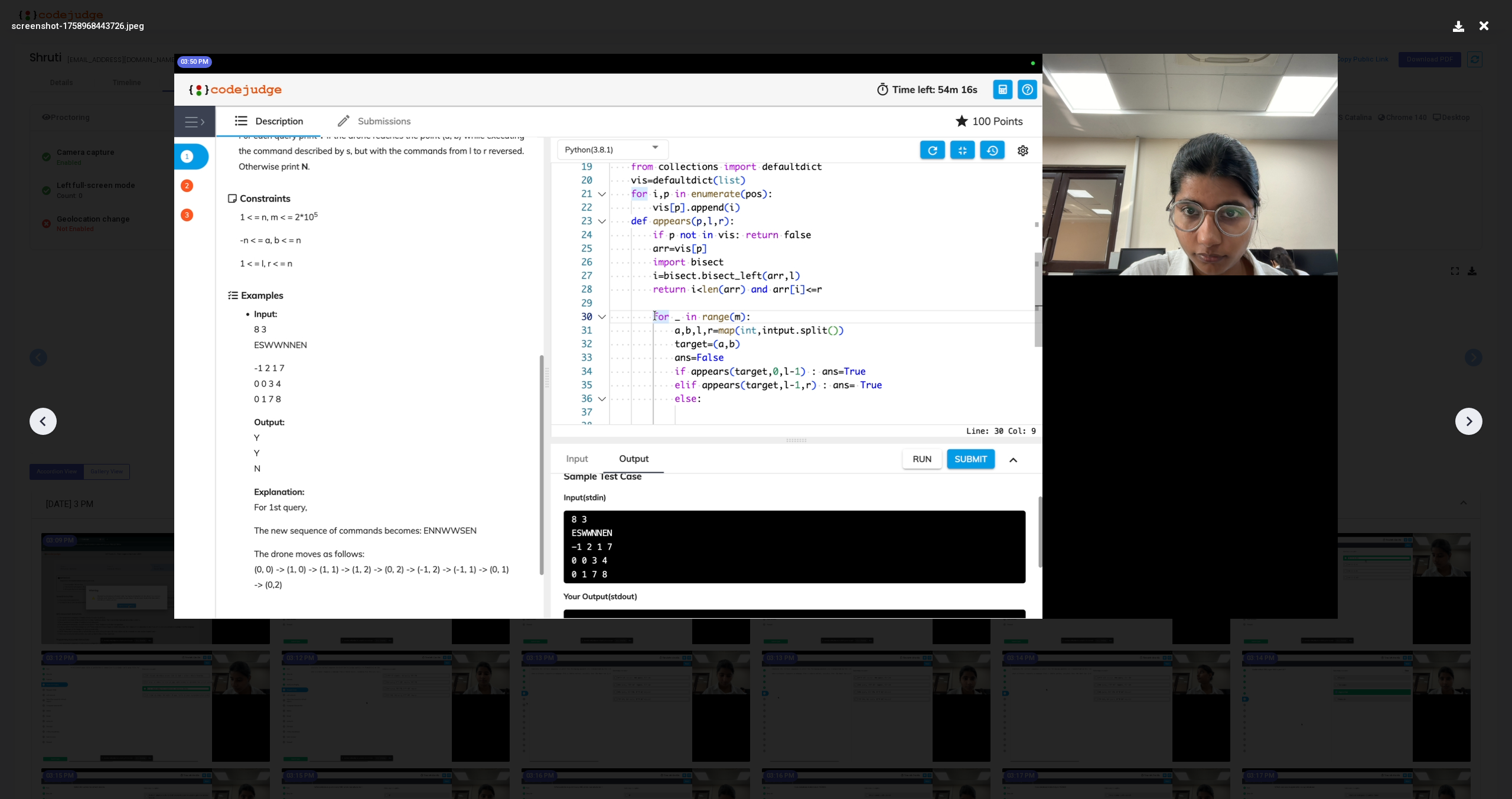
click at [1466, 420] on icon at bounding box center [1469, 422] width 18 height 18
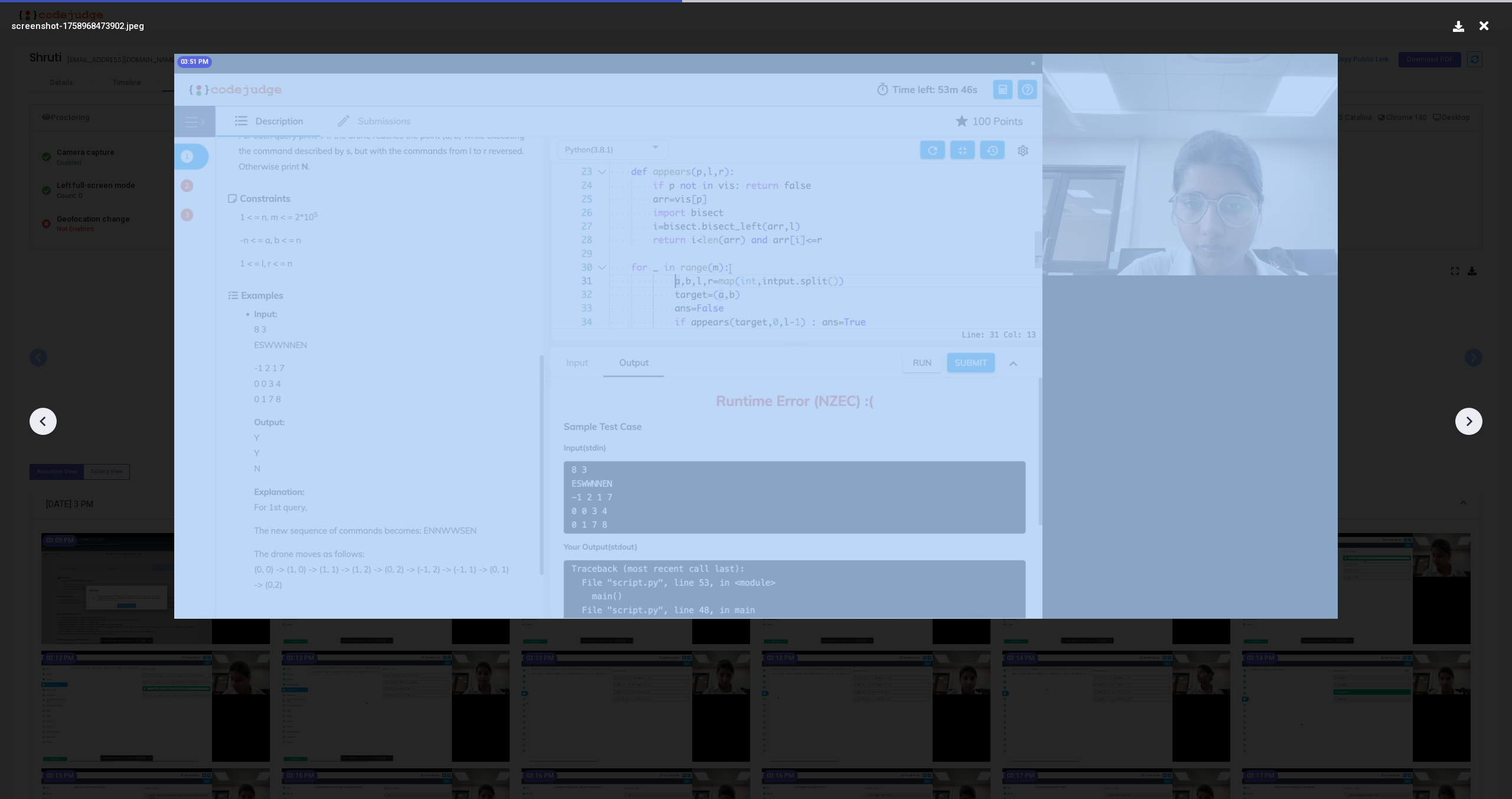
click at [1466, 420] on icon at bounding box center [1469, 422] width 18 height 18
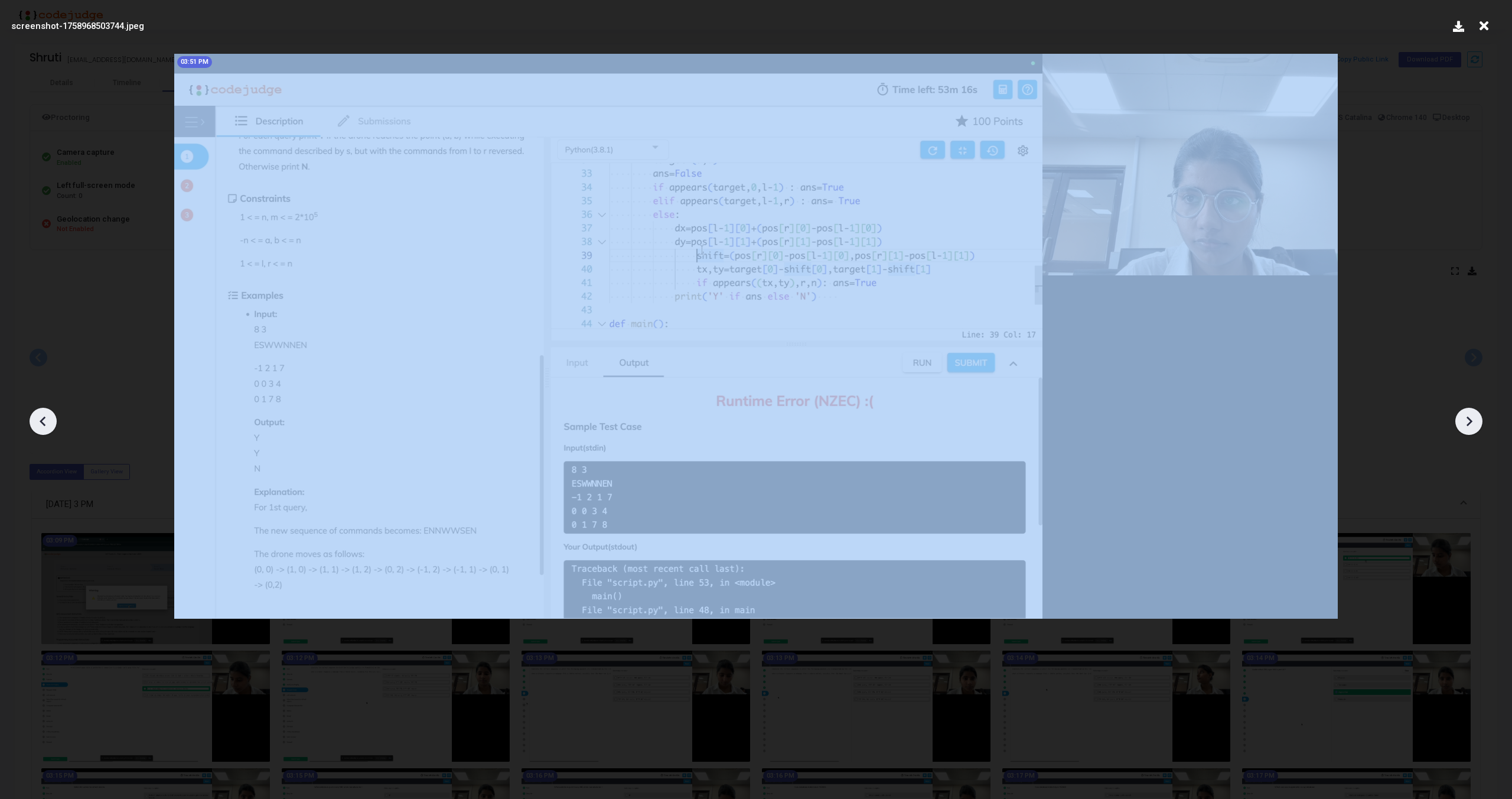
click at [1466, 420] on icon at bounding box center [1469, 422] width 18 height 18
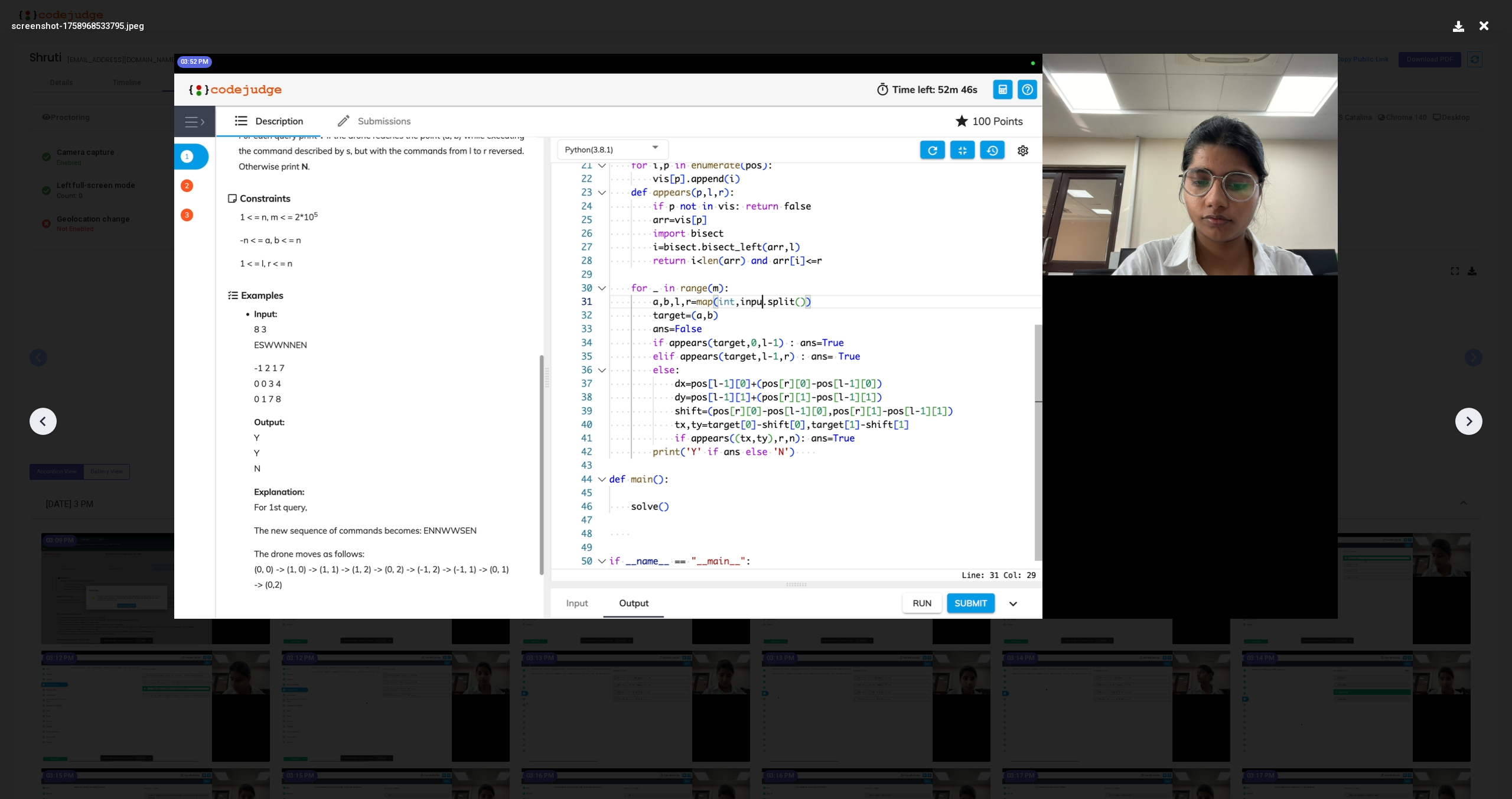
click at [1466, 420] on icon at bounding box center [1469, 422] width 18 height 18
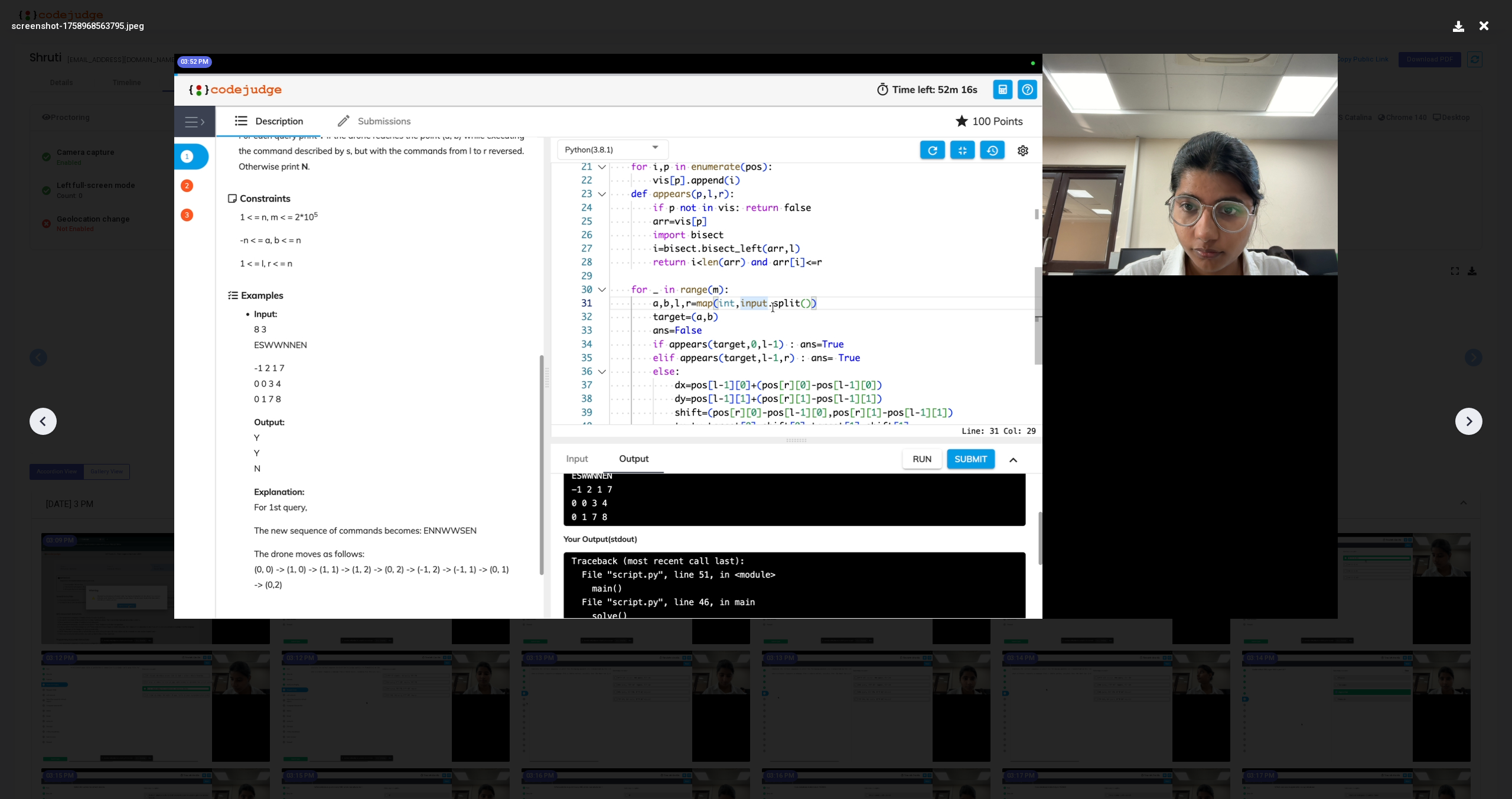
click at [1466, 420] on icon at bounding box center [1469, 422] width 18 height 18
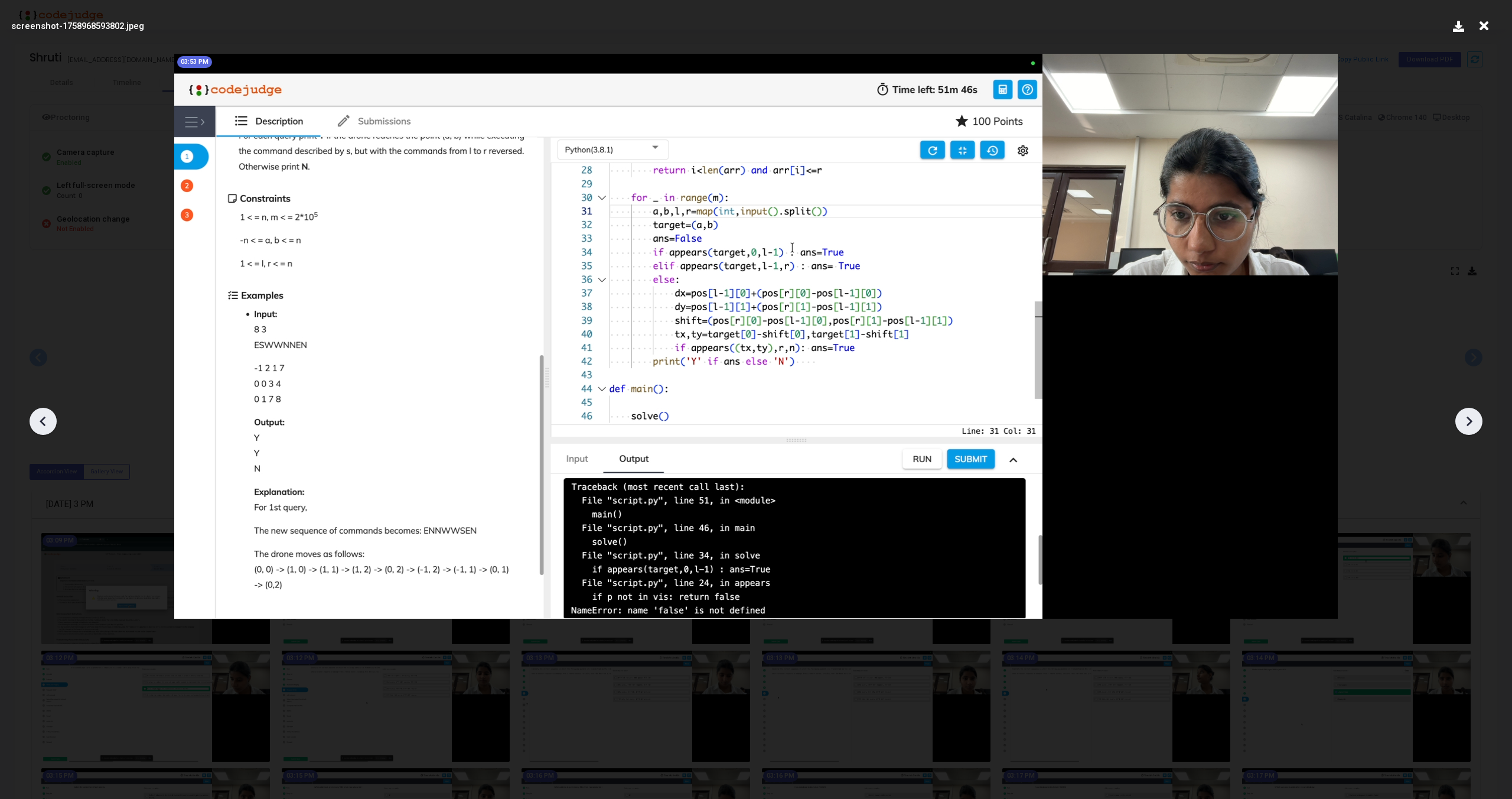
click at [1466, 420] on icon at bounding box center [1469, 422] width 18 height 18
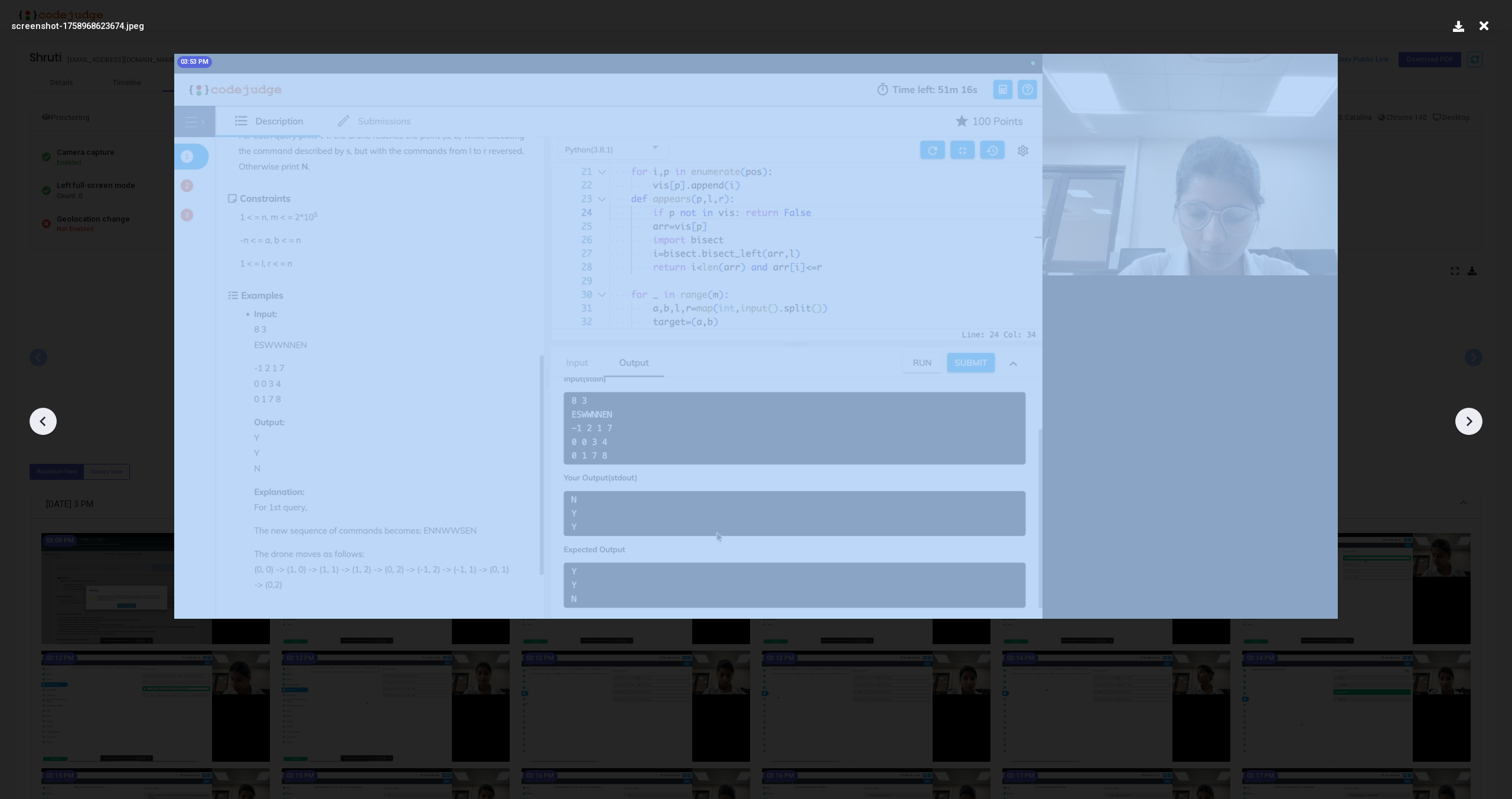
click at [1466, 420] on icon at bounding box center [1469, 422] width 18 height 18
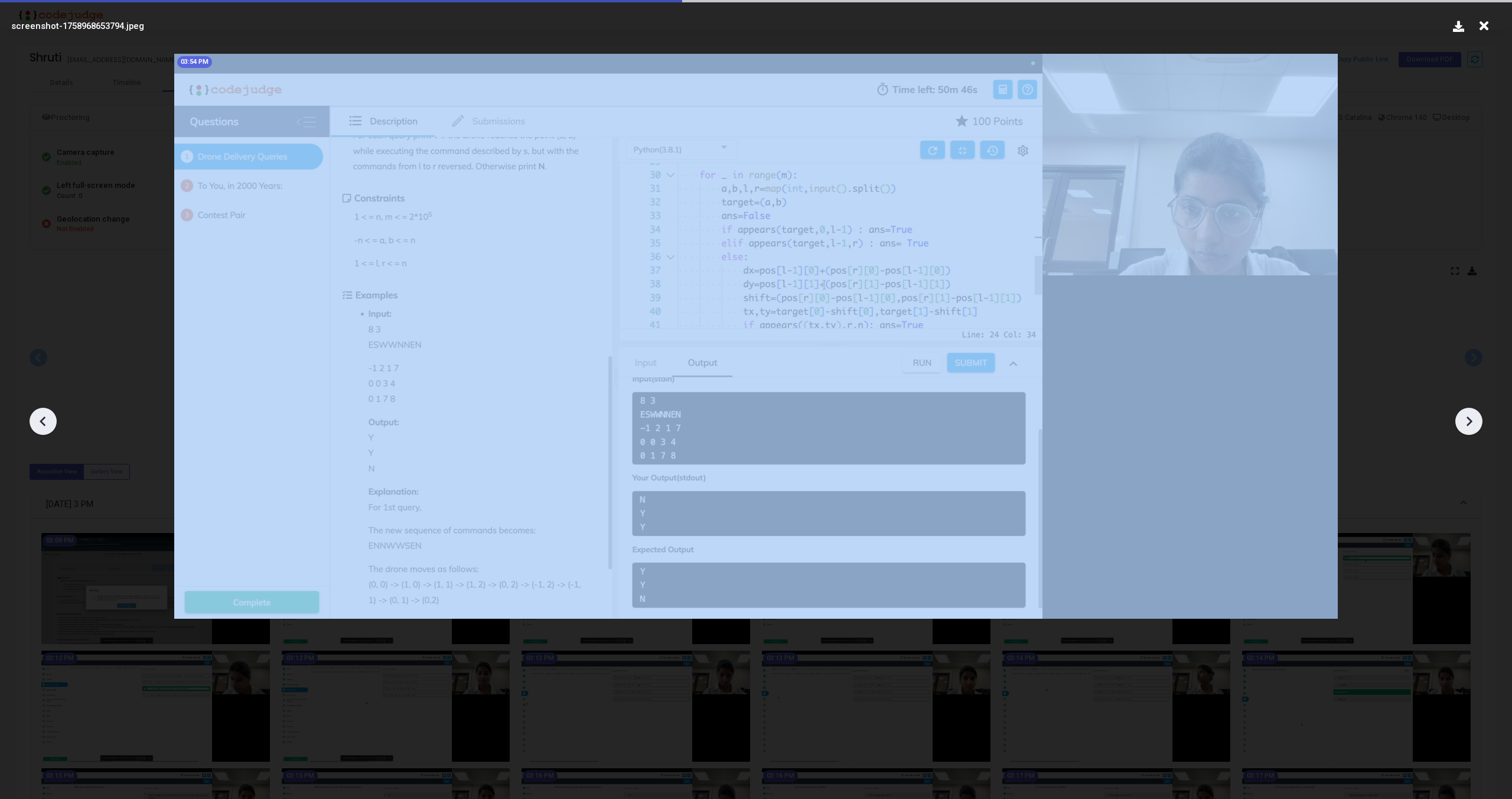
click at [1466, 420] on icon at bounding box center [1469, 422] width 18 height 18
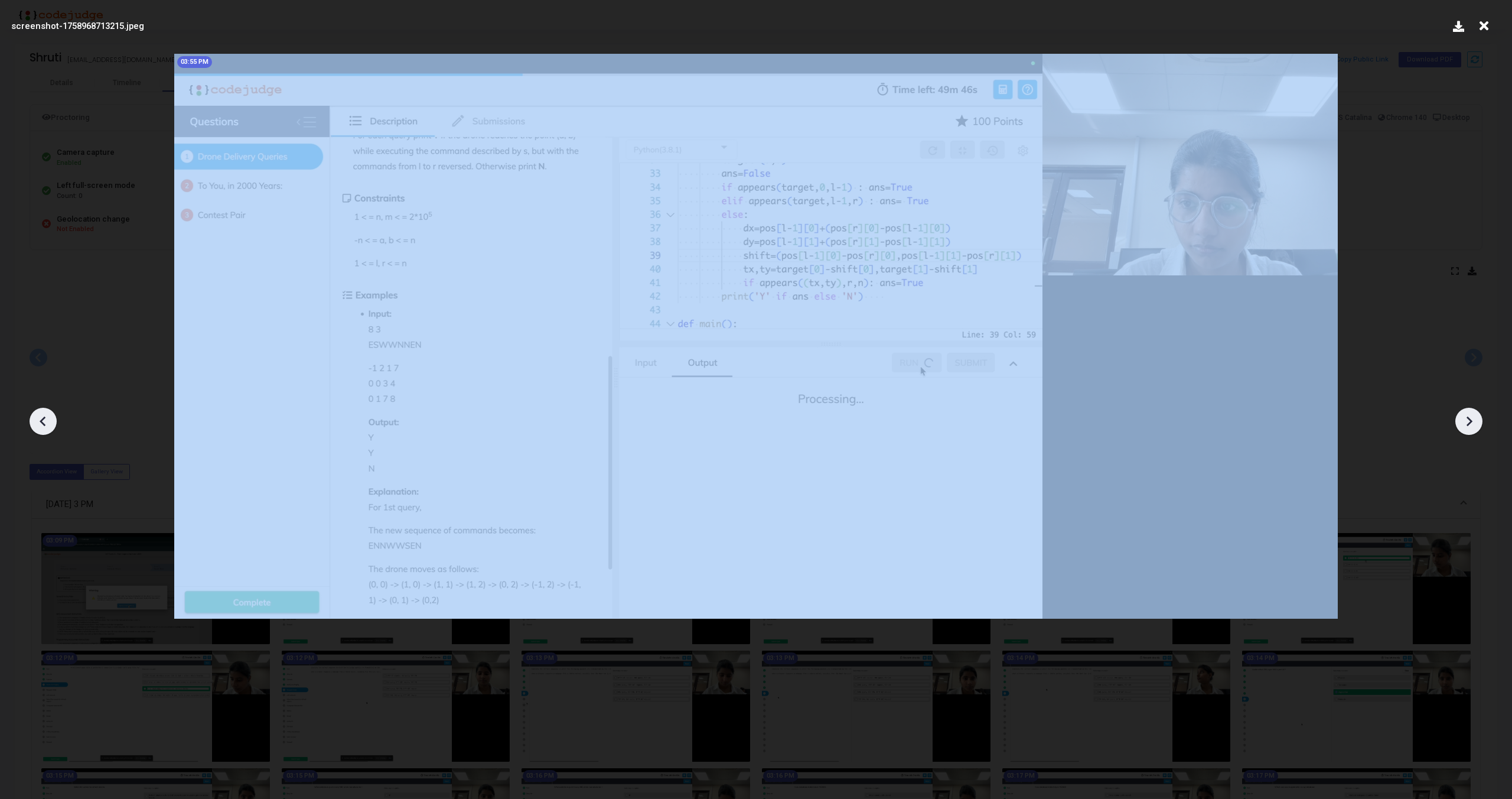
click at [1466, 420] on icon at bounding box center [1469, 422] width 18 height 18
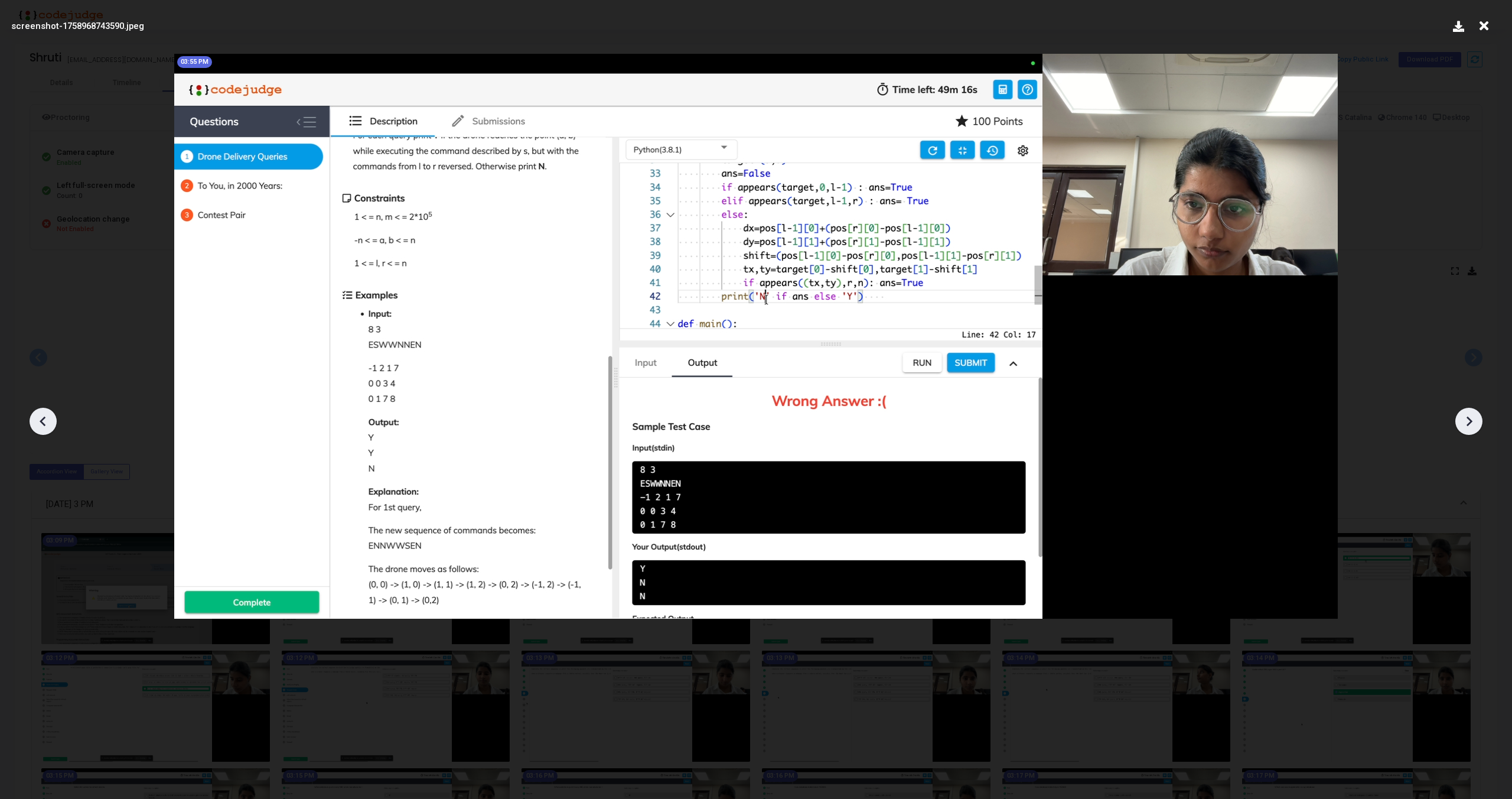
click at [1466, 420] on icon at bounding box center [1469, 422] width 18 height 18
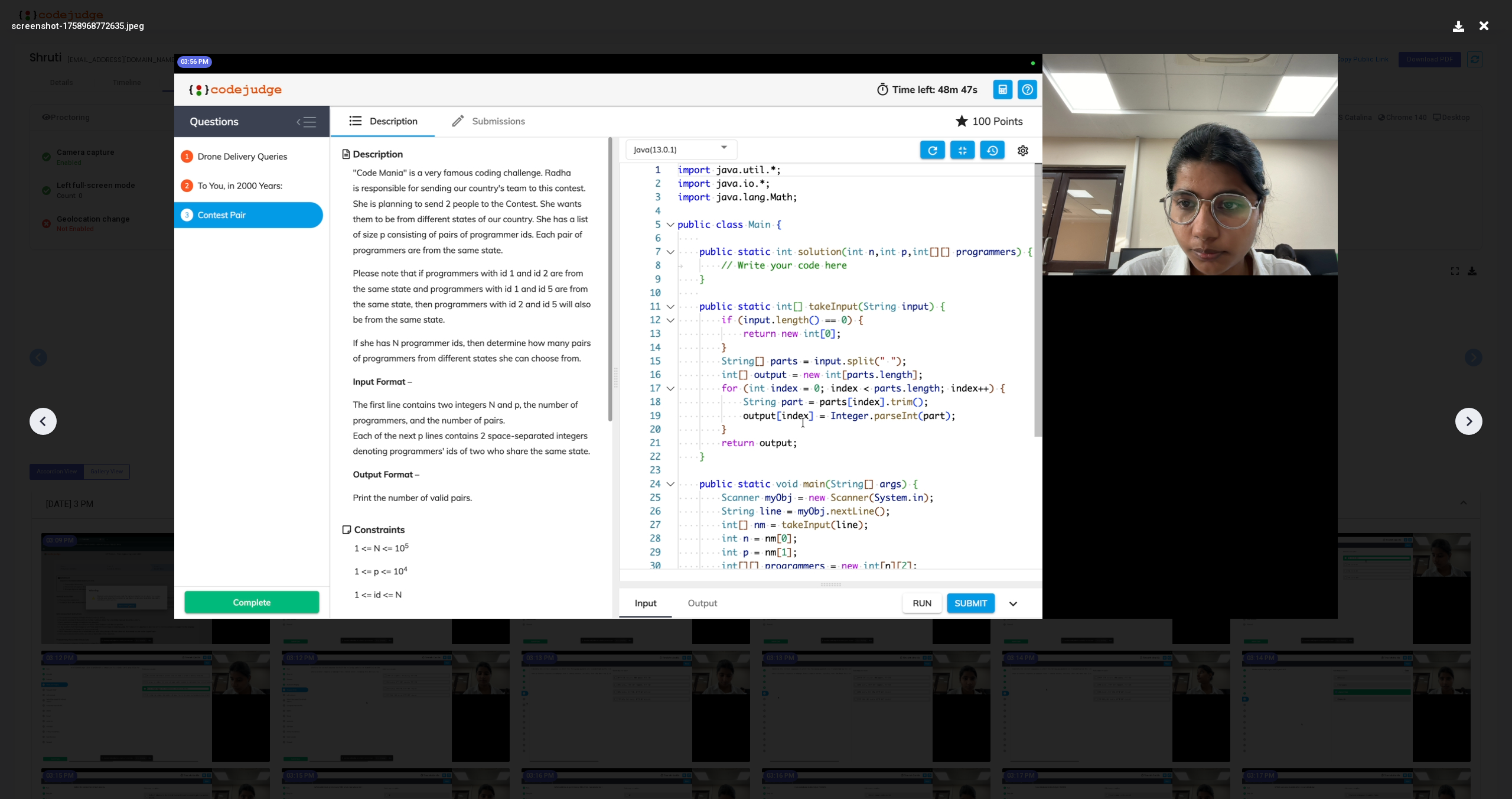
click at [1466, 420] on icon at bounding box center [1469, 422] width 18 height 18
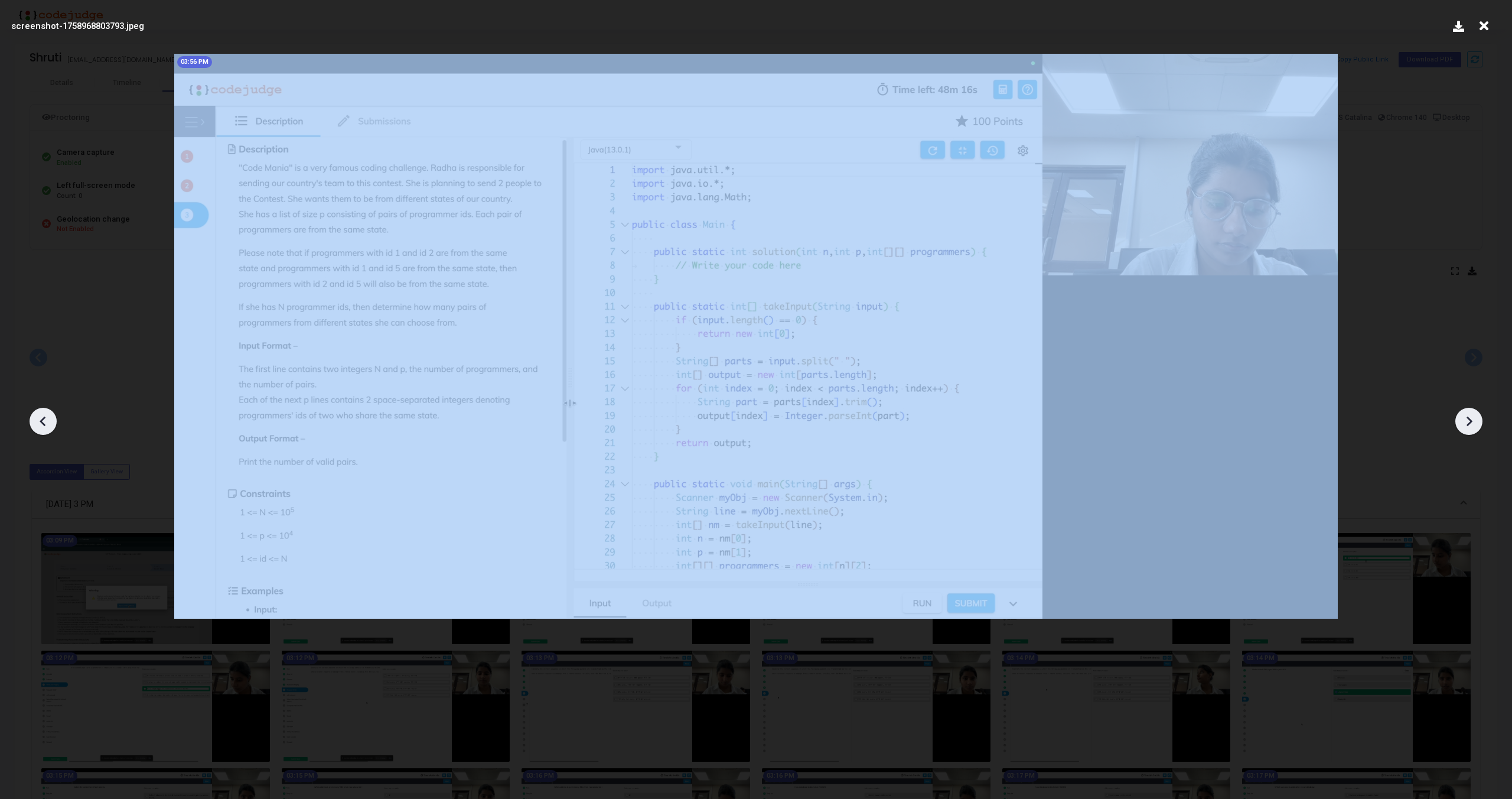
click at [1466, 420] on icon at bounding box center [1469, 422] width 18 height 18
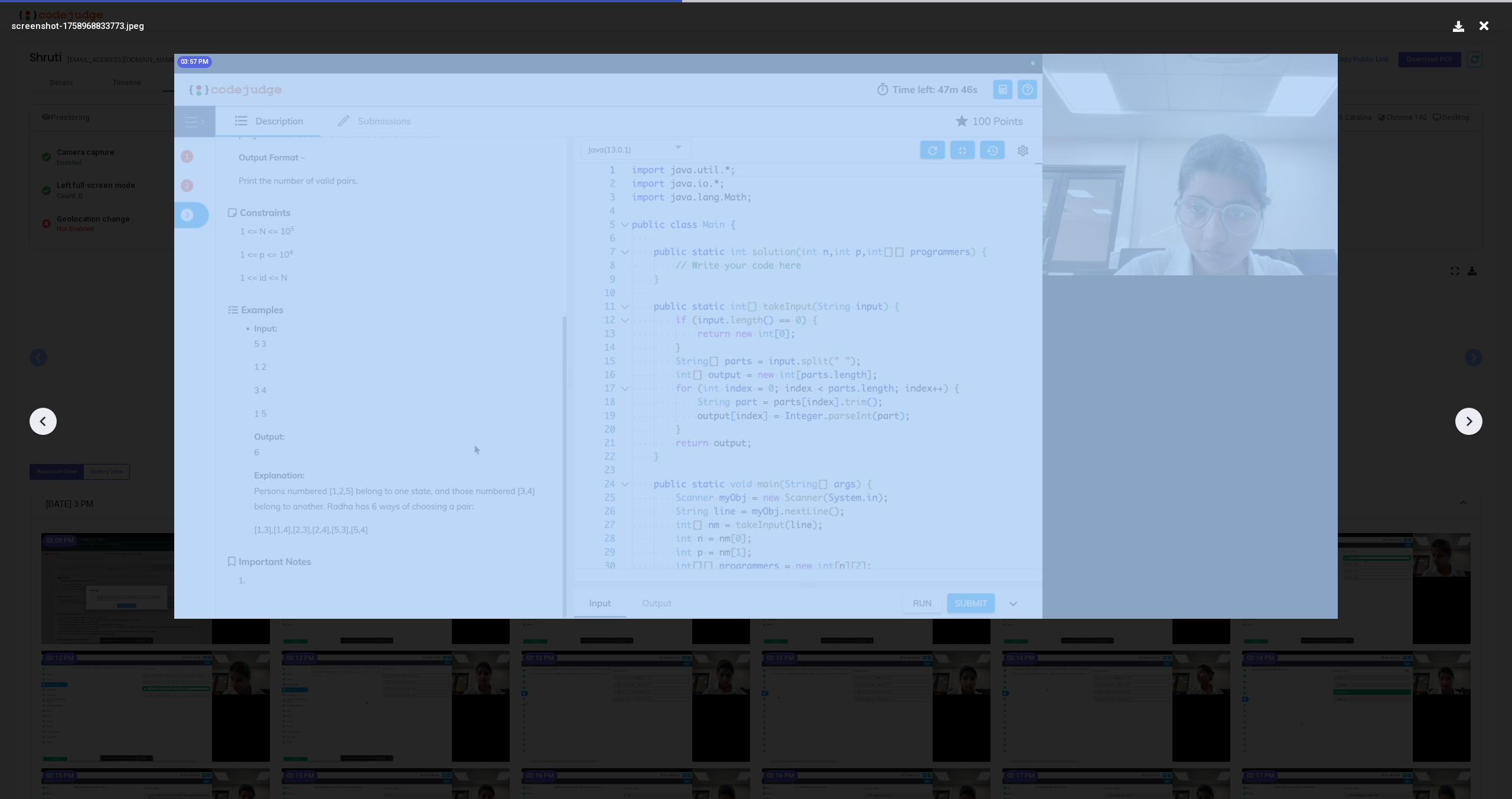
click at [1466, 420] on icon at bounding box center [1469, 422] width 18 height 18
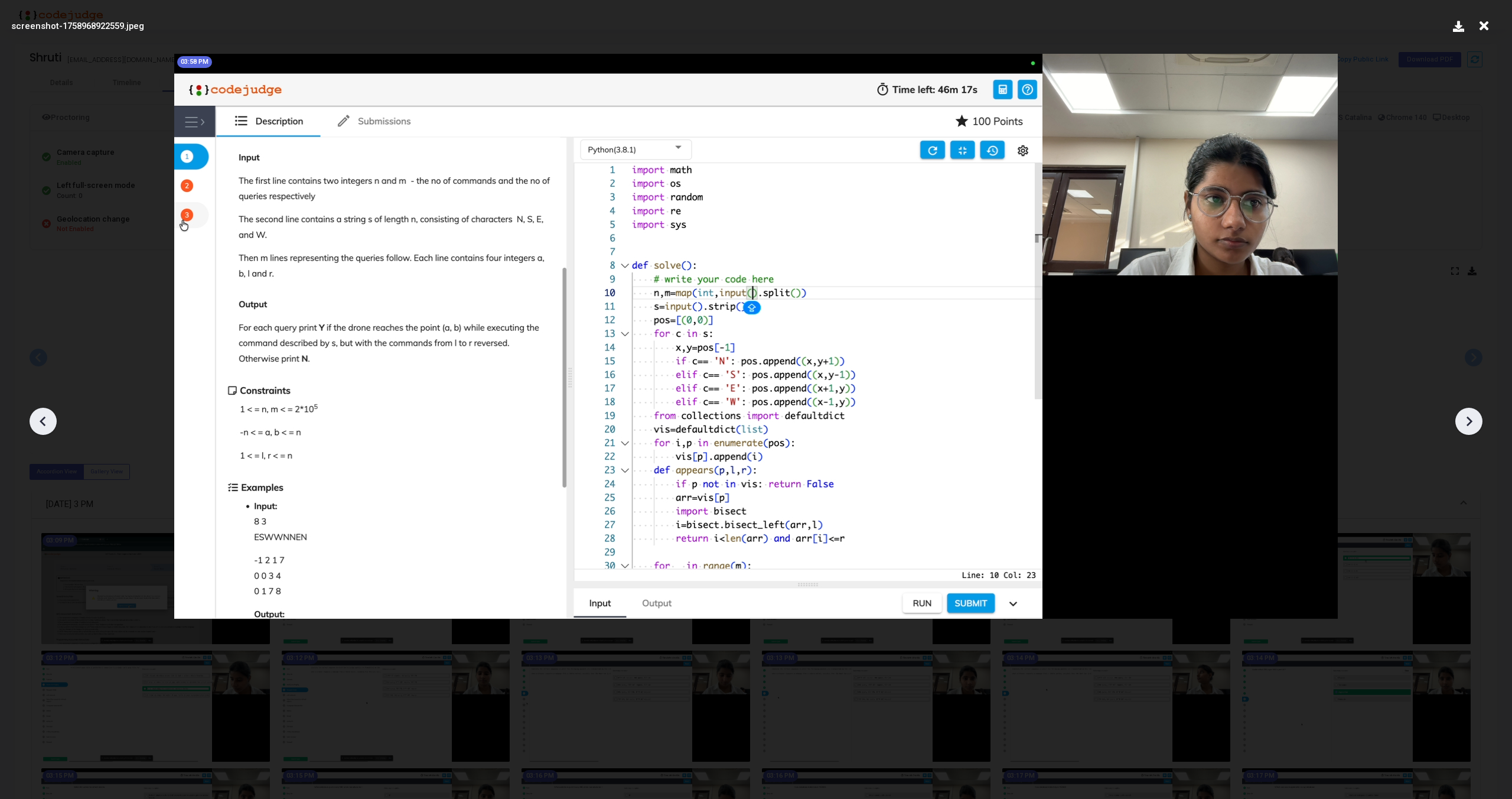
click at [121, 331] on div at bounding box center [756, 417] width 1512 height 763
click at [39, 418] on icon at bounding box center [43, 422] width 18 height 18
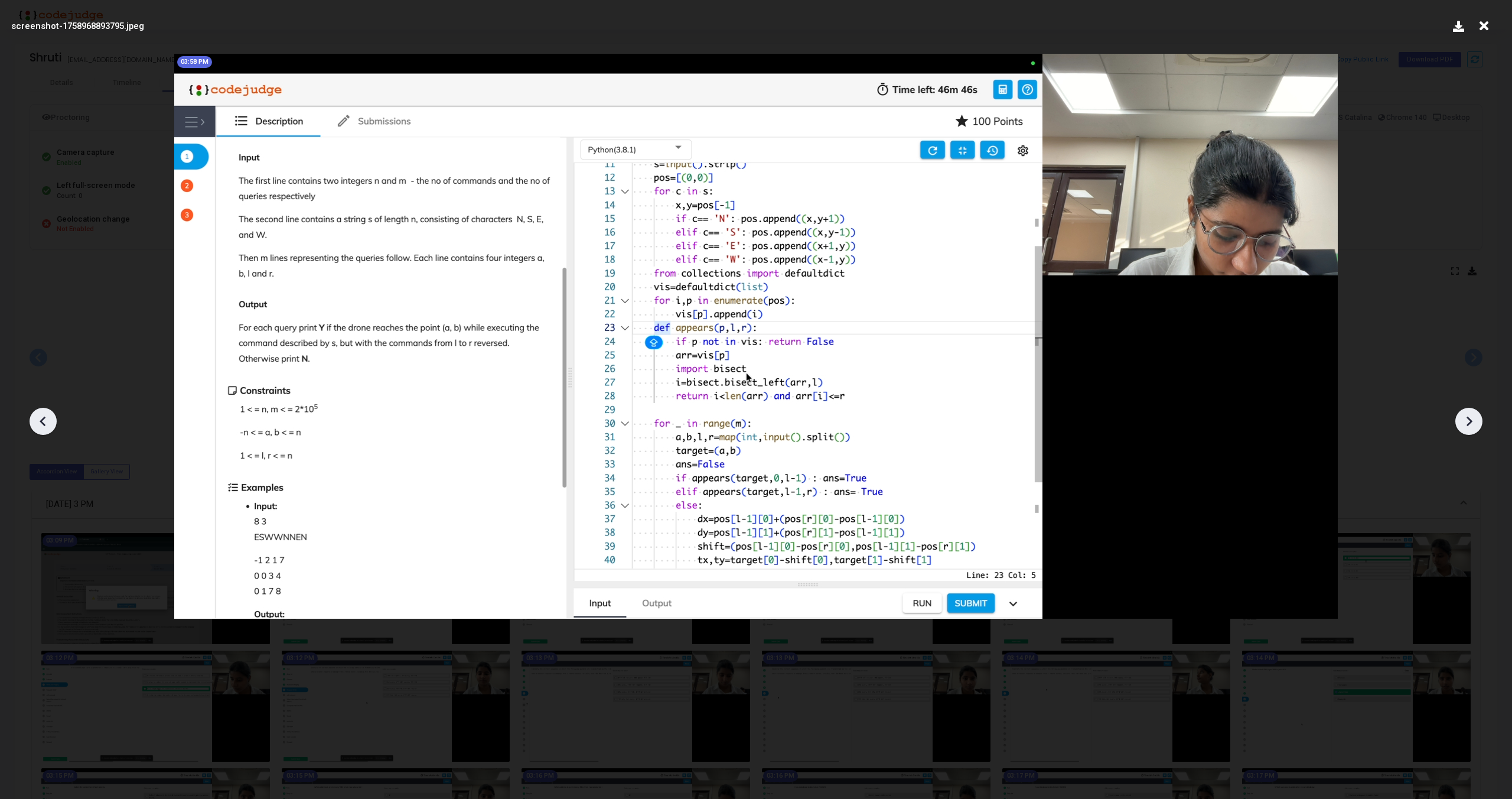
click at [1482, 22] on icon at bounding box center [1484, 26] width 19 height 23
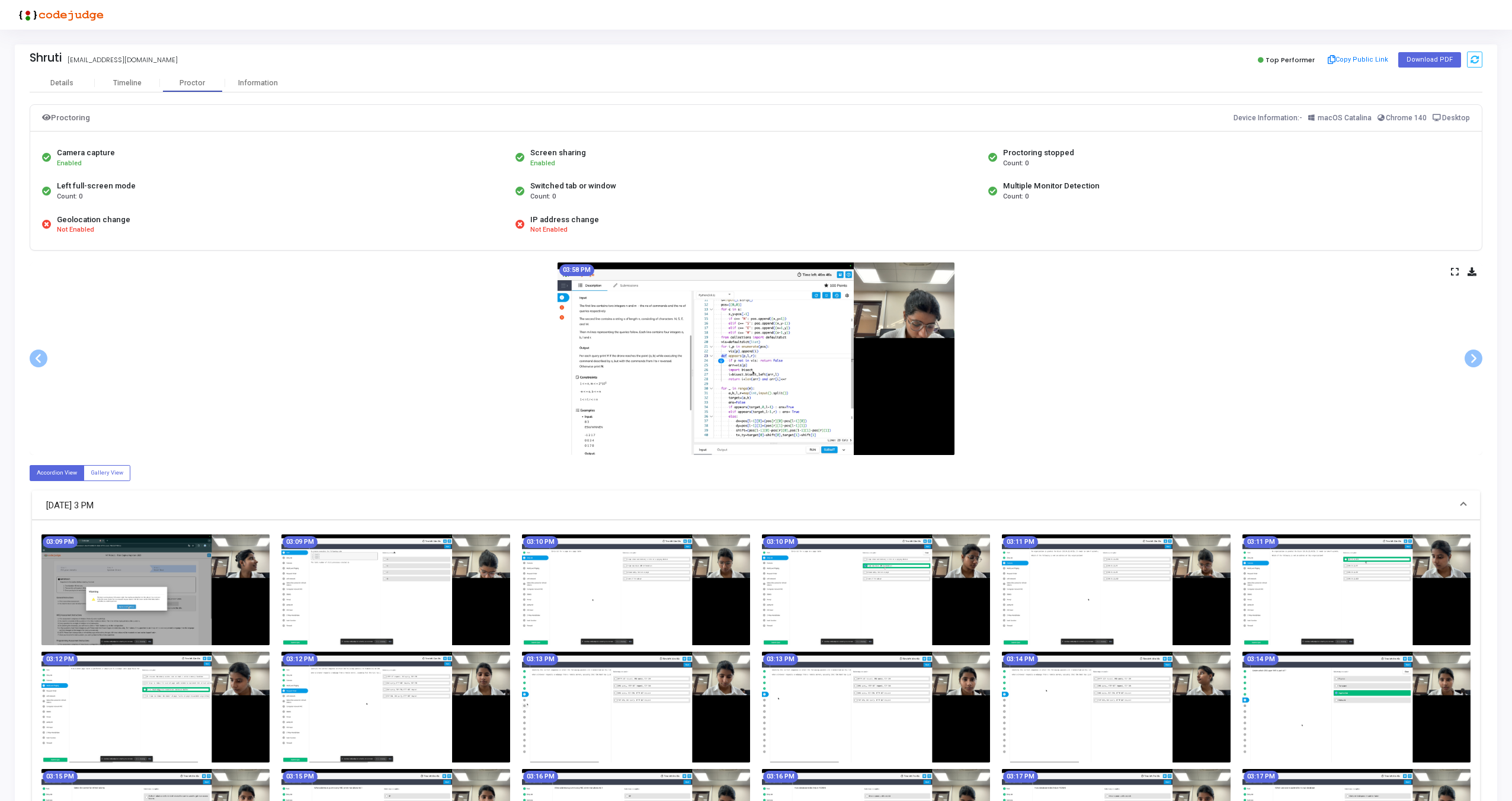
click at [180, 597] on img at bounding box center [156, 589] width 228 height 111
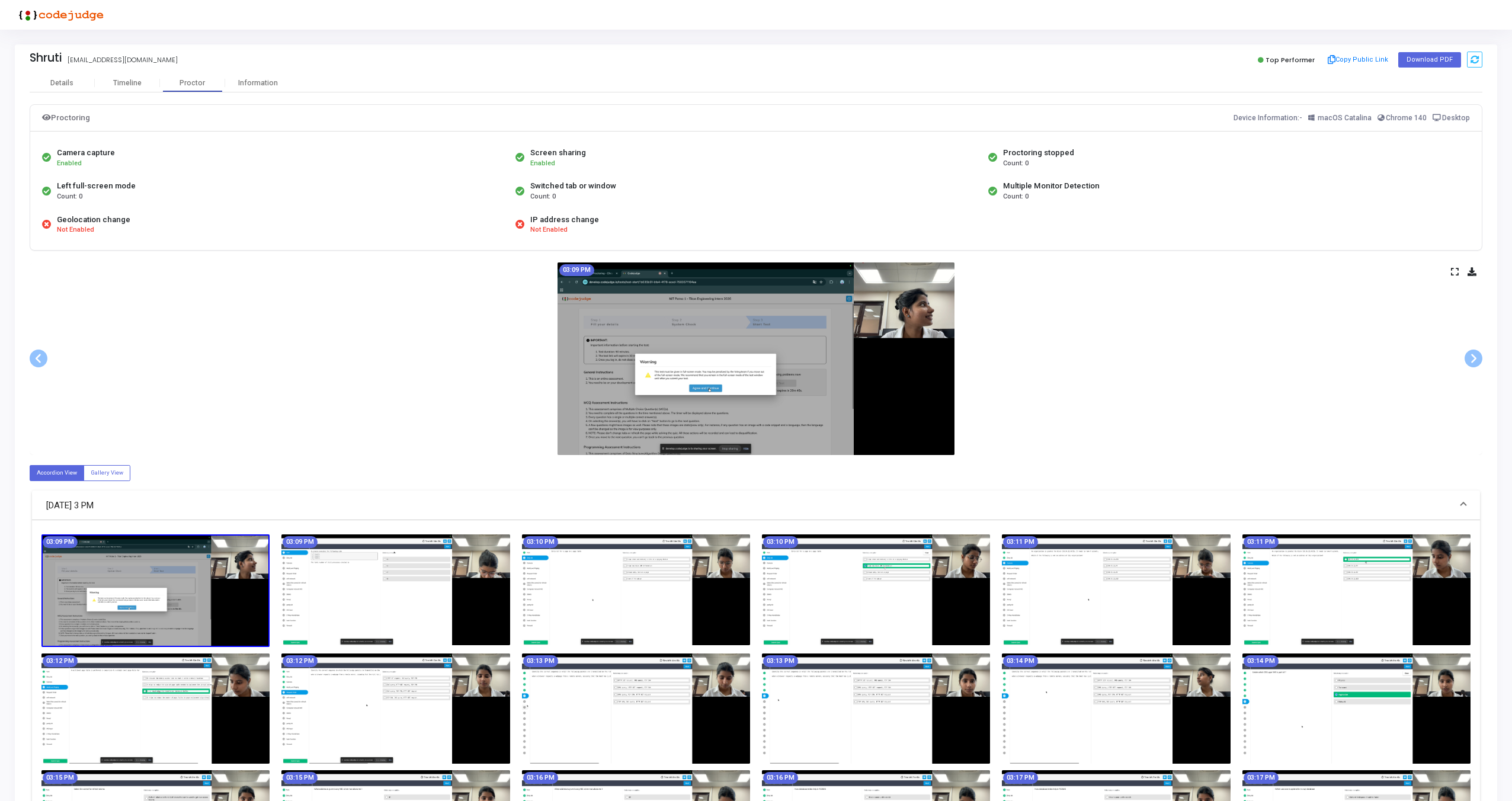
click at [180, 597] on img at bounding box center [156, 590] width 228 height 112
click at [1448, 274] on div "03:09 PM" at bounding box center [756, 358] width 1453 height 192
click at [1454, 270] on icon at bounding box center [1455, 271] width 8 height 6
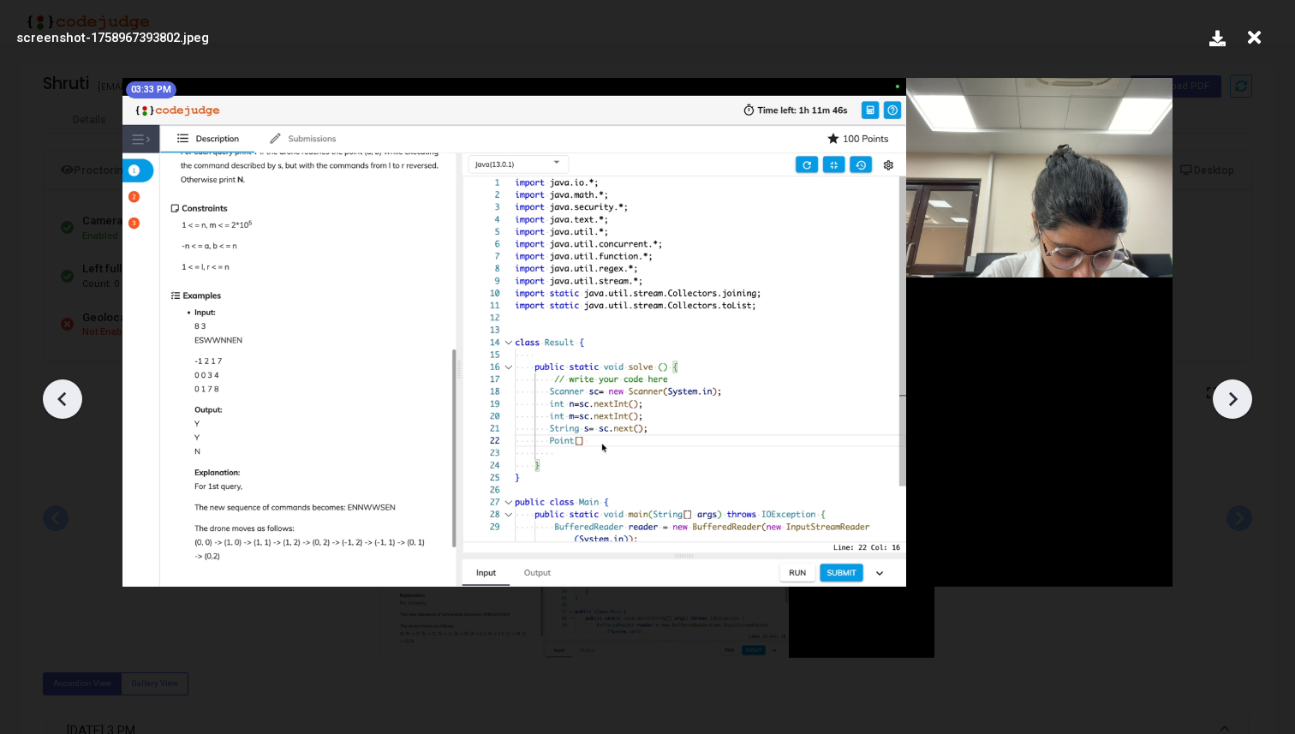
click at [925, 356] on img at bounding box center [647, 332] width 1050 height 509
click at [851, 358] on img at bounding box center [647, 332] width 1050 height 509
click at [1233, 404] on icon at bounding box center [1232, 399] width 26 height 26
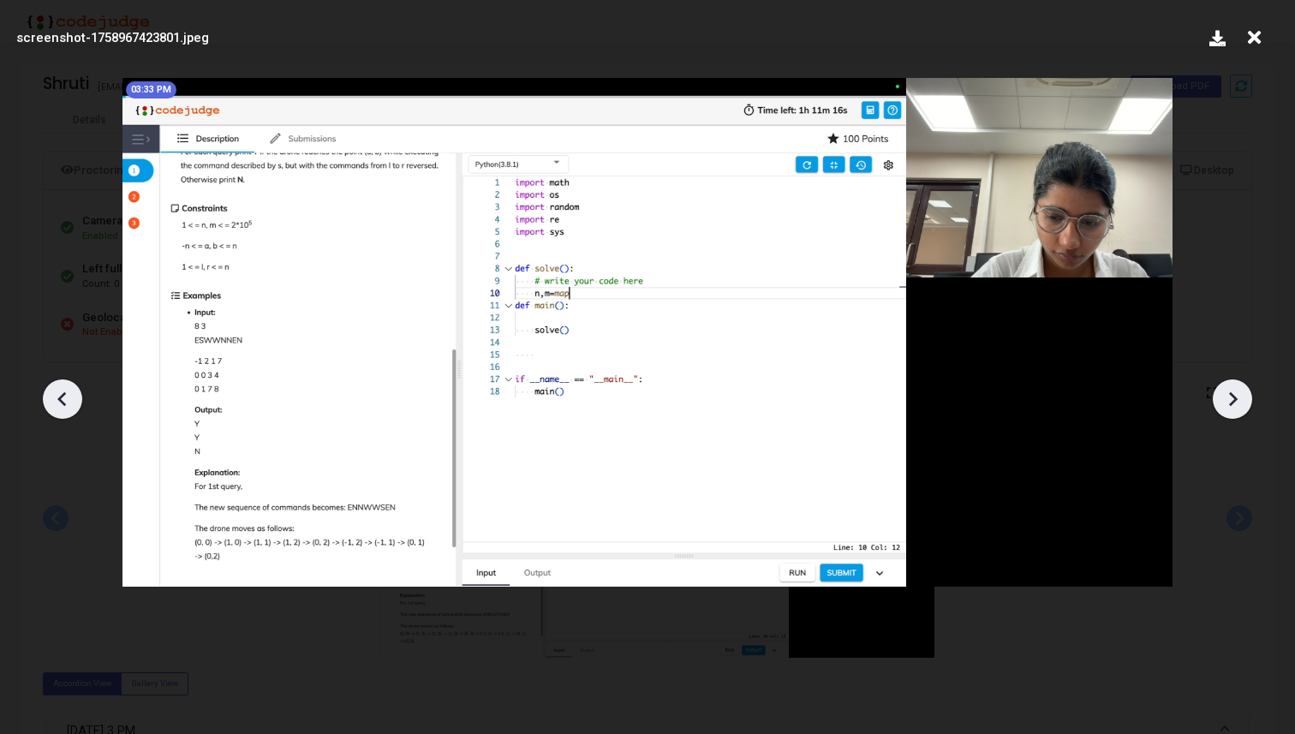
click at [1233, 399] on icon at bounding box center [1232, 399] width 26 height 26
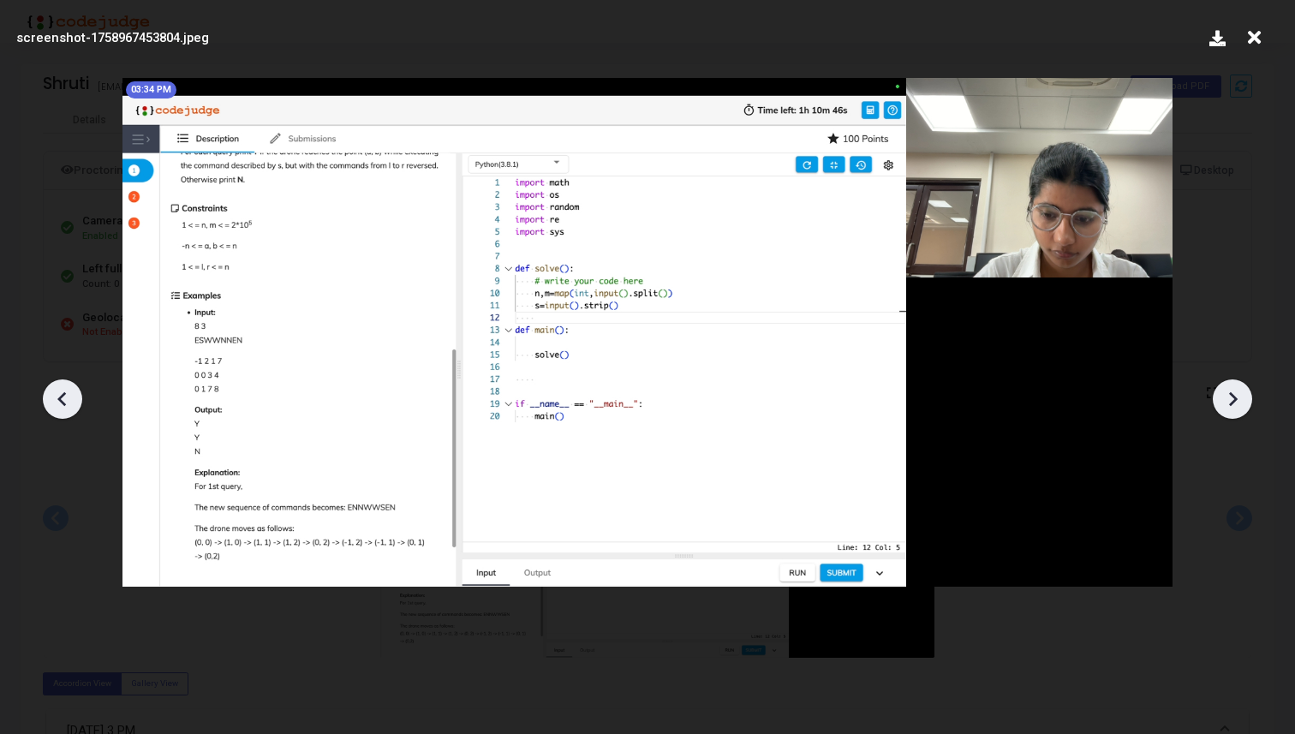
click at [1233, 398] on icon at bounding box center [1232, 399] width 26 height 26
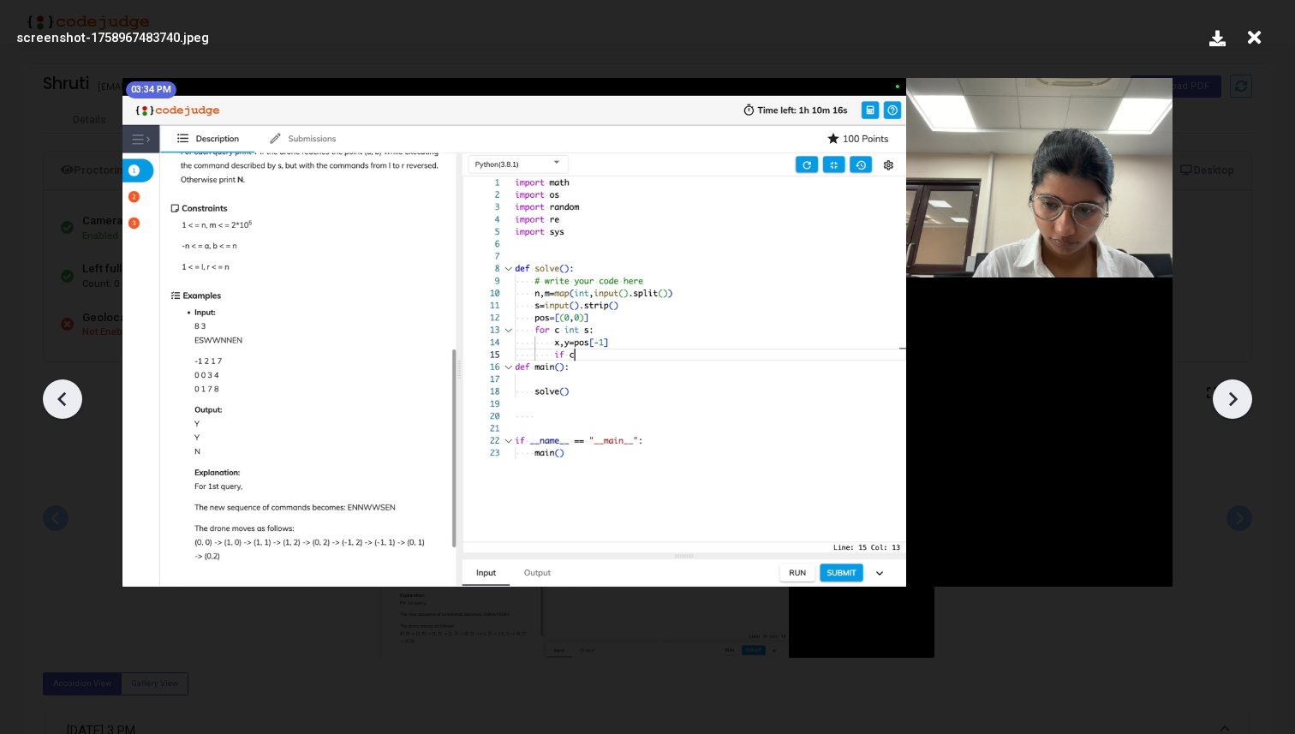
click at [1233, 399] on icon at bounding box center [1232, 399] width 26 height 26
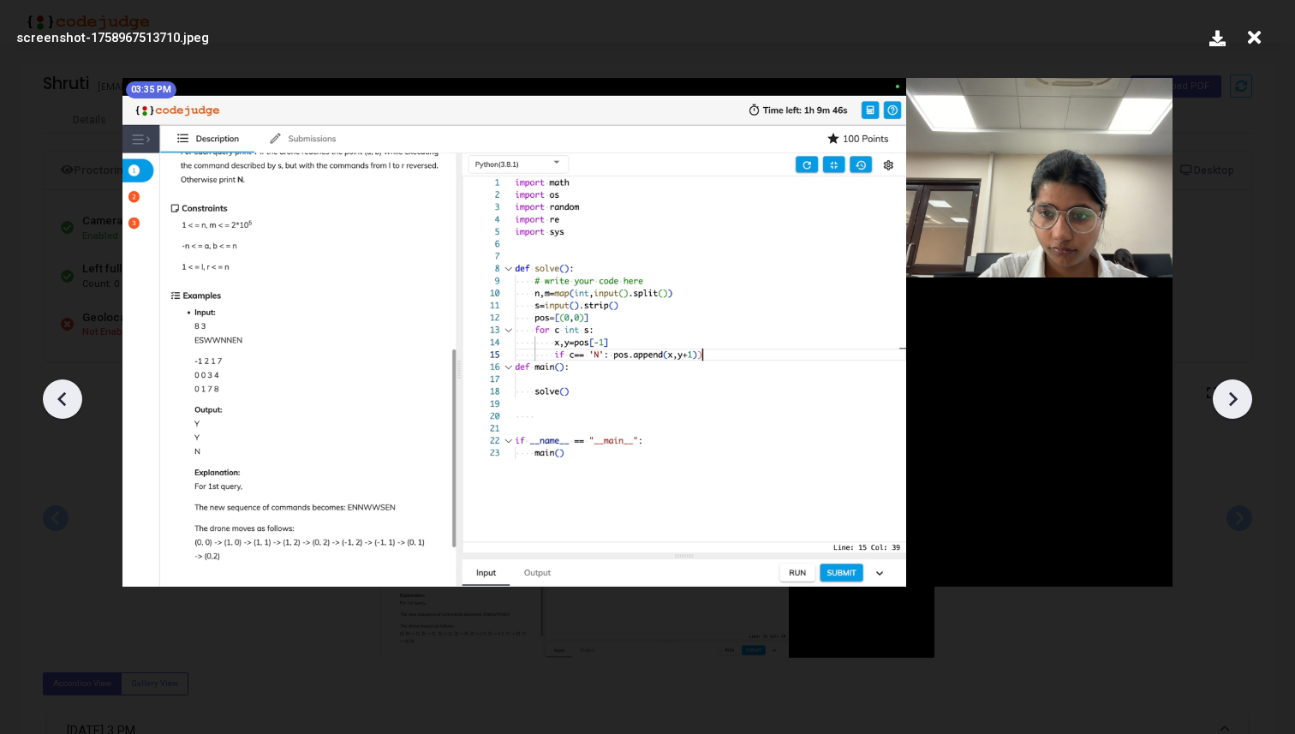
click at [1233, 399] on icon at bounding box center [1232, 399] width 26 height 26
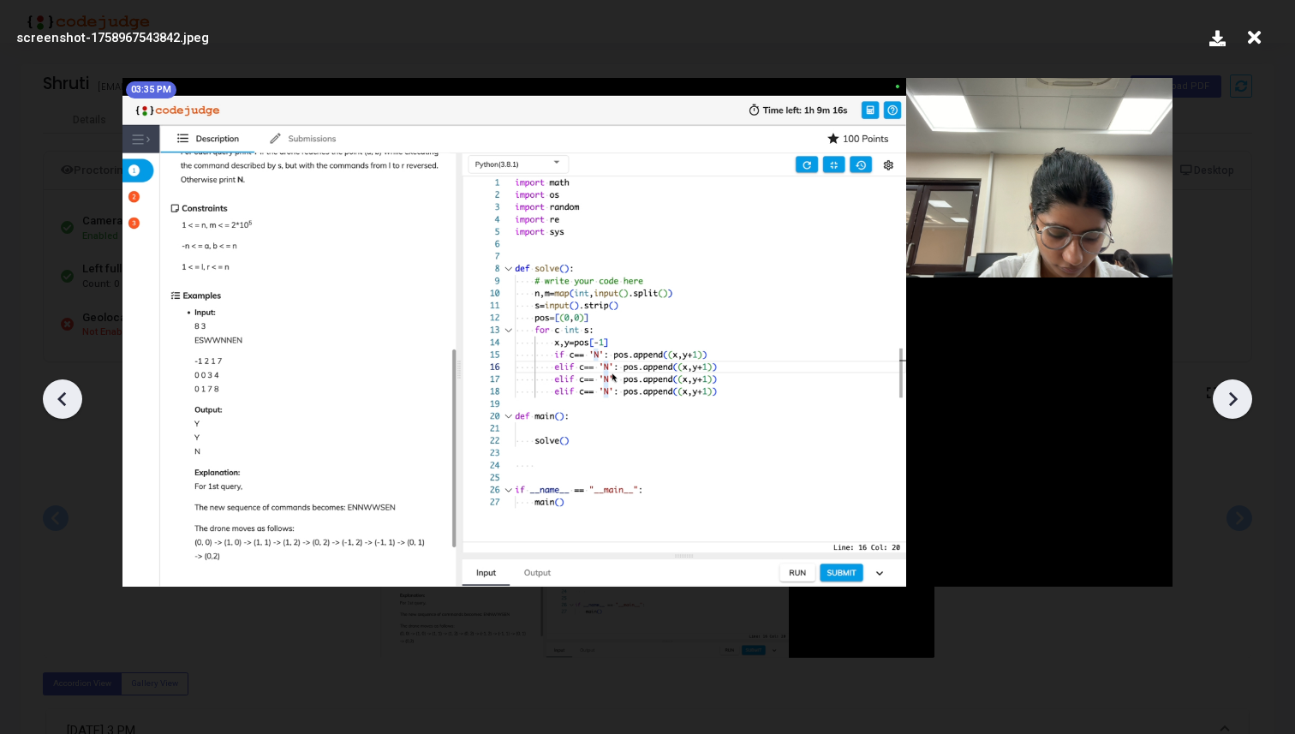
click at [1233, 399] on icon at bounding box center [1232, 399] width 26 height 26
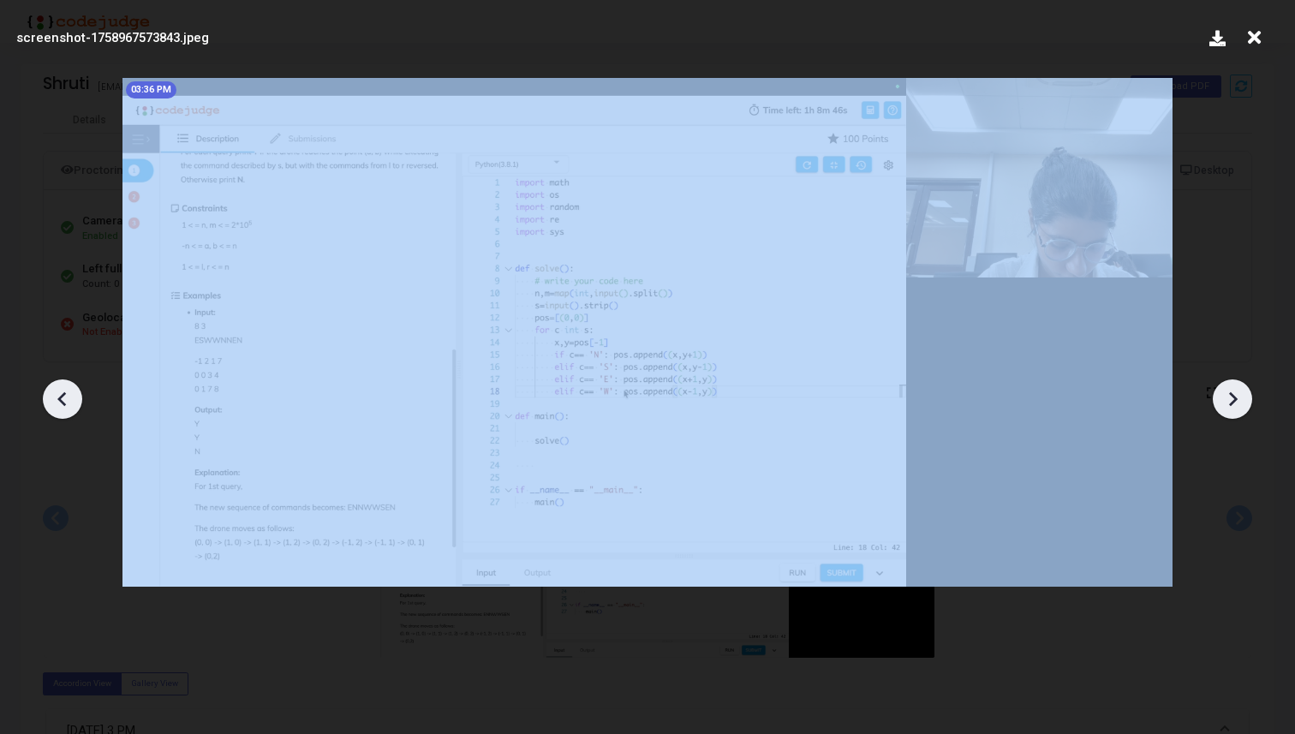
click at [1233, 399] on icon at bounding box center [1232, 399] width 26 height 26
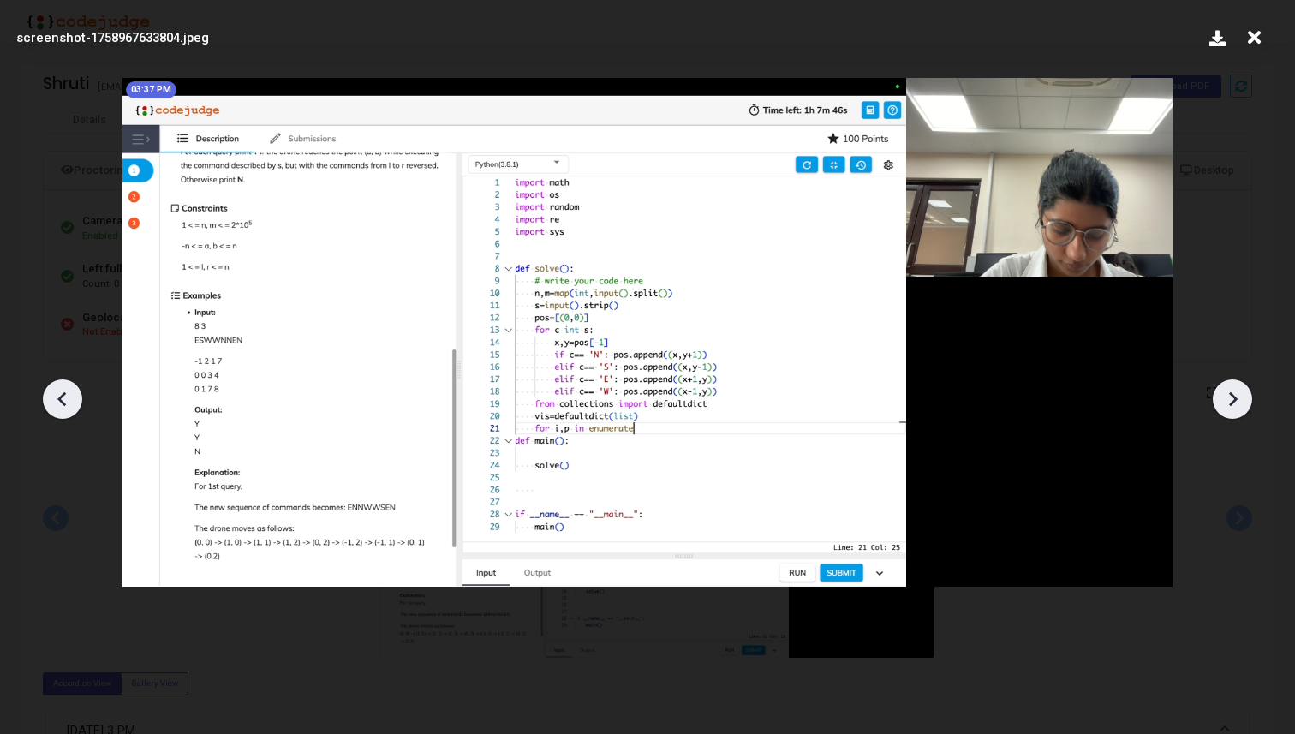
click at [1233, 399] on icon at bounding box center [1232, 399] width 26 height 26
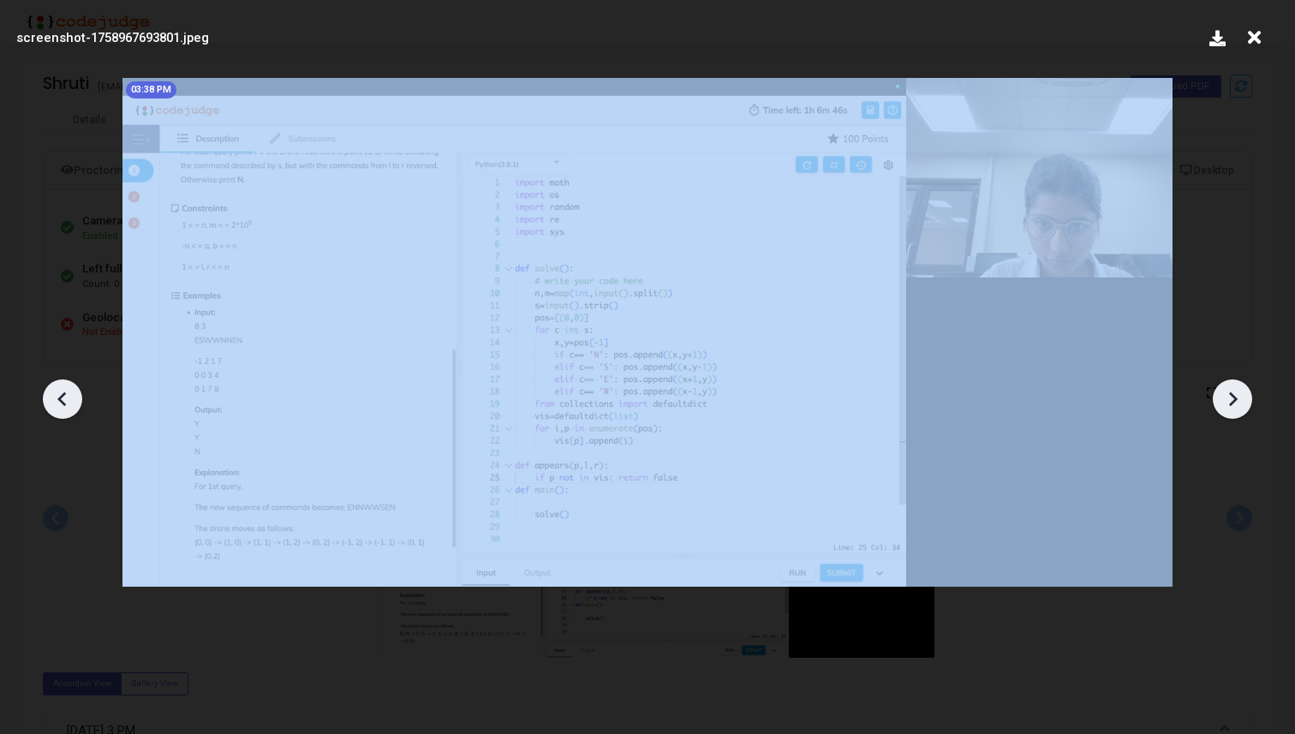
click at [1233, 399] on icon at bounding box center [1232, 399] width 26 height 26
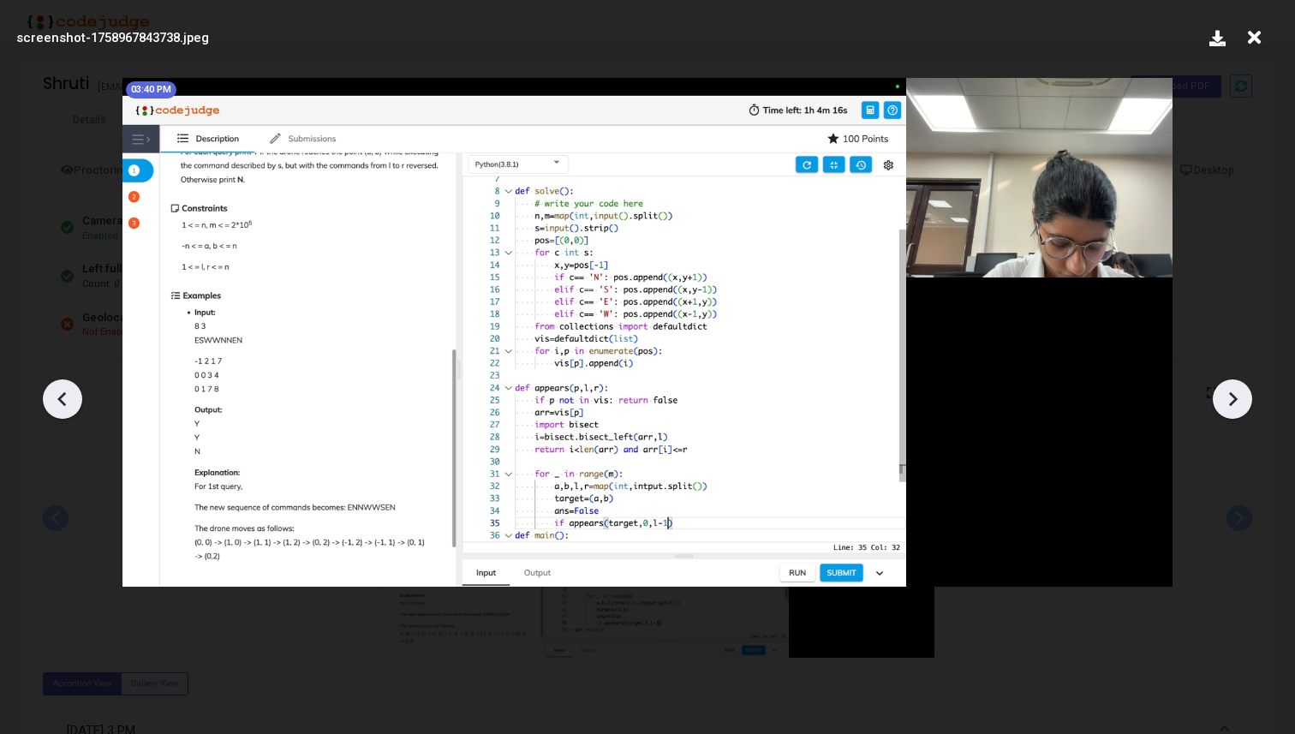
click at [1233, 399] on icon at bounding box center [1233, 398] width 9 height 15
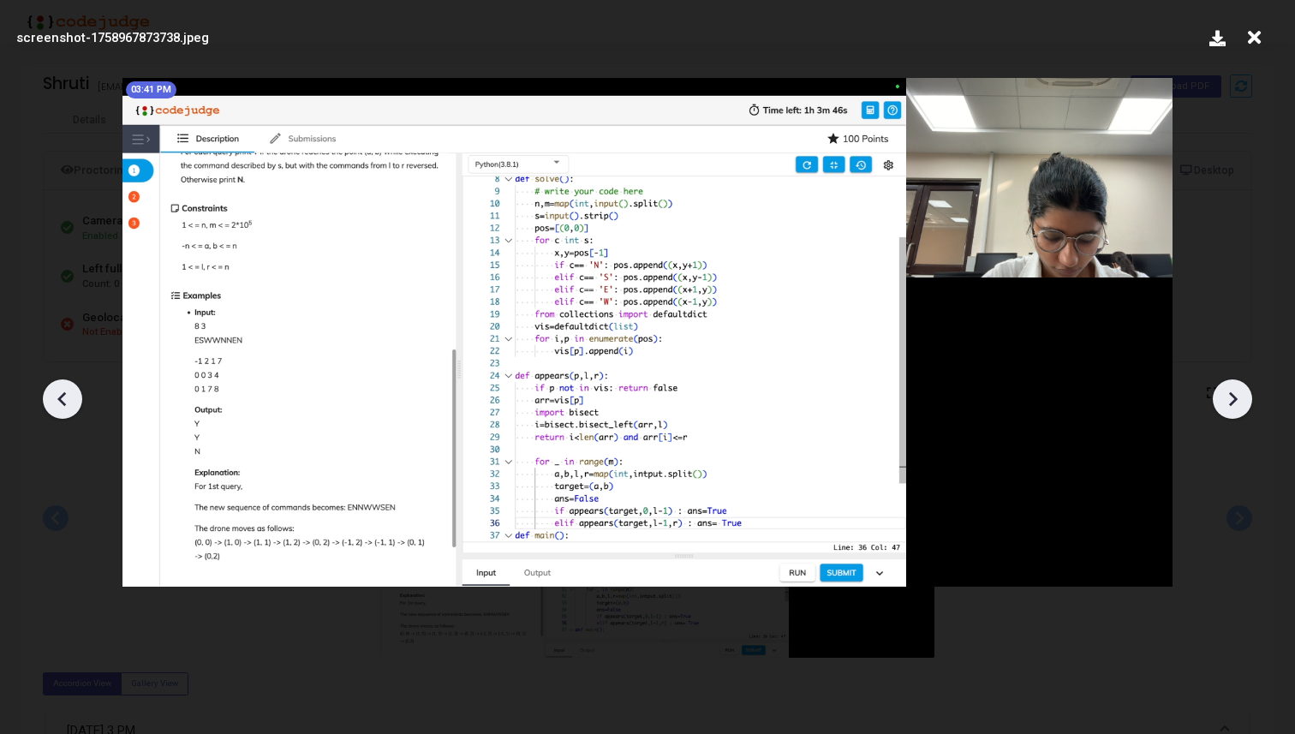
click at [1233, 399] on icon at bounding box center [1233, 398] width 9 height 15
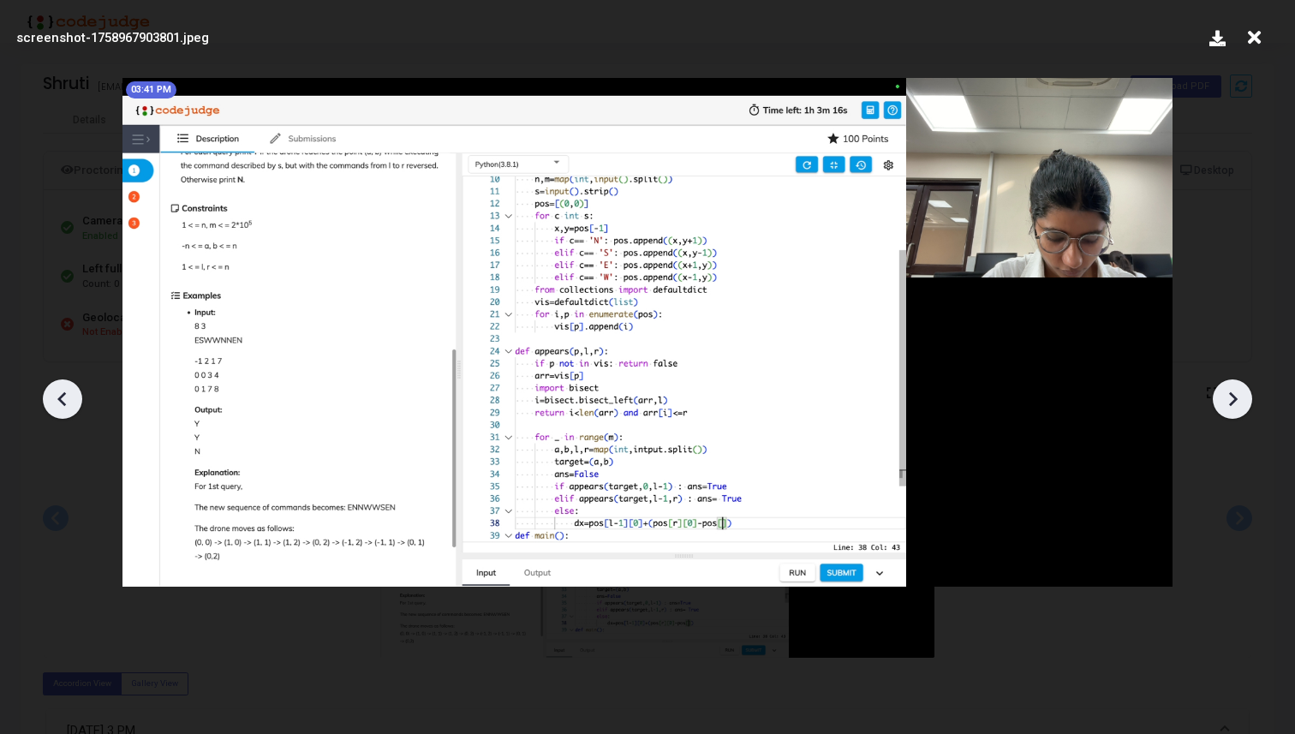
click at [1232, 399] on icon at bounding box center [1232, 399] width 26 height 26
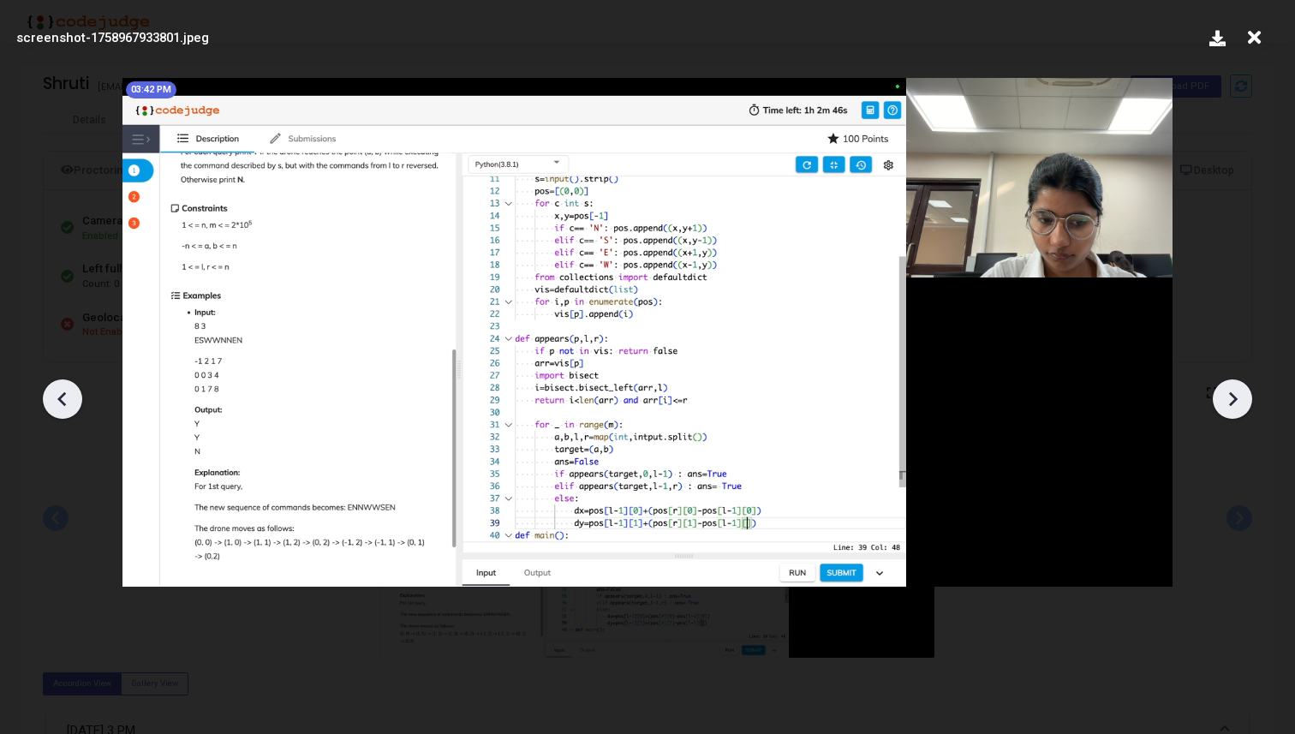
click at [1232, 399] on icon at bounding box center [1232, 399] width 26 height 26
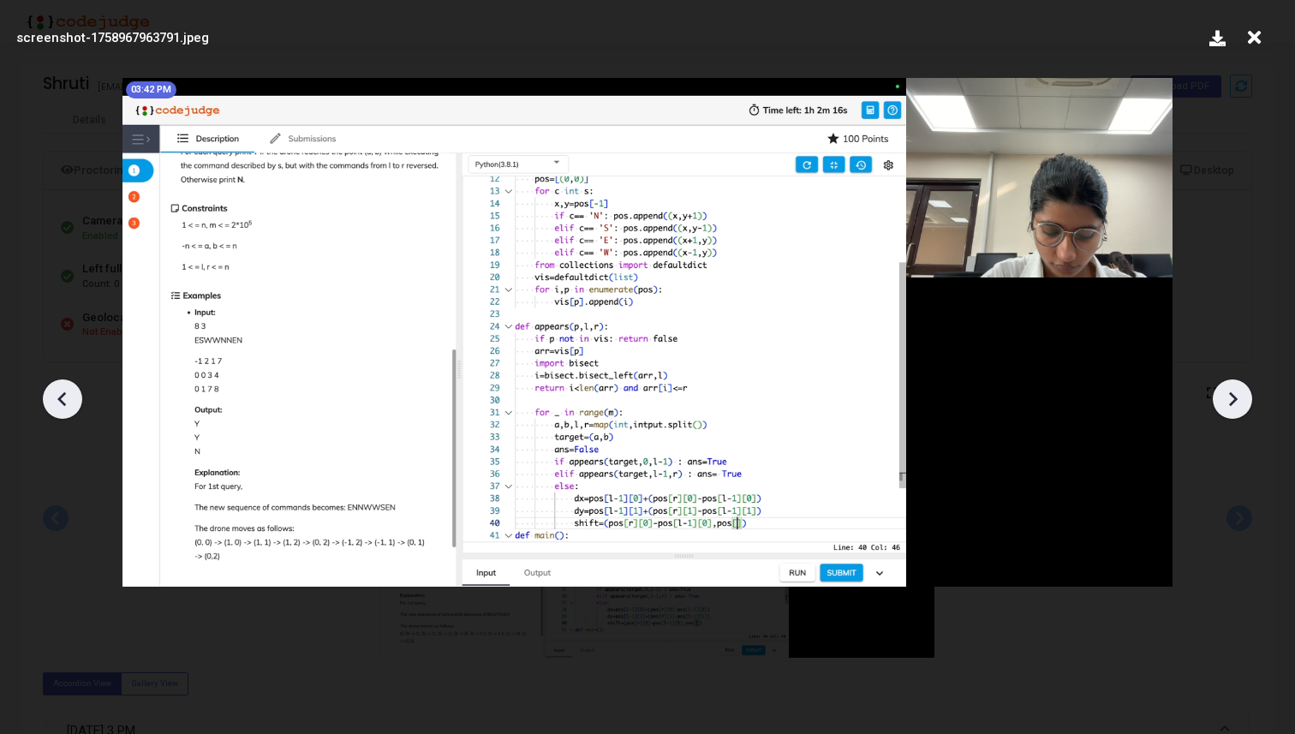
click at [1254, 34] on icon at bounding box center [1254, 37] width 27 height 33
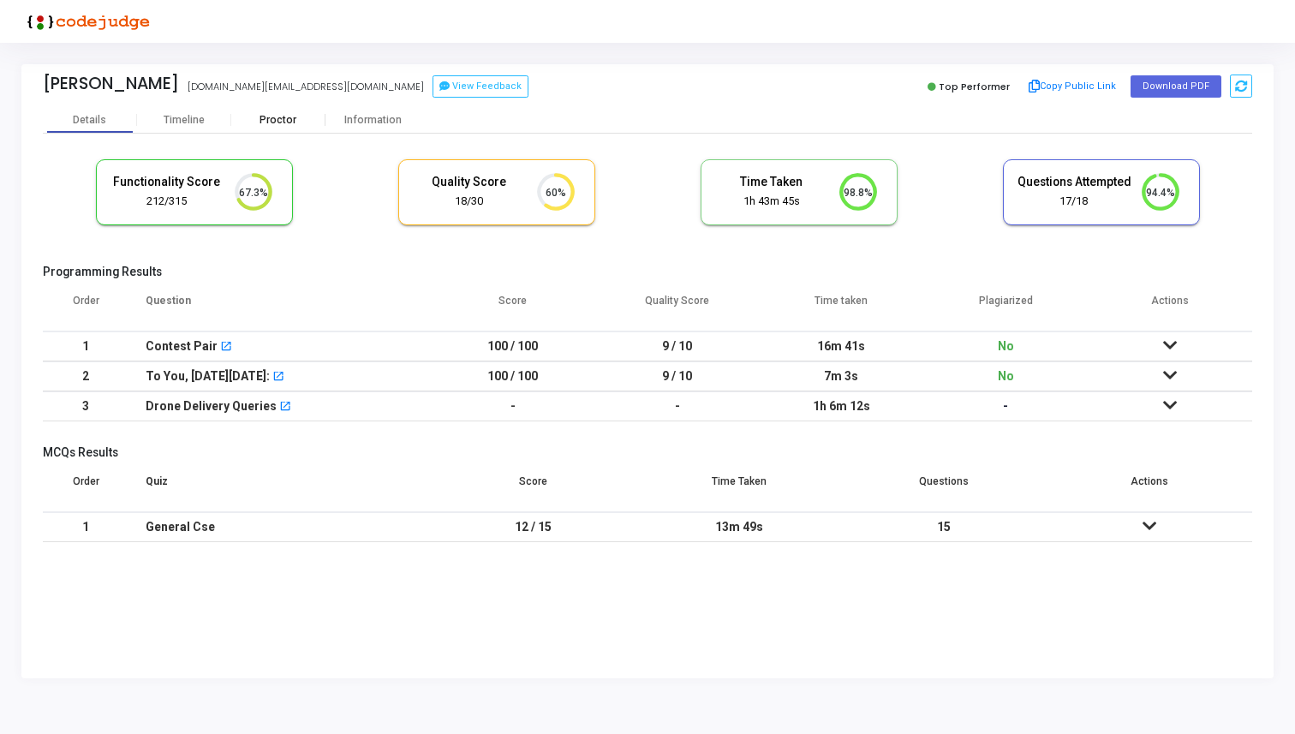
click at [279, 116] on div "Proctor" at bounding box center [278, 120] width 94 height 13
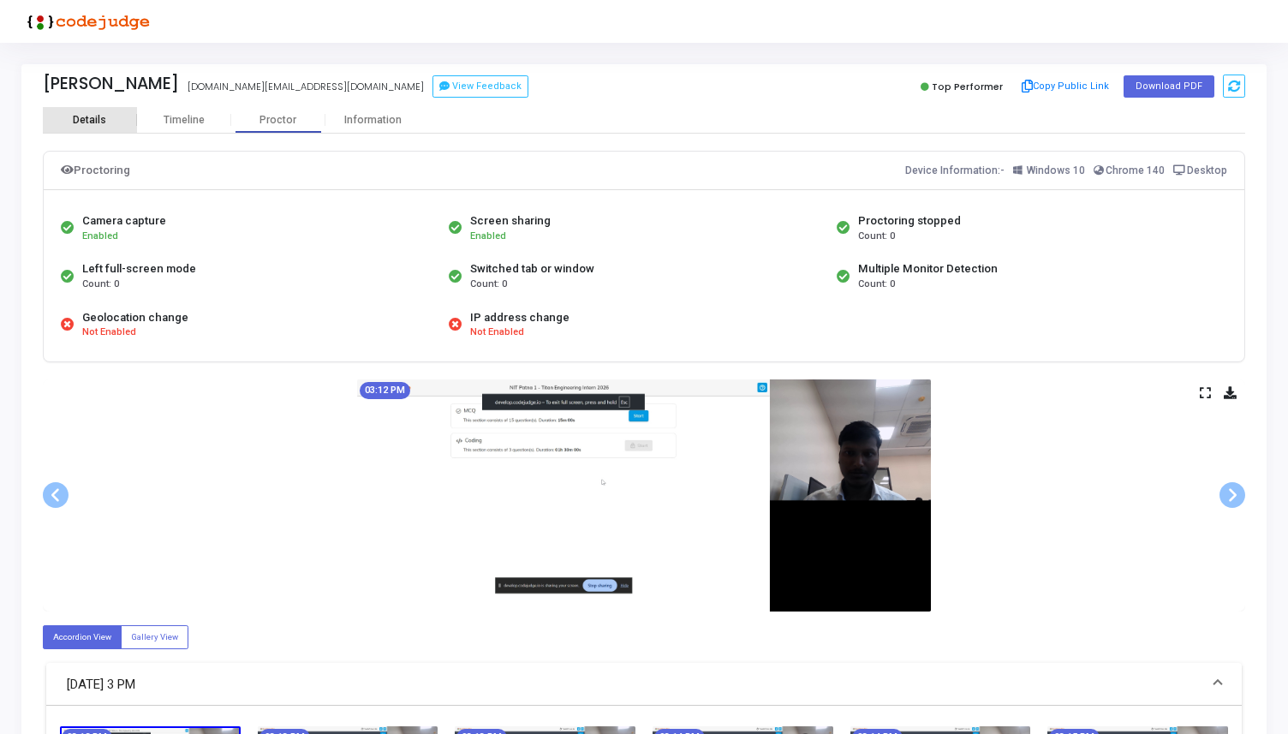
click at [106, 112] on div "Details" at bounding box center [90, 120] width 94 height 26
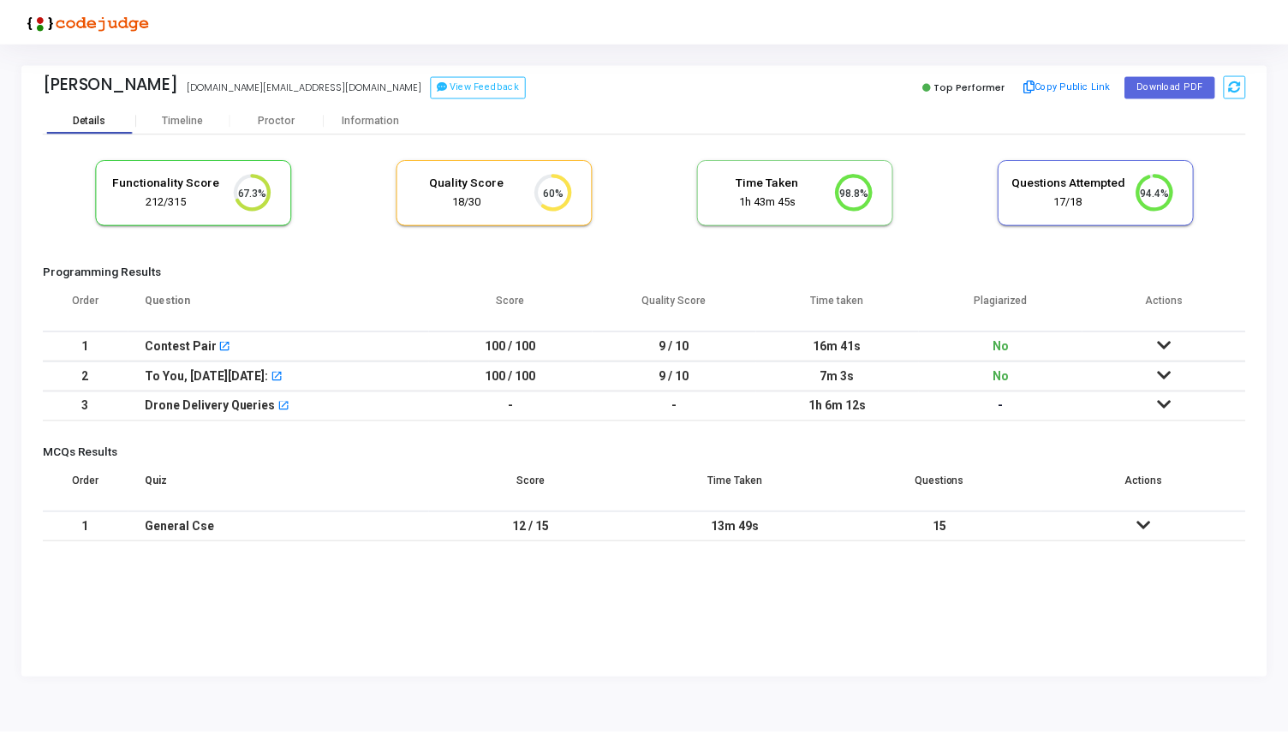
scroll to position [36, 44]
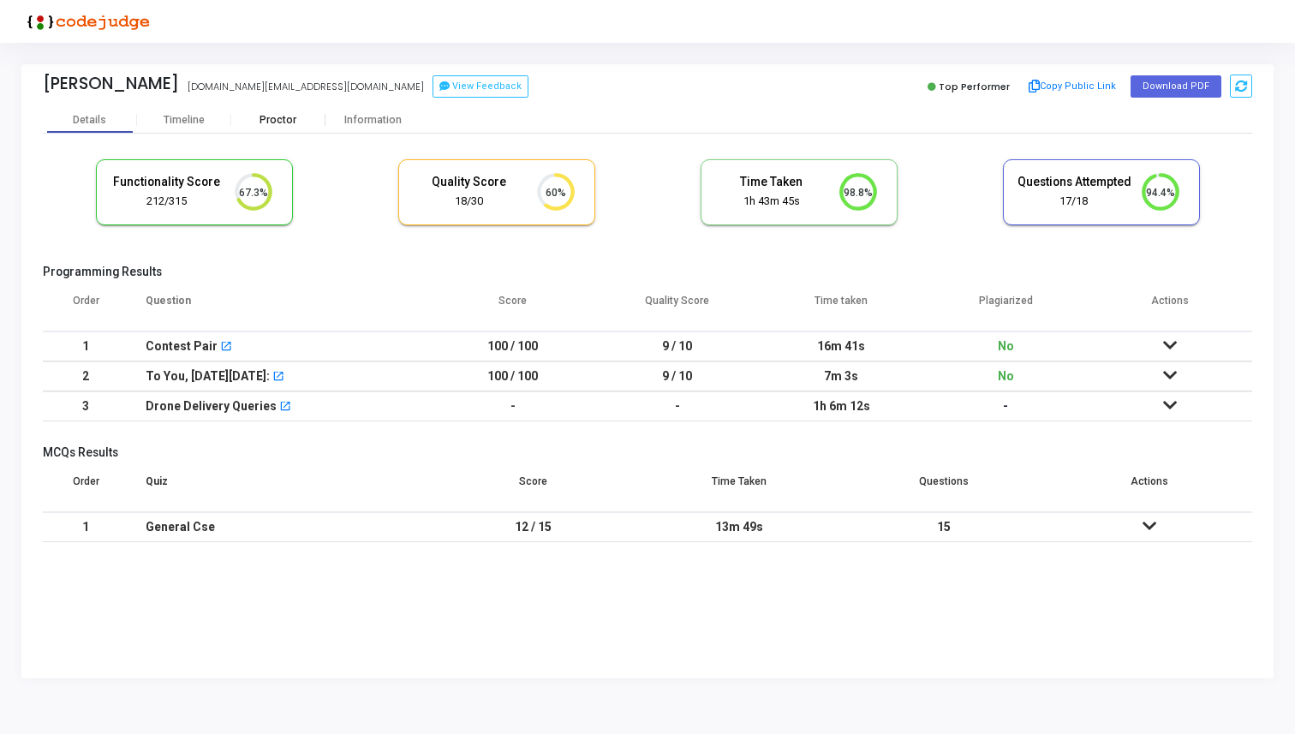
click at [285, 117] on div "Proctor" at bounding box center [278, 120] width 94 height 13
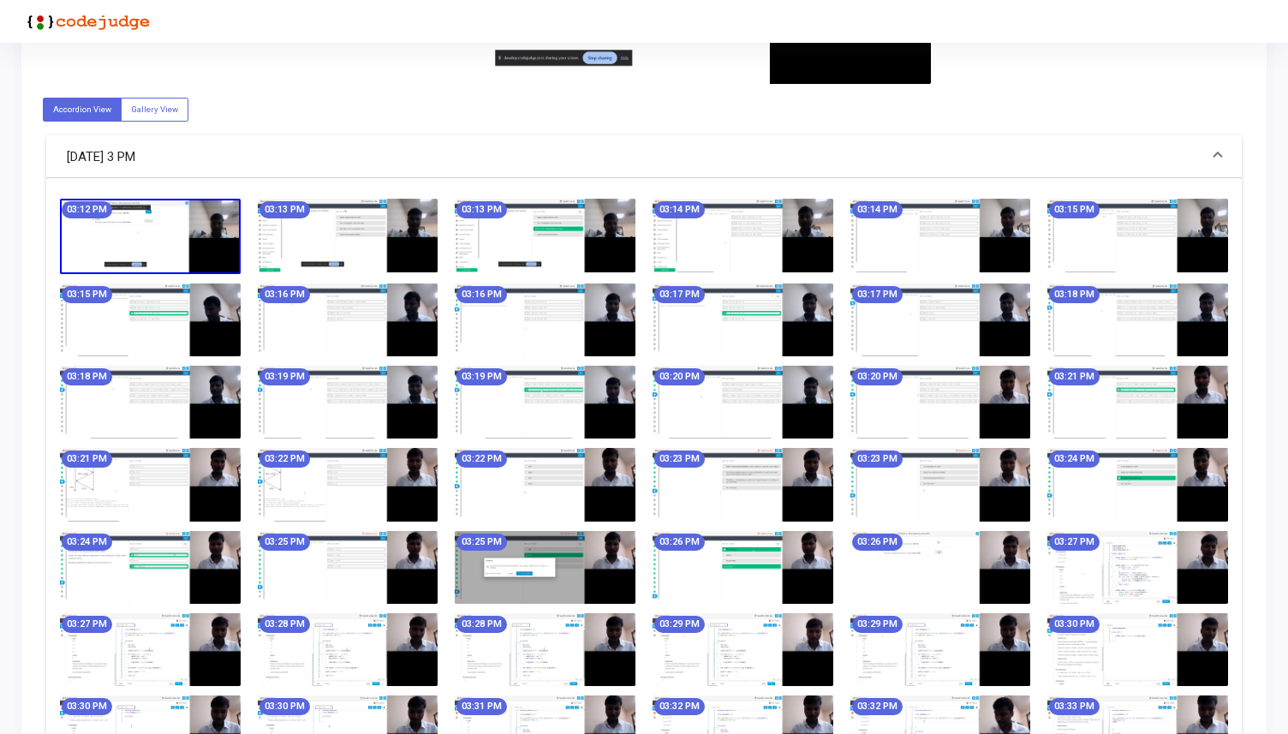
scroll to position [563, 0]
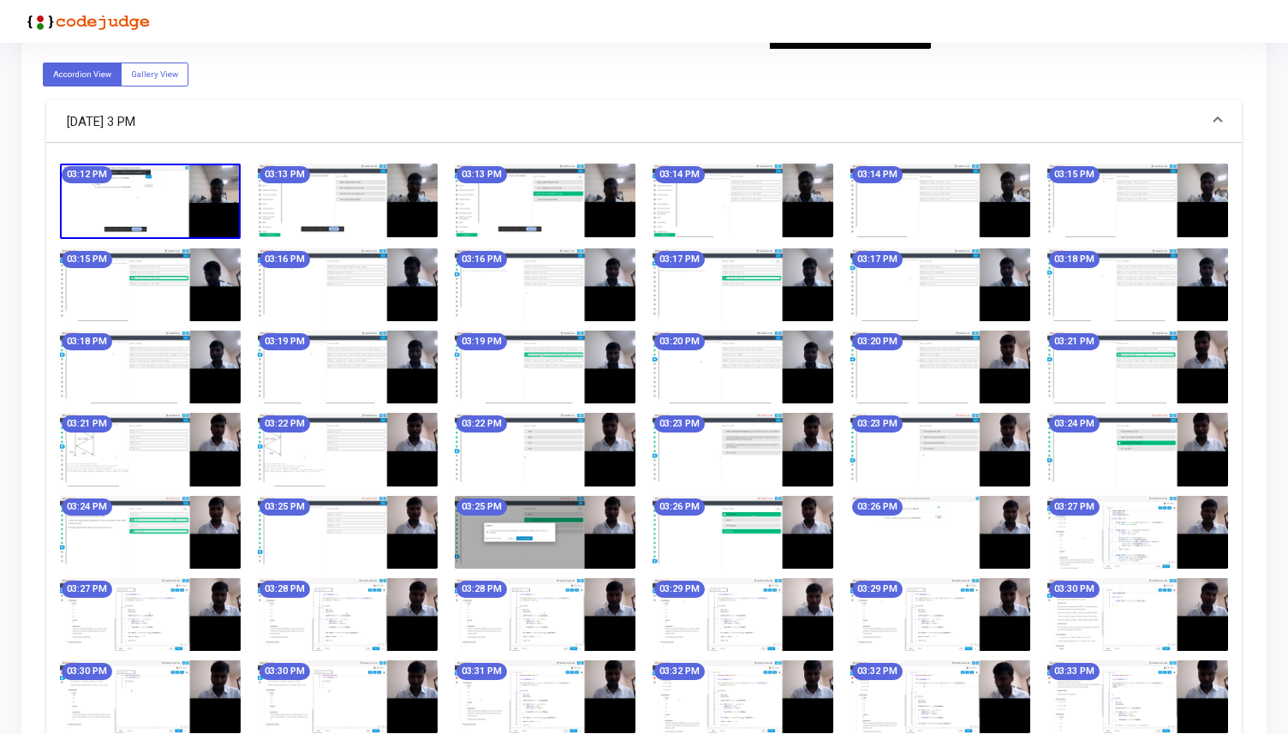
click at [926, 301] on img at bounding box center [940, 284] width 181 height 73
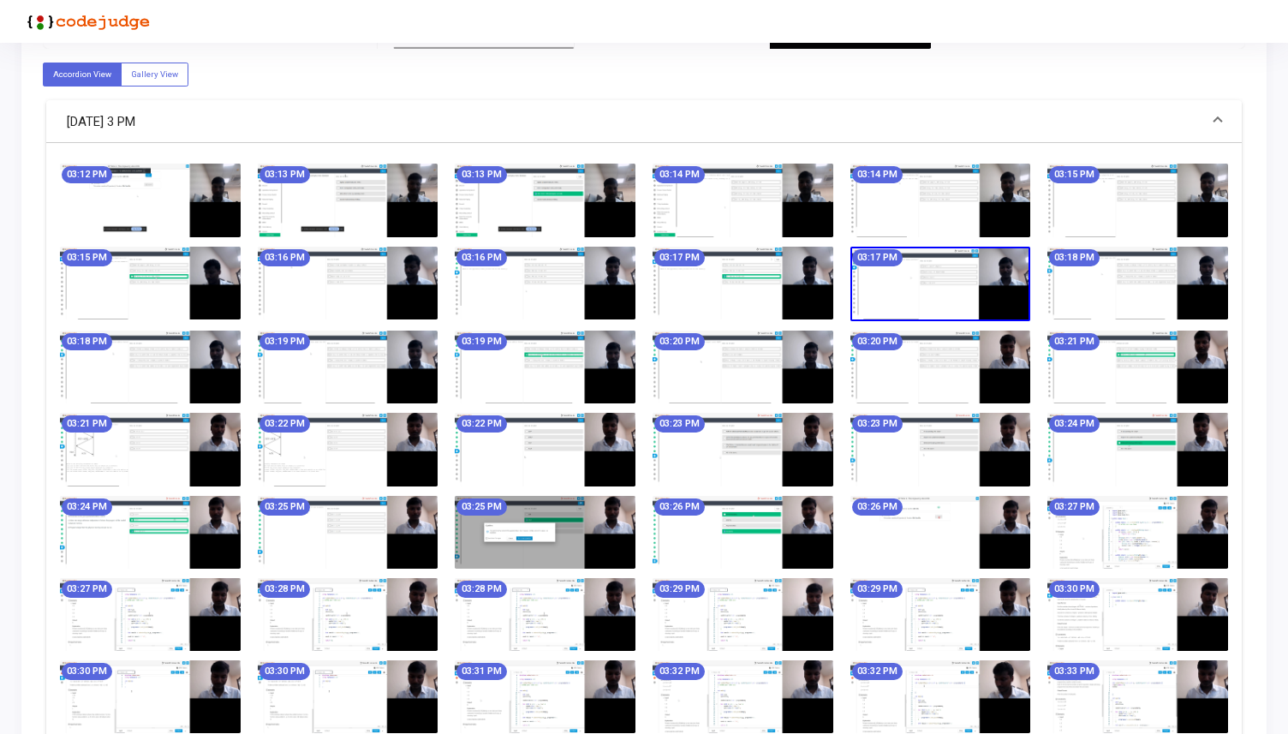
click at [908, 262] on img at bounding box center [940, 284] width 181 height 75
click at [922, 289] on img at bounding box center [940, 284] width 181 height 75
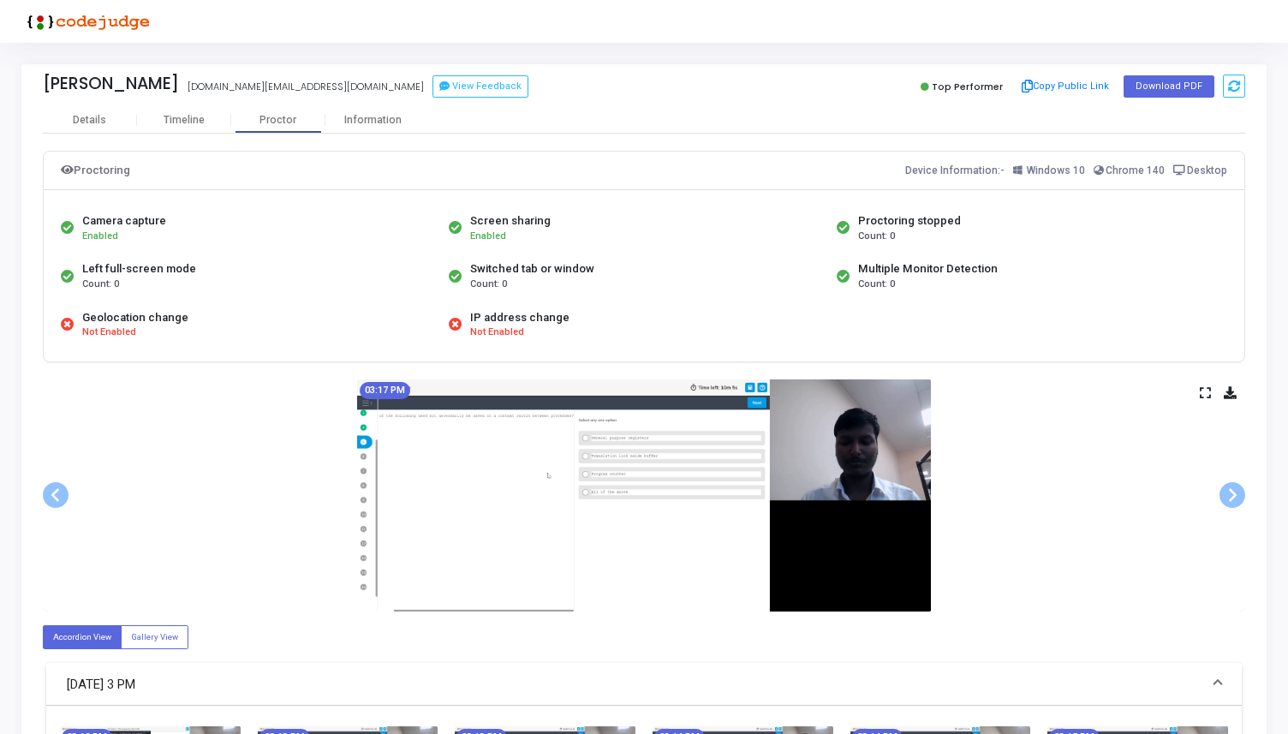
click at [1207, 390] on icon at bounding box center [1205, 392] width 11 height 9
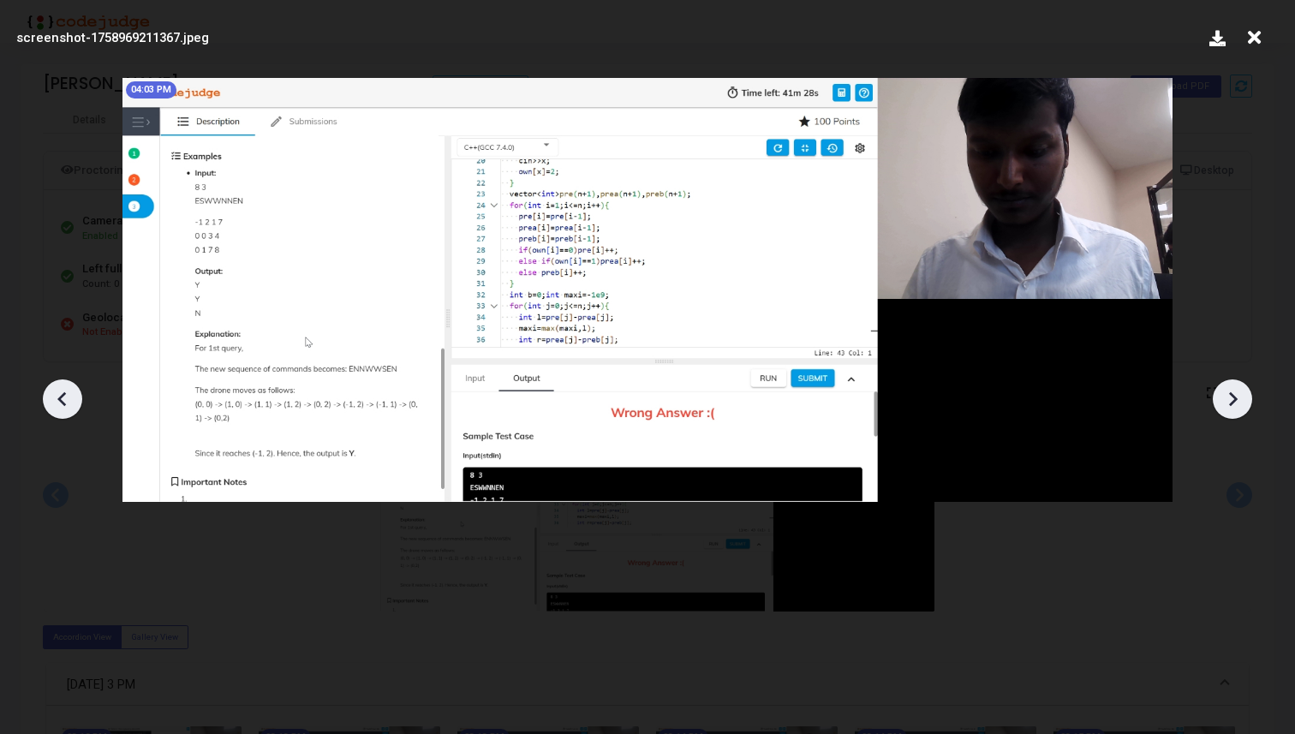
click at [1255, 41] on icon at bounding box center [1254, 37] width 27 height 33
